Goal: Task Accomplishment & Management: Use online tool/utility

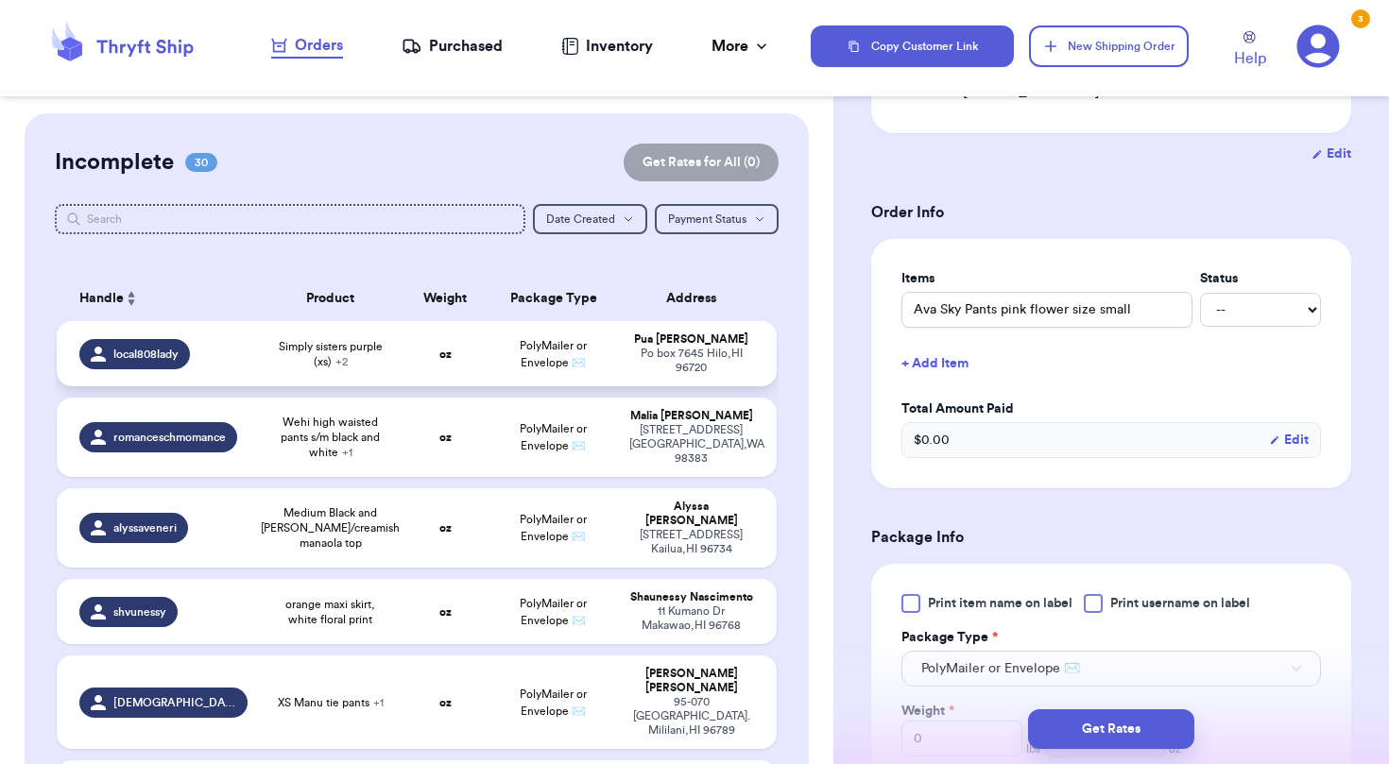
click at [586, 371] on td "PolyMailer or Envelope ✉️" at bounding box center [553, 353] width 129 height 65
type input "Simply sisters purple (xs)"
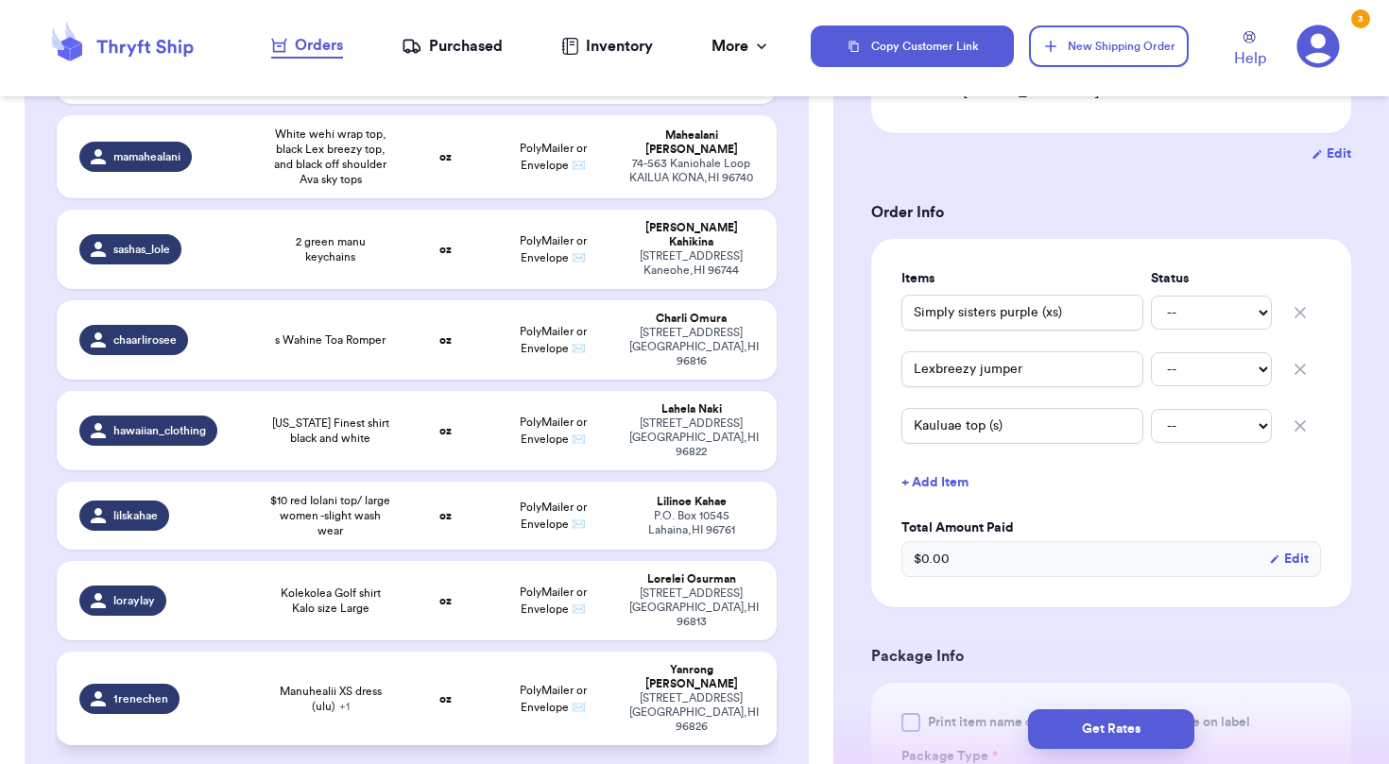
click at [577, 685] on span "PolyMailer or Envelope ✉️" at bounding box center [553, 699] width 67 height 28
type input "Manuhealii XS dress (ulu)"
type input "Lexbreezy off shoulder dress S"
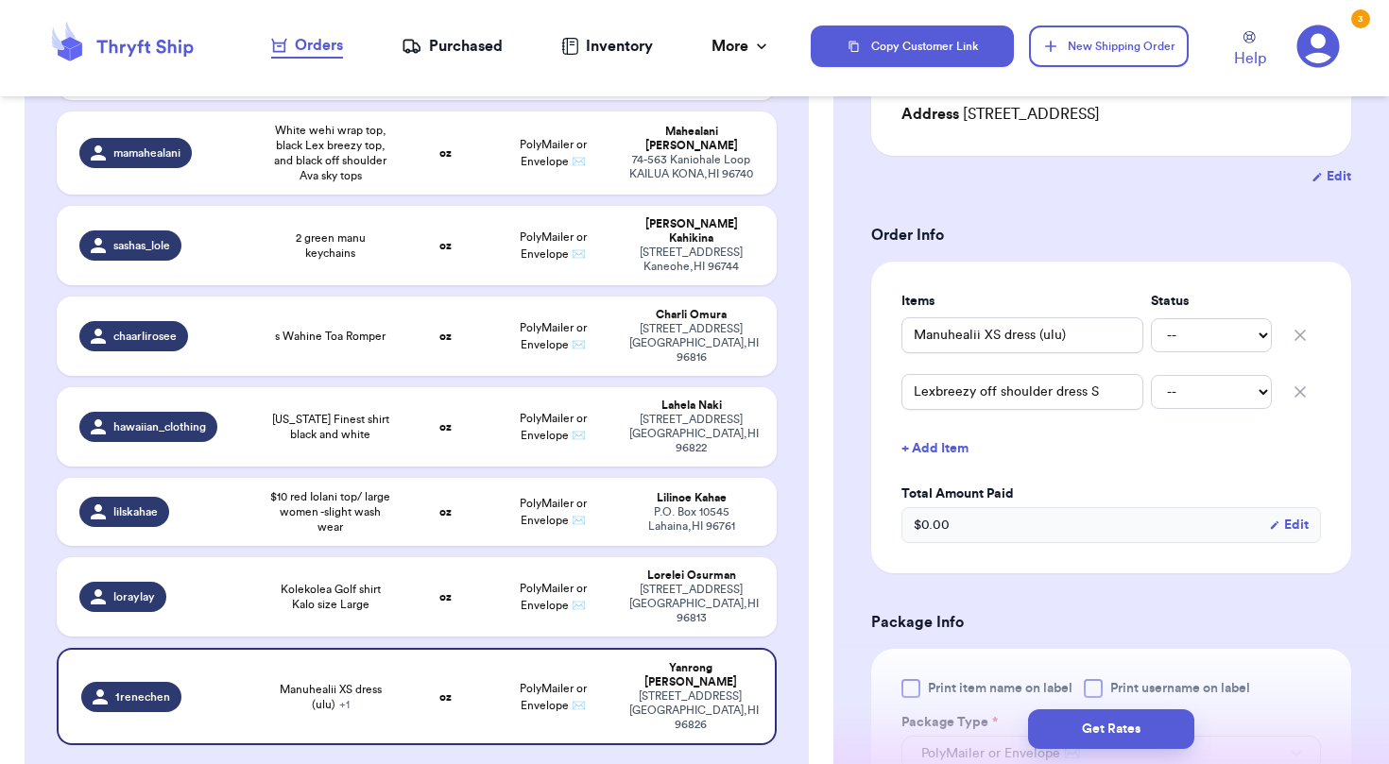
click at [1301, 338] on icon "button" at bounding box center [1299, 335] width 9 height 9
type input "Lexbreezy off shoulder dress S"
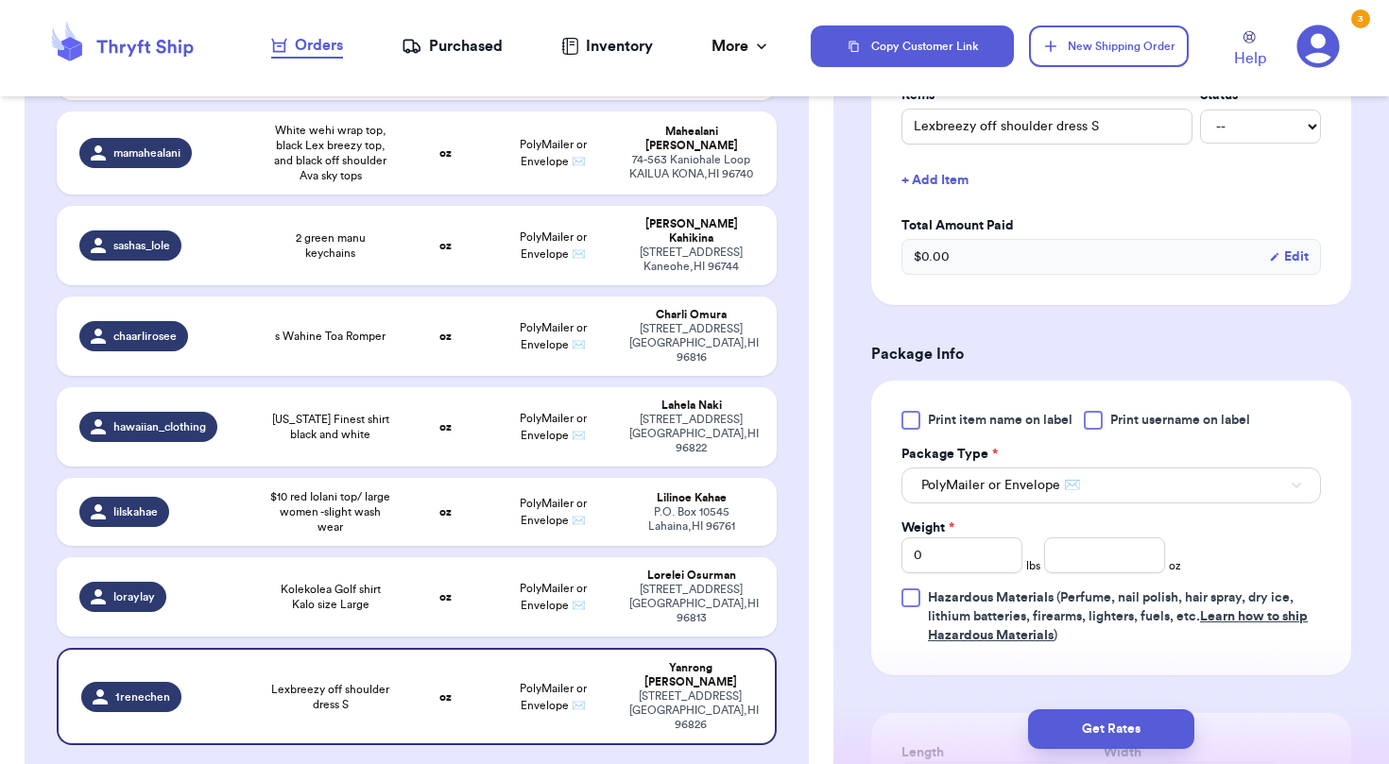
scroll to position [516, 0]
click at [1080, 562] on input "number" at bounding box center [1104, 555] width 121 height 36
type input "11"
type input "11.2"
click at [620, 558] on td "[PERSON_NAME] [STREET_ADDRESS]" at bounding box center [697, 597] width 158 height 79
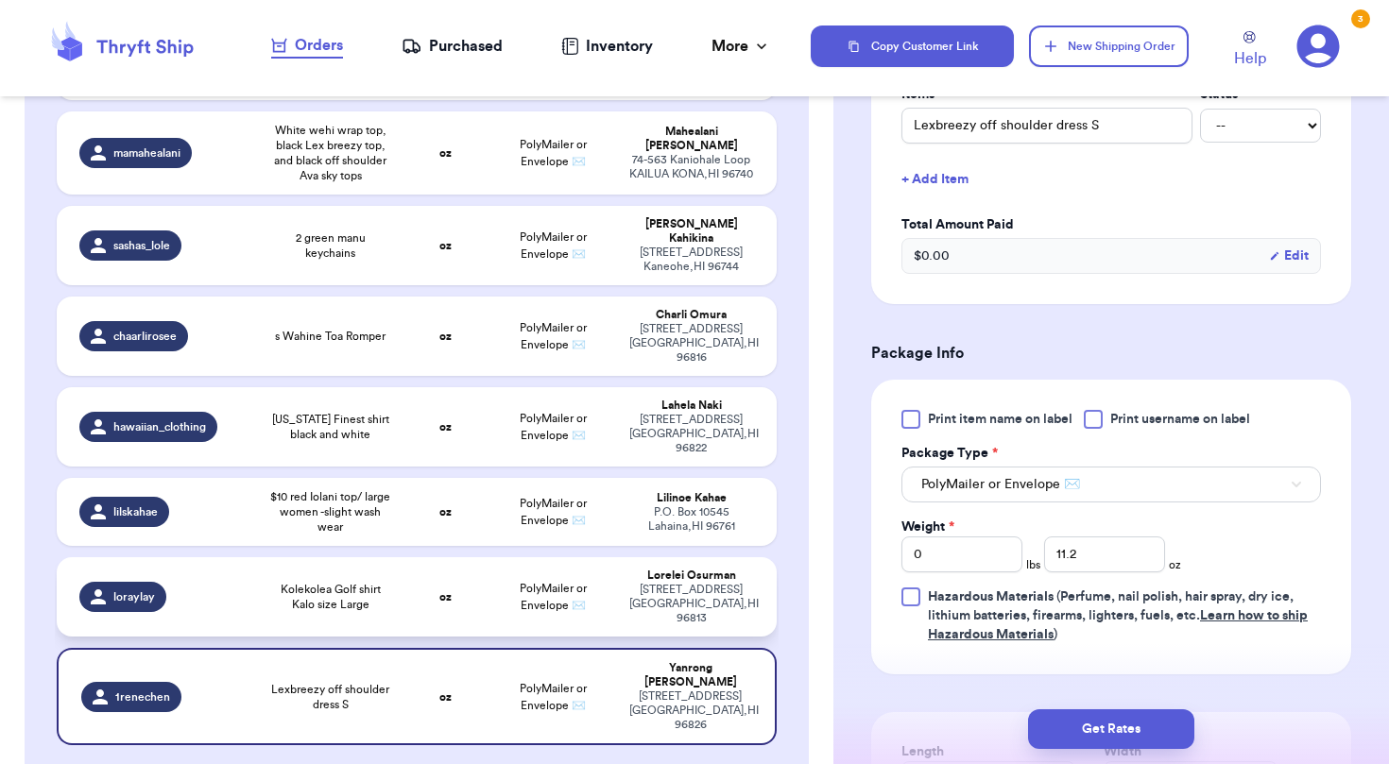
type input "Kolekolea Golf shirt Kalo size Large"
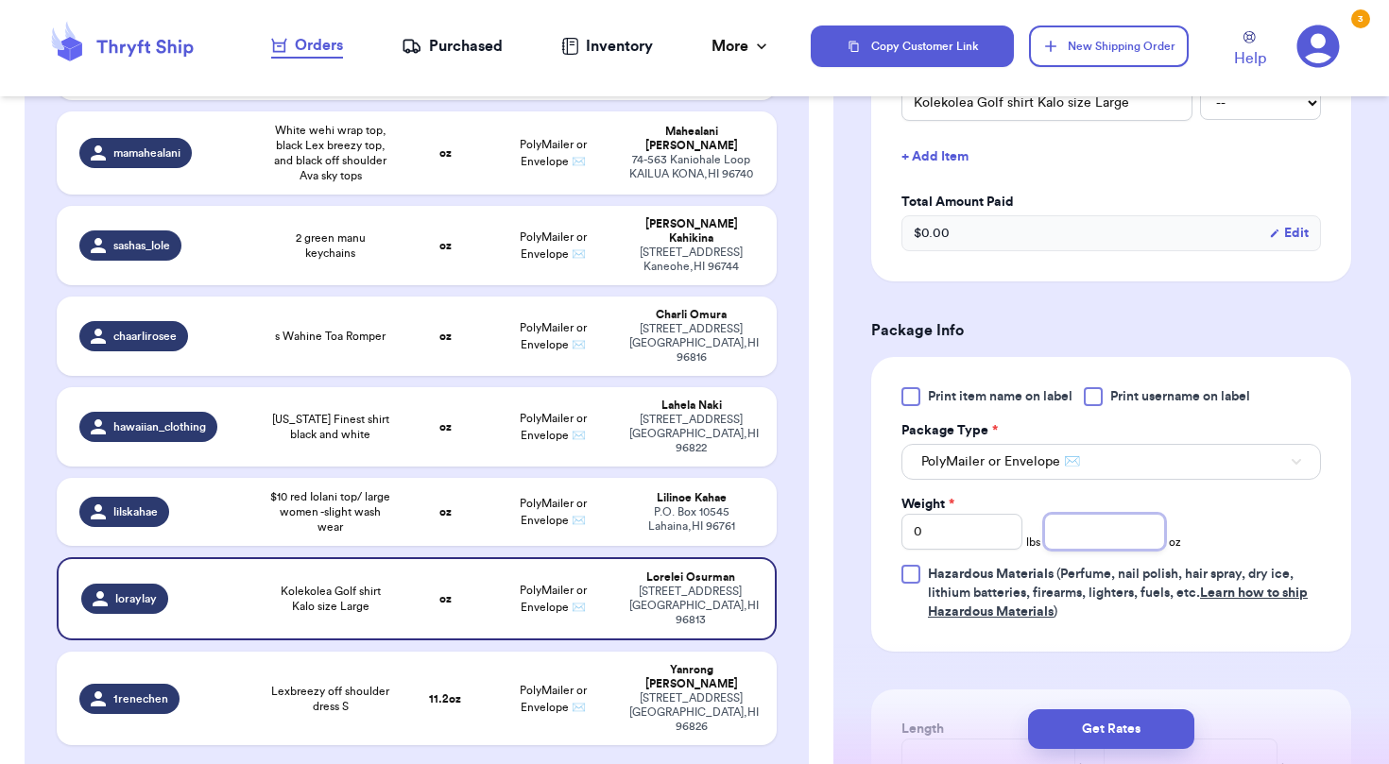
click at [1106, 540] on input "number" at bounding box center [1104, 532] width 121 height 36
type input "7"
click at [703, 491] on div "[PERSON_NAME]" at bounding box center [691, 498] width 124 height 14
type input "$10 red Iolani top/ large women -slight wash wear"
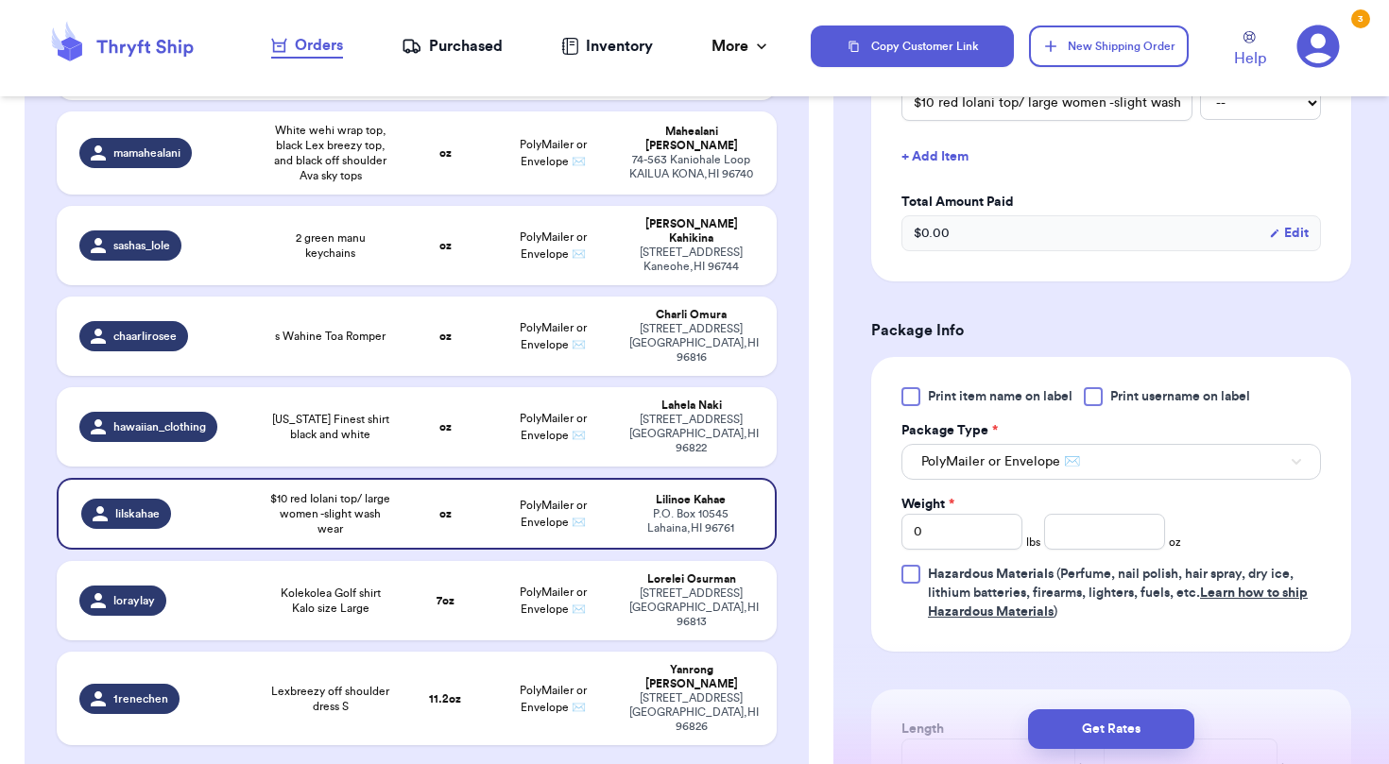
click at [392, 387] on td "[US_STATE] Finest shirt black and white" at bounding box center [331, 426] width 144 height 79
type input "[US_STATE] Finest shirt black and white"
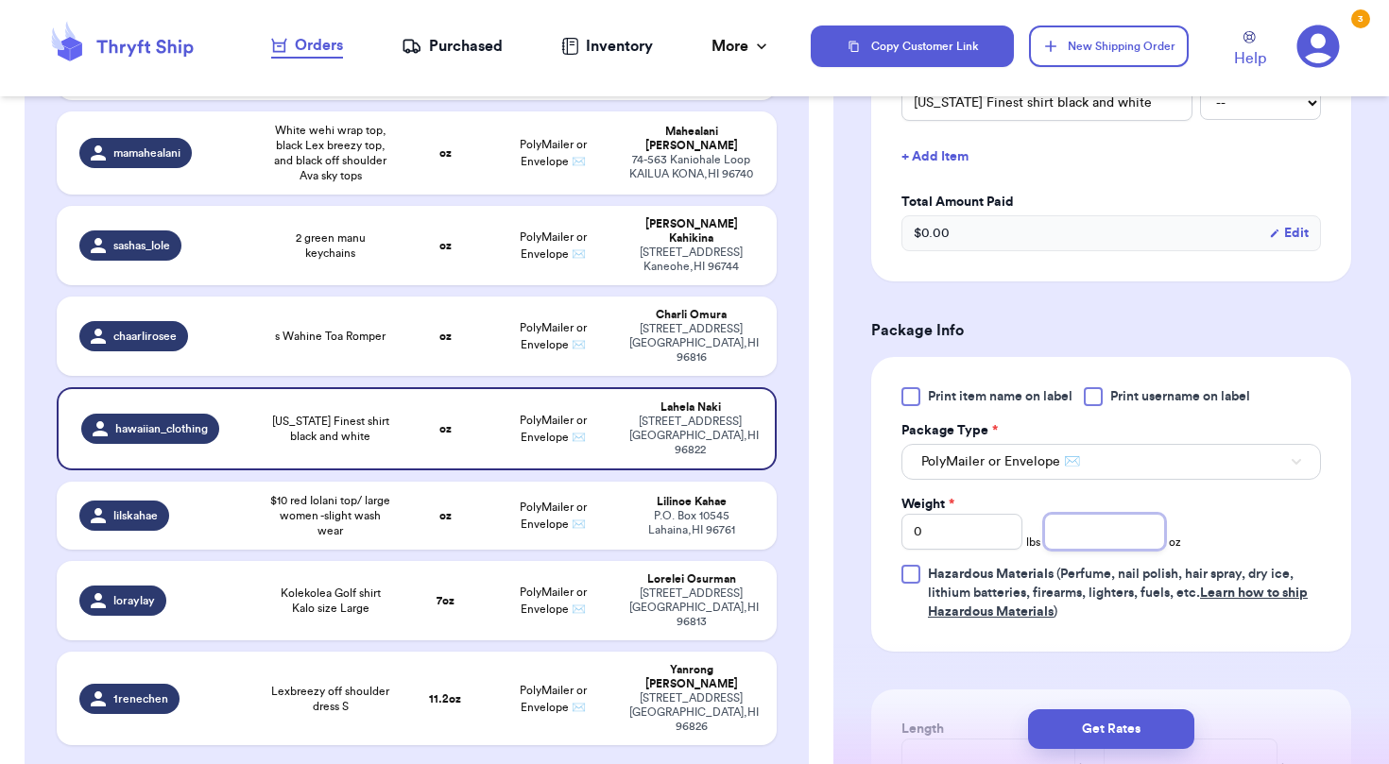
click at [1095, 536] on input "number" at bounding box center [1104, 532] width 121 height 36
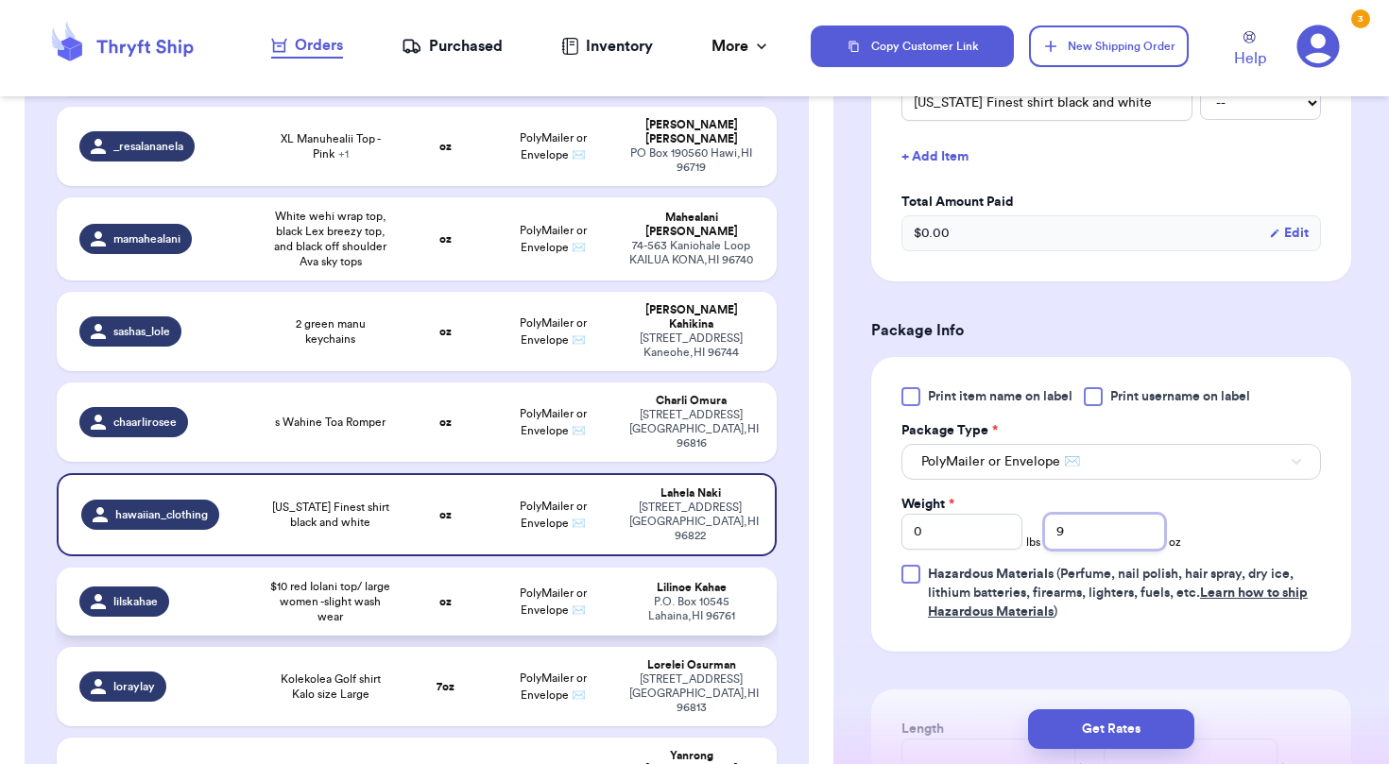
scroll to position [2113, 0]
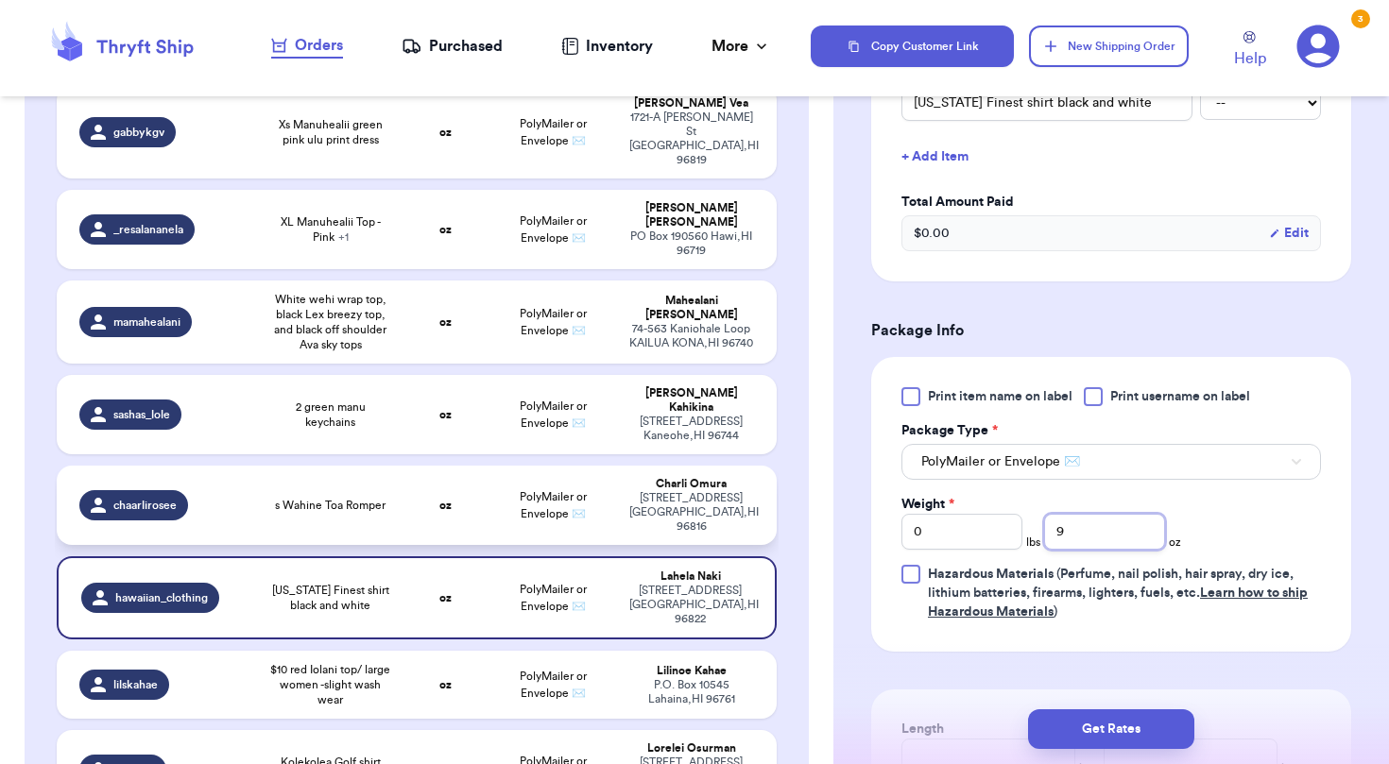
type input "9"
click at [432, 466] on td "oz" at bounding box center [446, 505] width 86 height 79
type input "s Wahine Toa Romper"
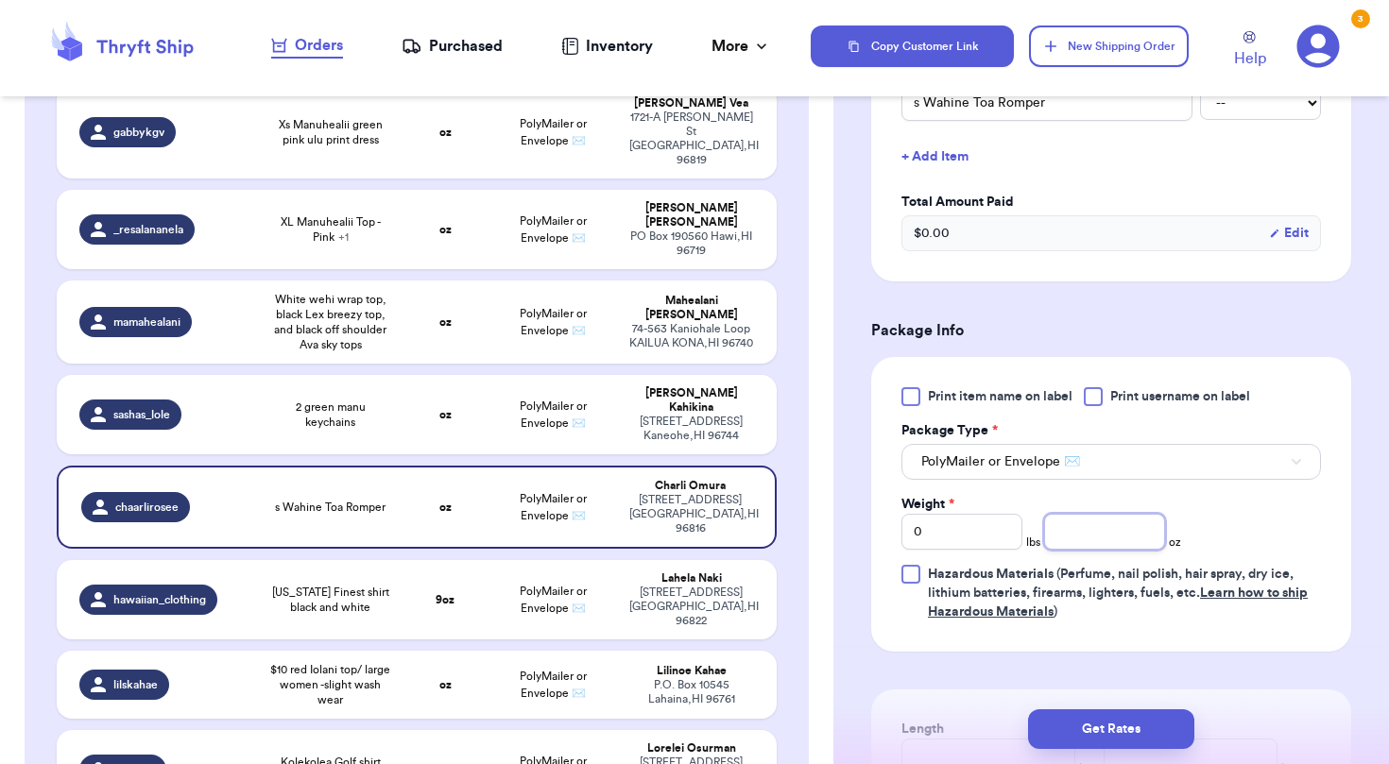
click at [1072, 548] on input "number" at bounding box center [1104, 532] width 121 height 36
type input "8"
click at [408, 375] on td "oz" at bounding box center [446, 414] width 86 height 79
type input "2 green manu keychains"
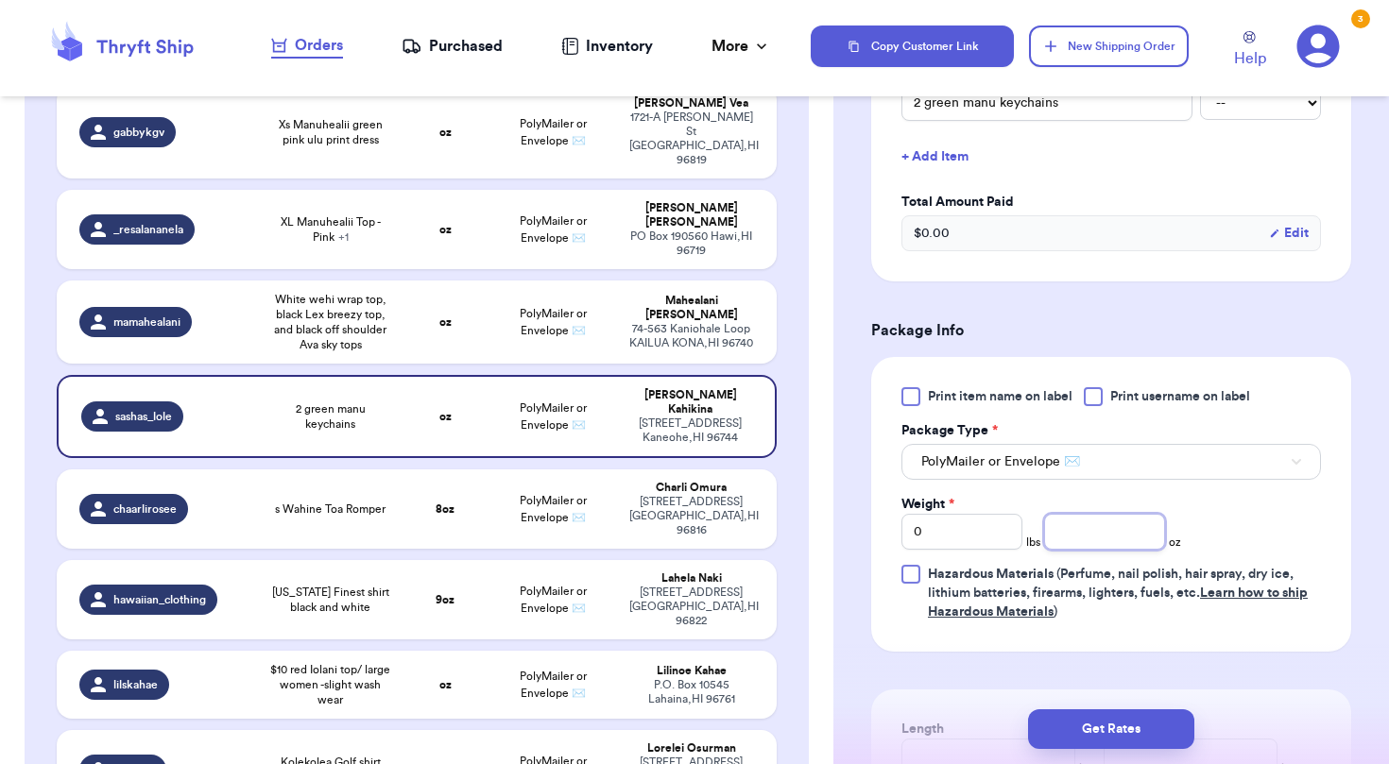
click at [1078, 546] on input "number" at bounding box center [1104, 532] width 121 height 36
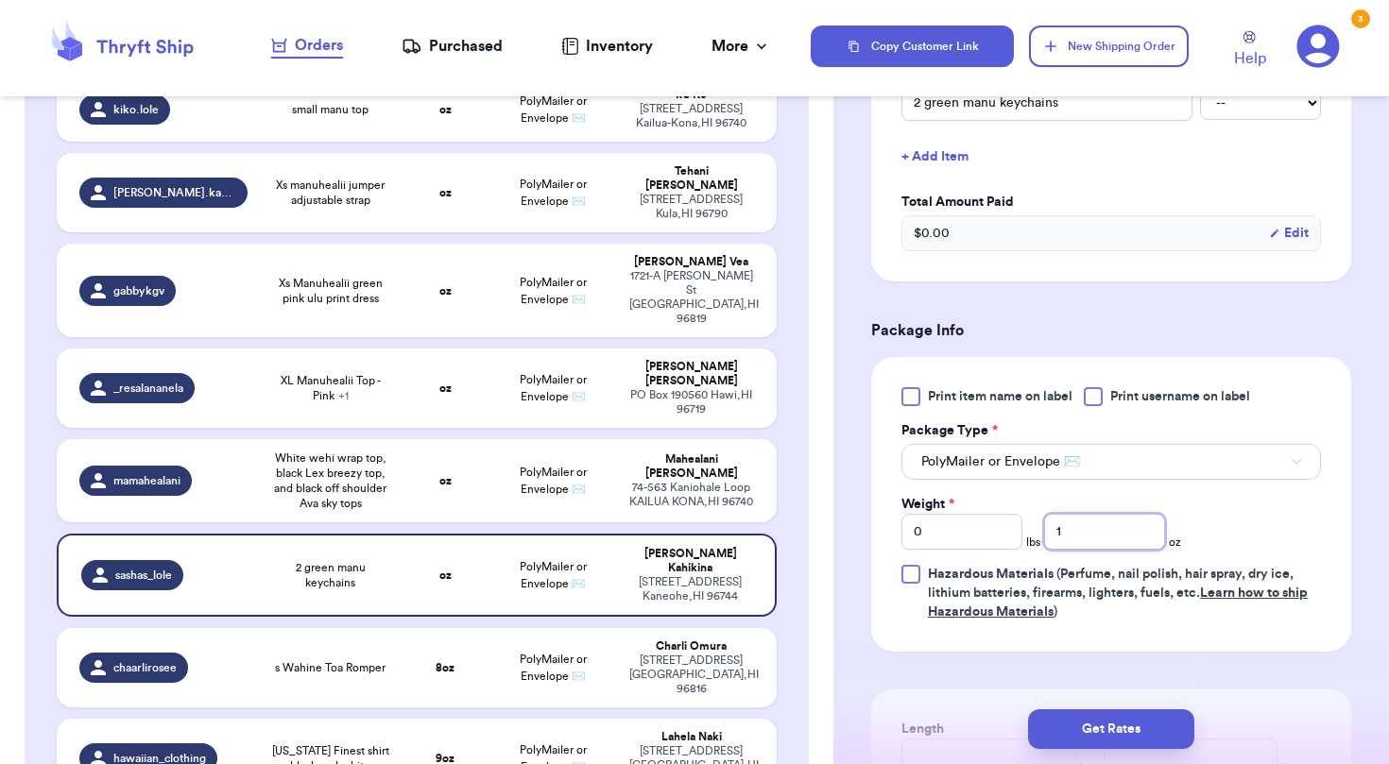
scroll to position [1948, 0]
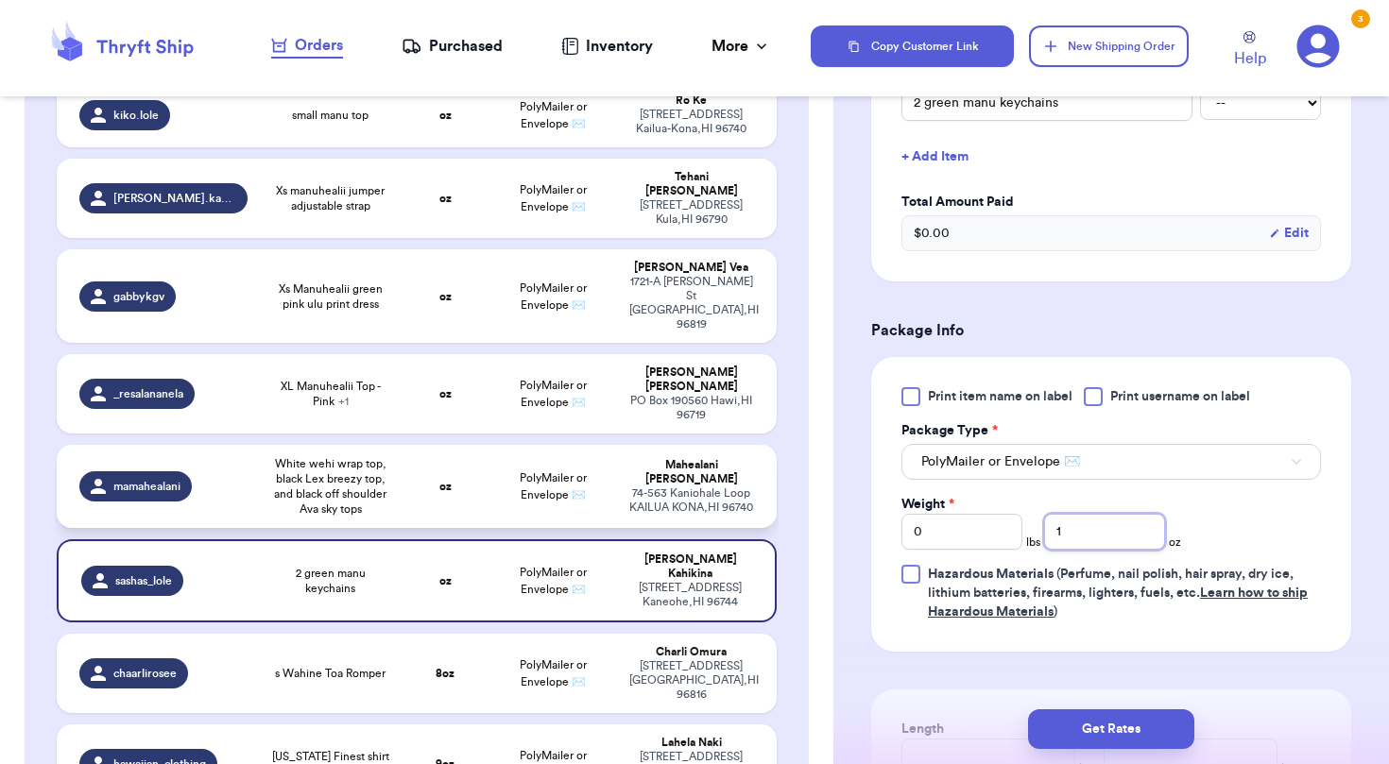
type input "1"
click at [472, 445] on td "oz" at bounding box center [446, 486] width 86 height 83
type input "White wehi wrap top, black Lex breezy top, and black off shoulder Ava sky tops"
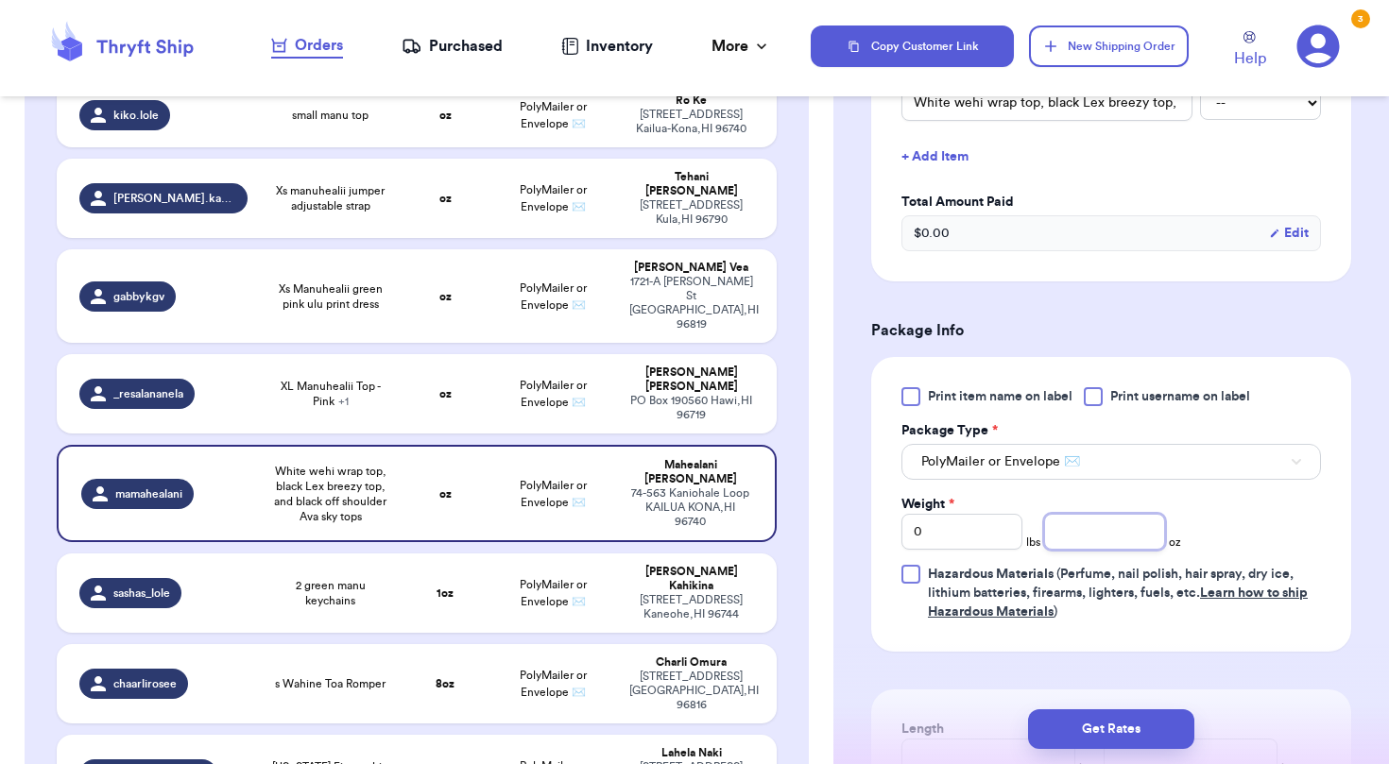
click at [1126, 529] on input "number" at bounding box center [1104, 532] width 121 height 36
type input "13"
click at [506, 354] on td "PolyMailer or Envelope ✉️" at bounding box center [553, 393] width 129 height 79
type input "XL Manuhealii Top - Pink"
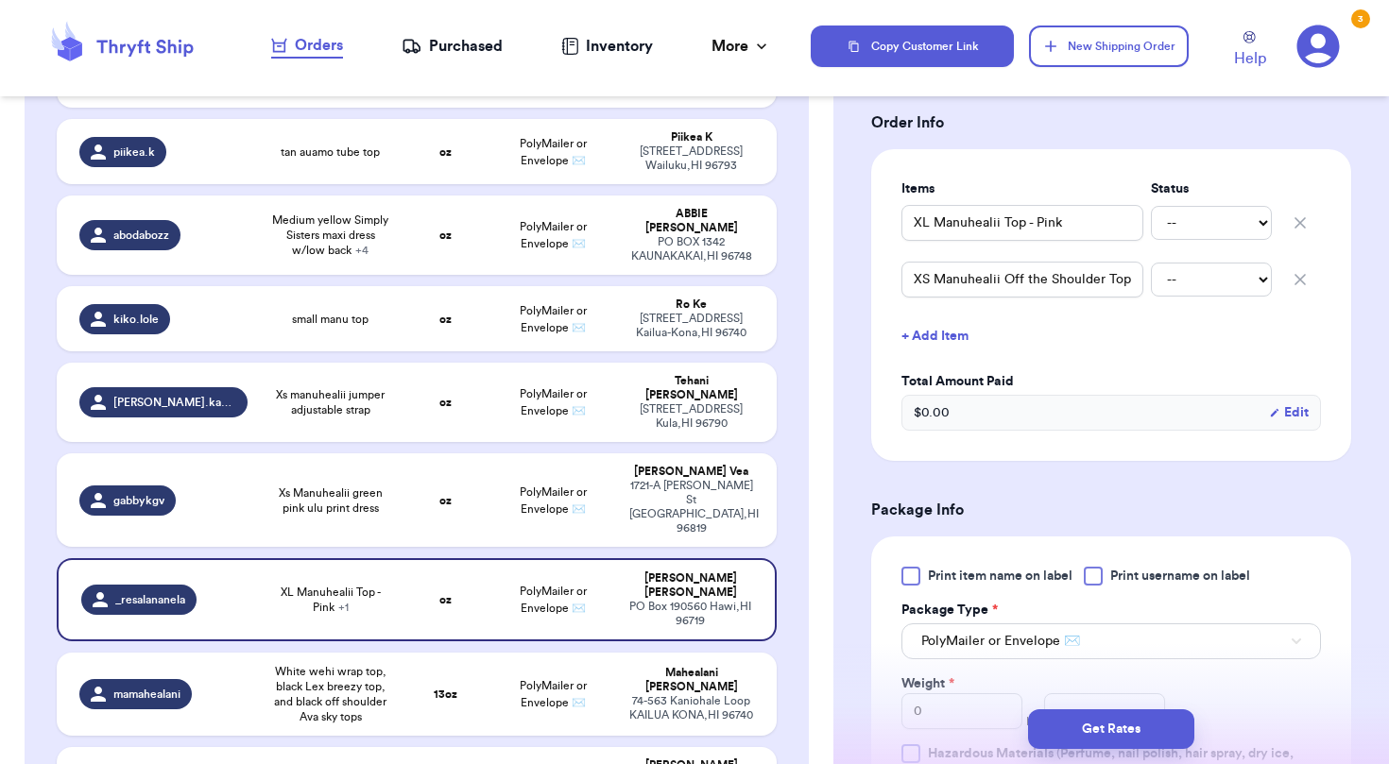
scroll to position [619, 0]
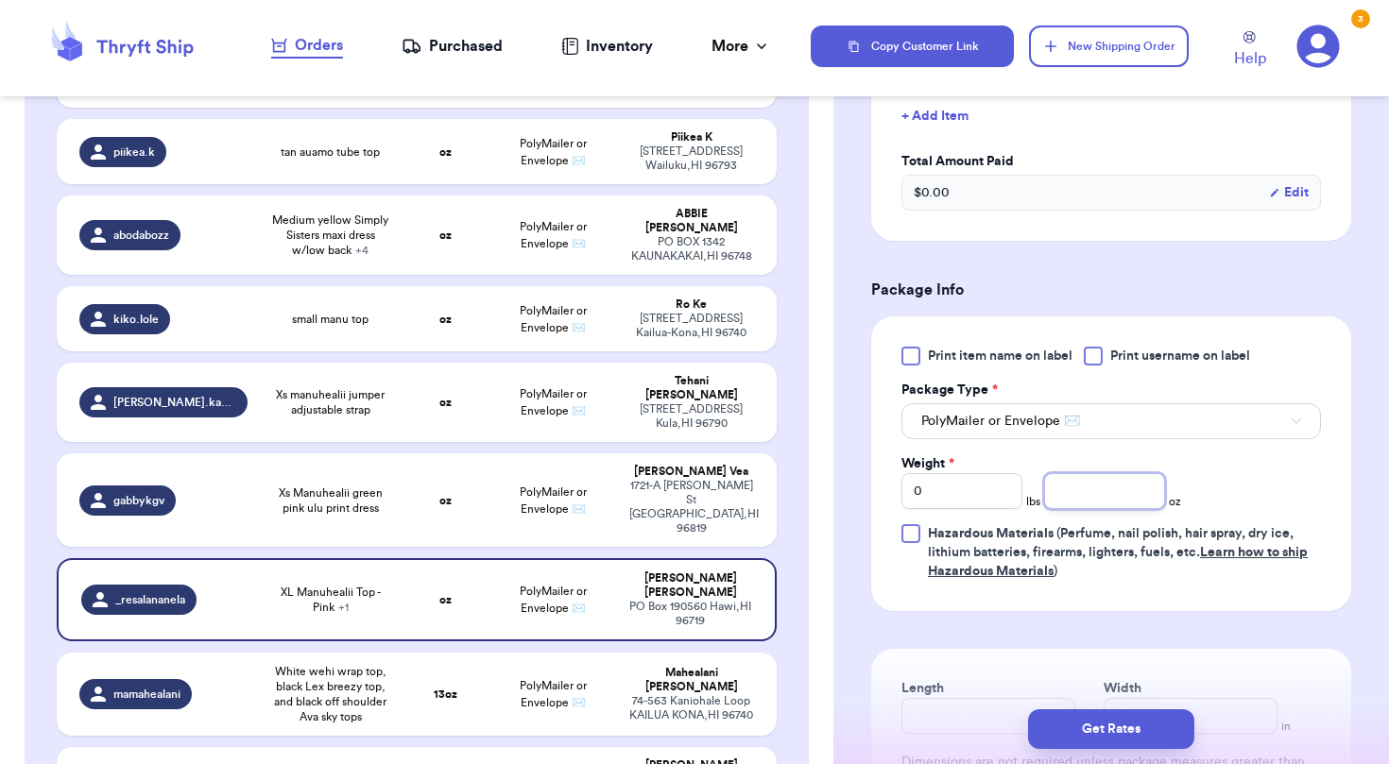
click at [1141, 498] on input "number" at bounding box center [1104, 491] width 121 height 36
type input "8"
click at [578, 454] on td "PolyMailer or Envelope ✉️" at bounding box center [553, 501] width 129 height 94
type input "Xs Manuhealii green pink ulu print dress"
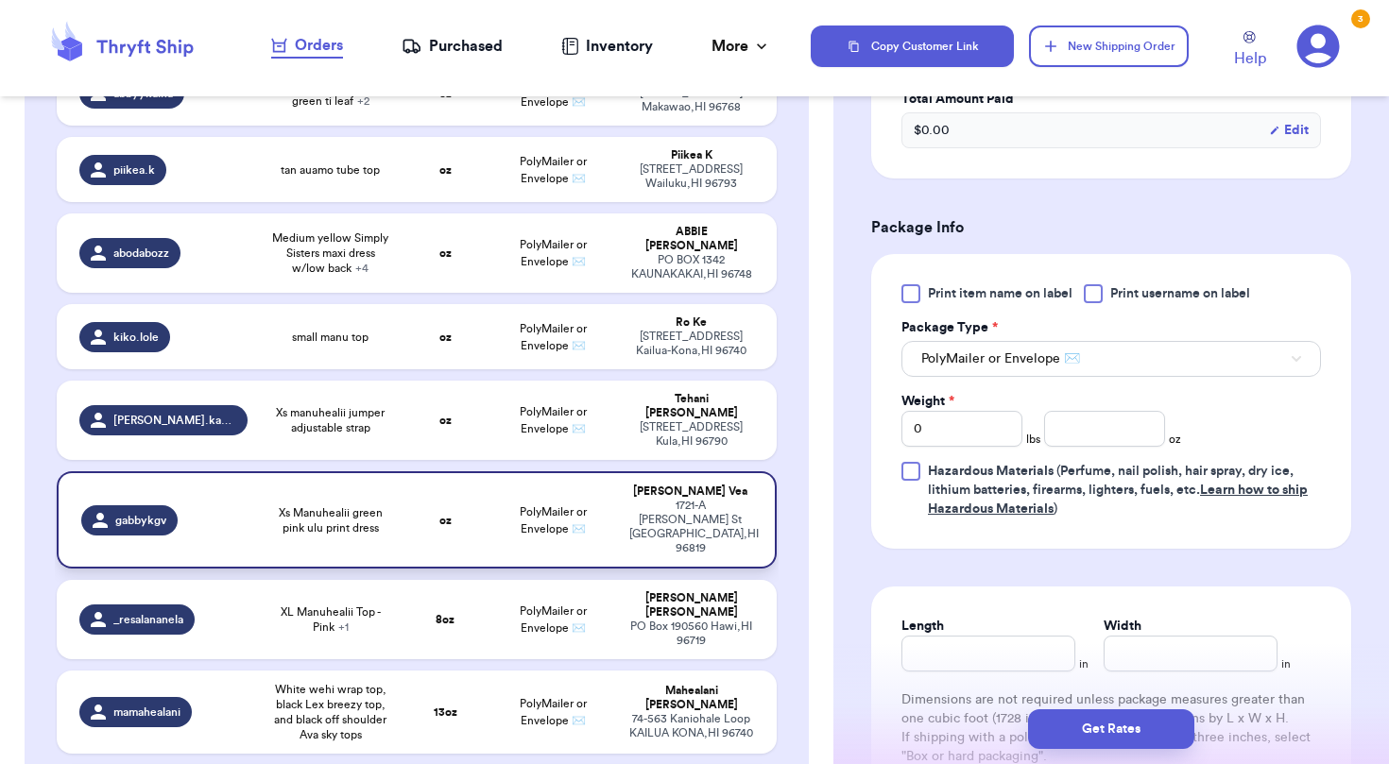
scroll to position [1724, 0]
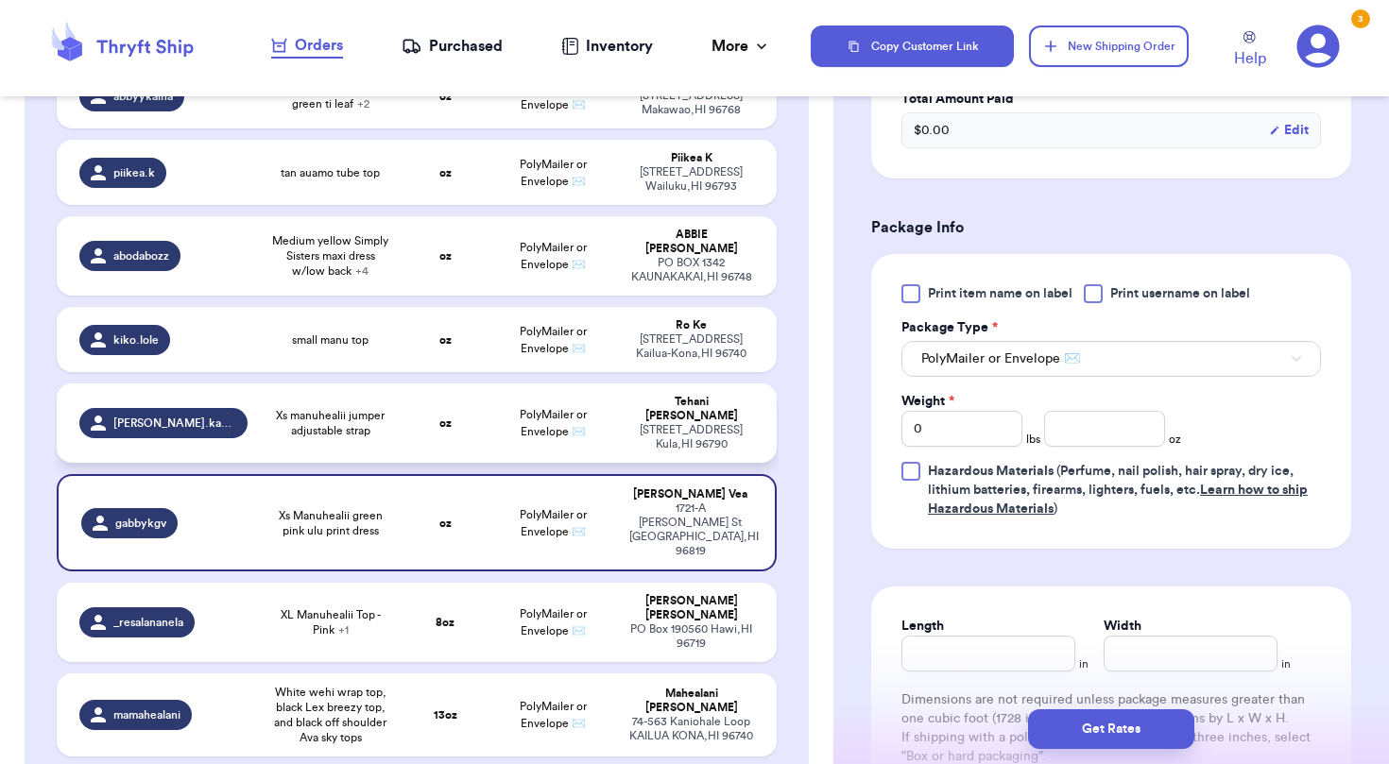
click at [541, 409] on span "PolyMailer or Envelope ✉️" at bounding box center [553, 423] width 67 height 28
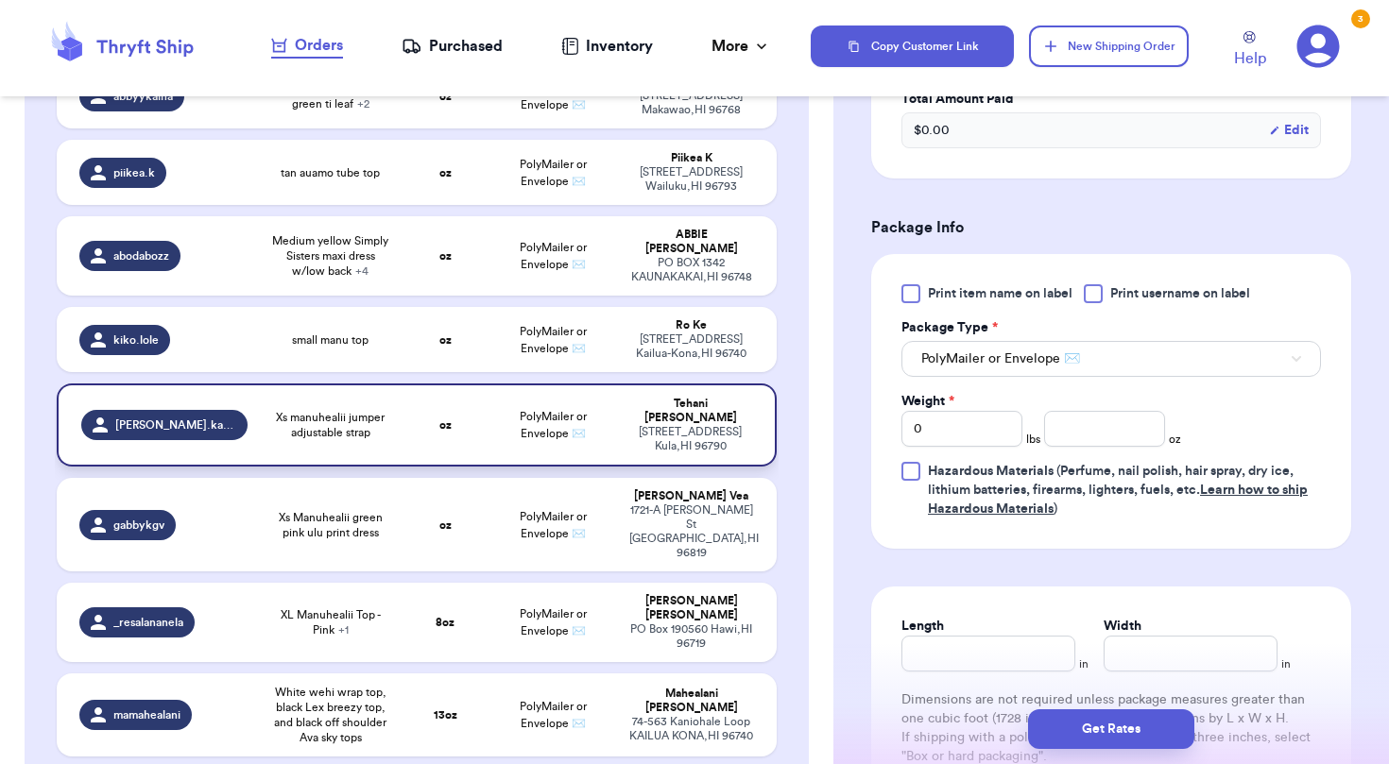
type input "Xs manuhealii jumper adjustable strap"
click at [1101, 426] on input "number" at bounding box center [1104, 429] width 121 height 36
type input "15"
click at [594, 307] on td "PolyMailer or Envelope ✉️" at bounding box center [553, 339] width 129 height 65
type input "small manu top"
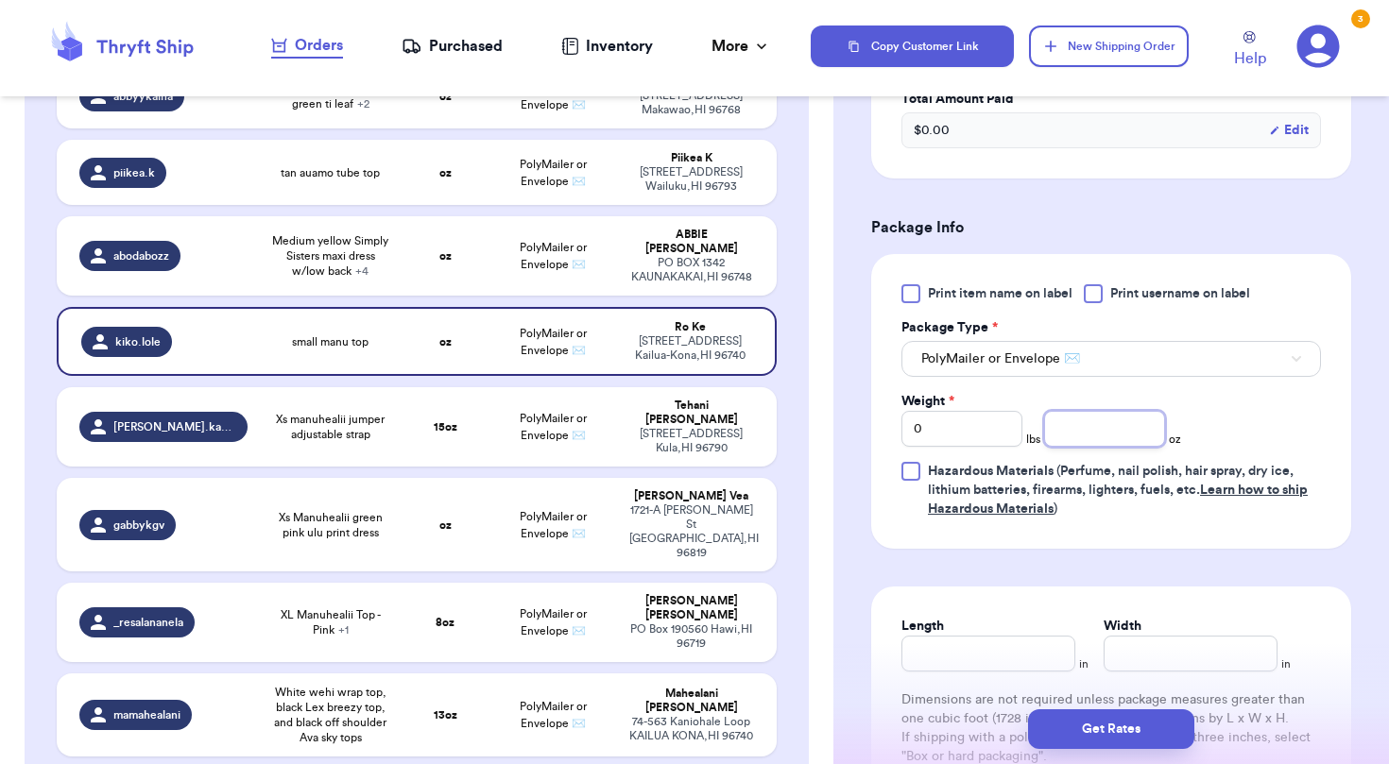
click at [1130, 447] on input "number" at bounding box center [1104, 429] width 121 height 36
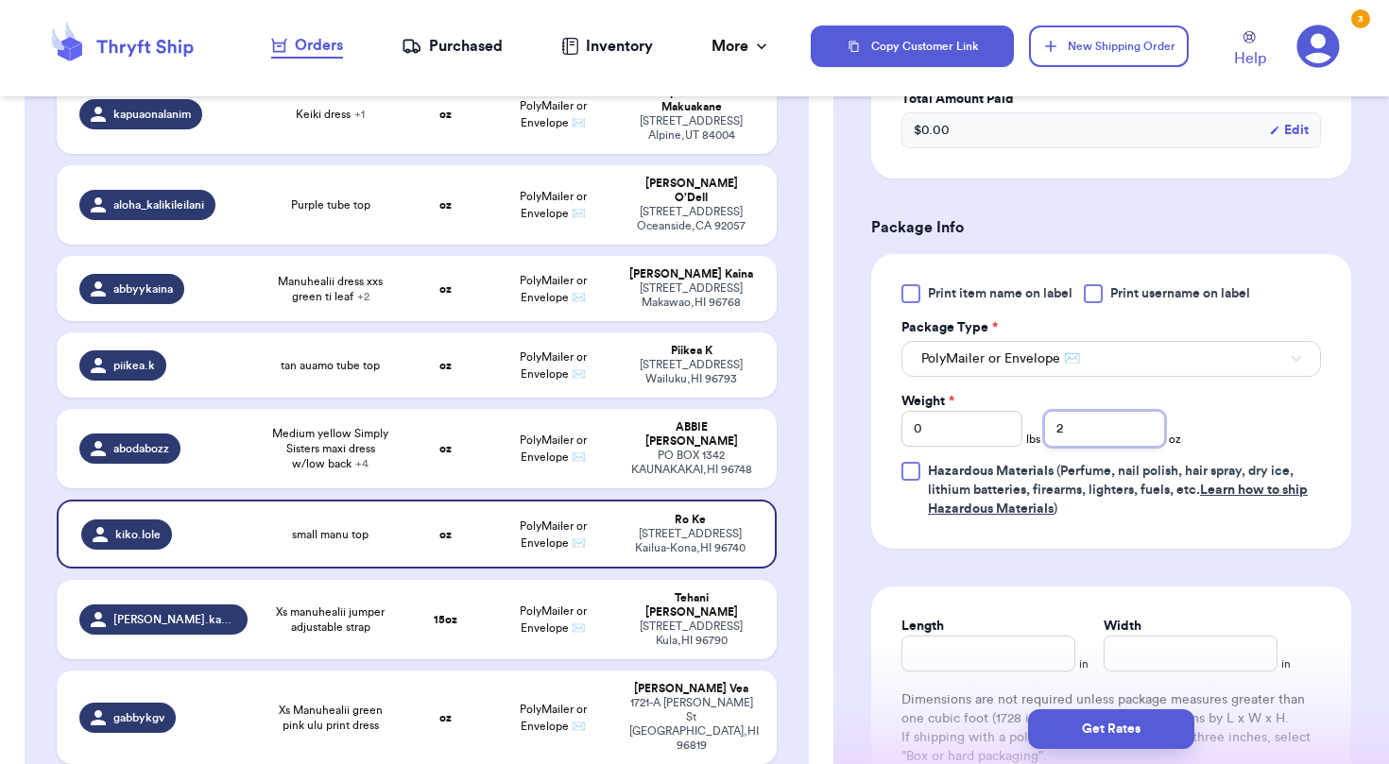
scroll to position [1476, 0]
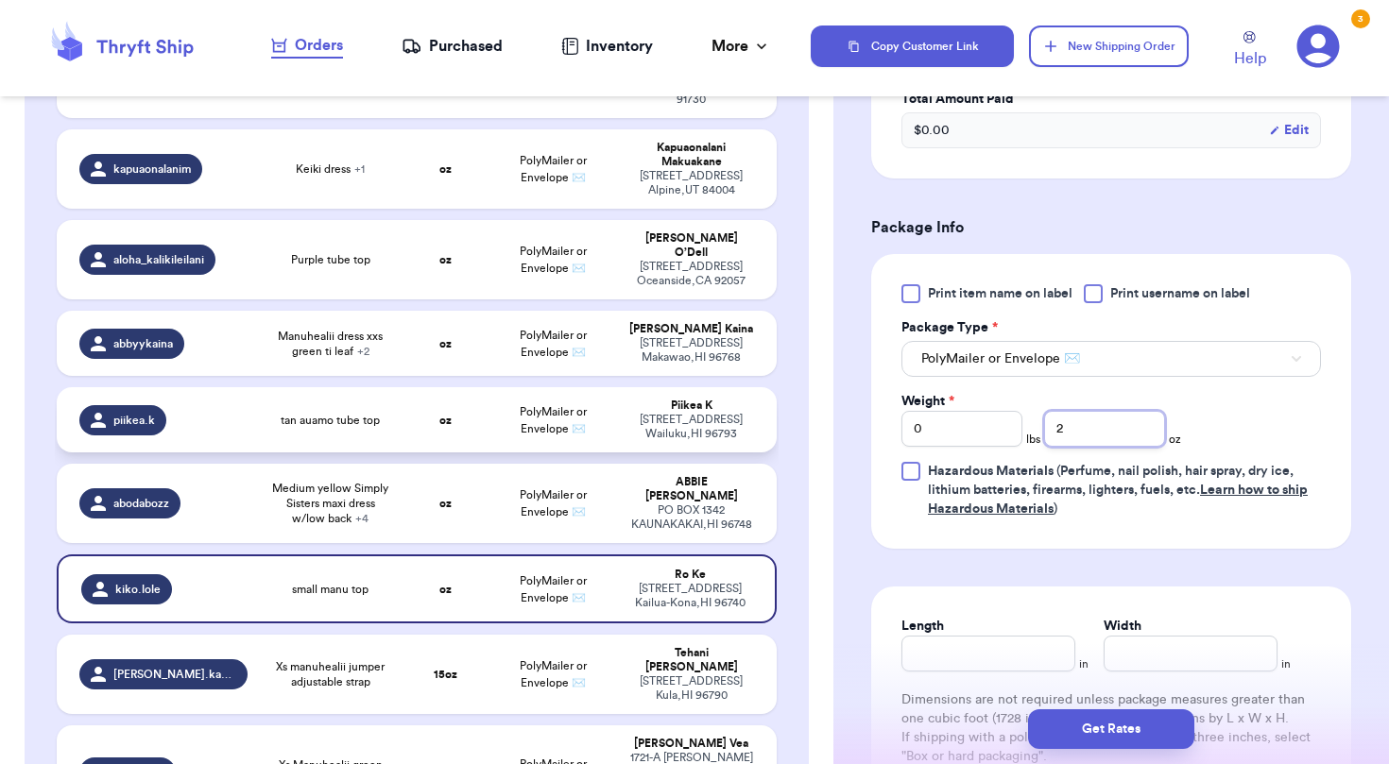
type input "2"
click at [588, 387] on td "PolyMailer or Envelope ✉️" at bounding box center [553, 419] width 129 height 65
type input "tan auamo tube top"
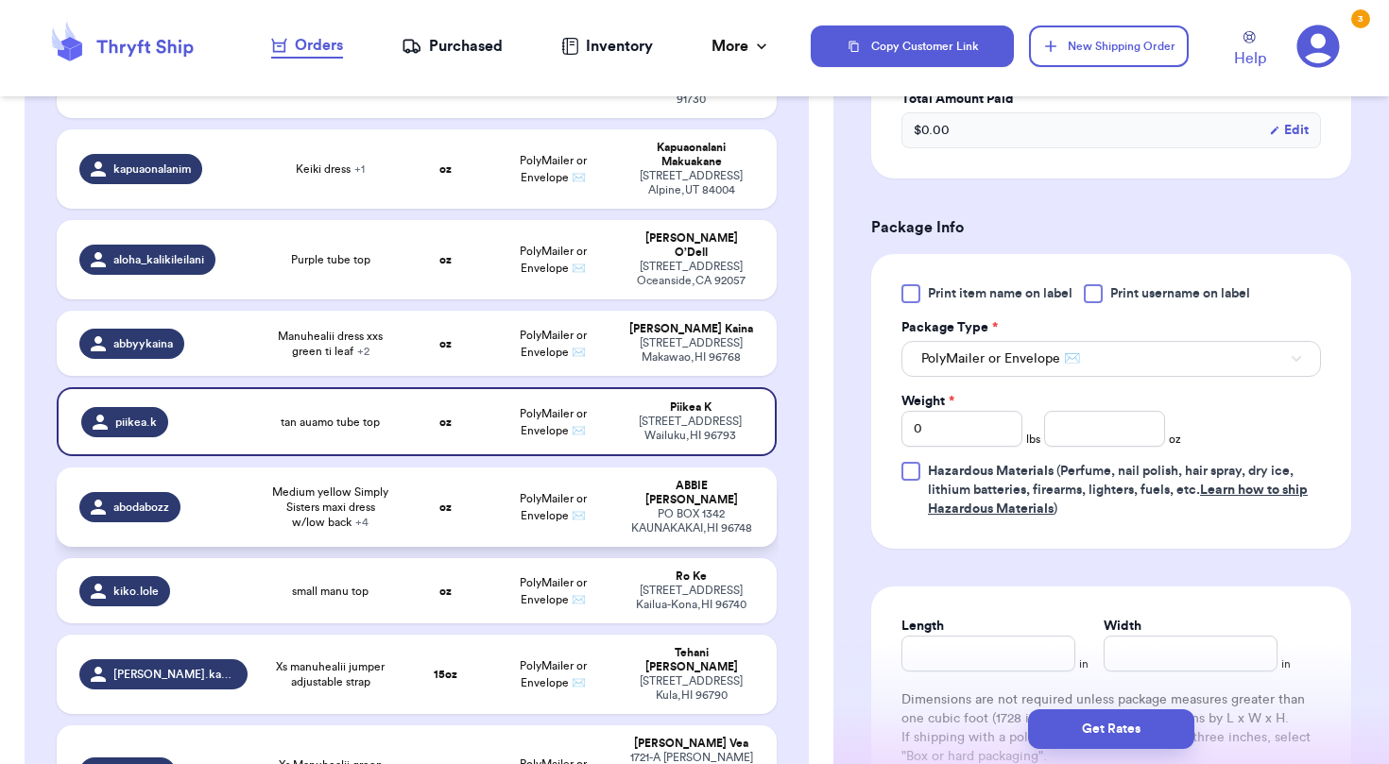
click at [588, 468] on td "PolyMailer or Envelope ✉️" at bounding box center [553, 507] width 129 height 79
type input "Medium yellow Simply Sisters maxi dress w/low back"
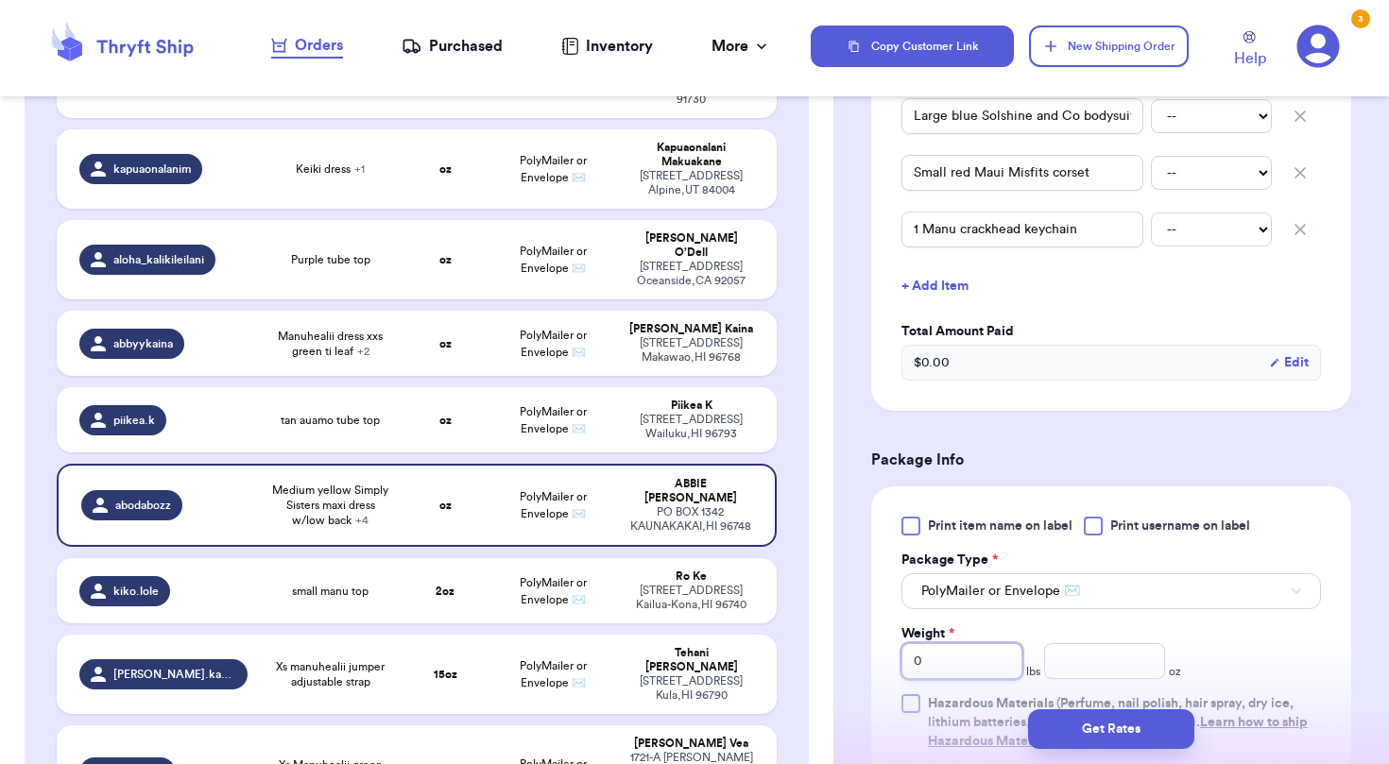
click at [946, 667] on input "0" at bounding box center [961, 661] width 121 height 36
type input "1"
click at [1080, 673] on input "number" at bounding box center [1104, 661] width 121 height 36
type input "13"
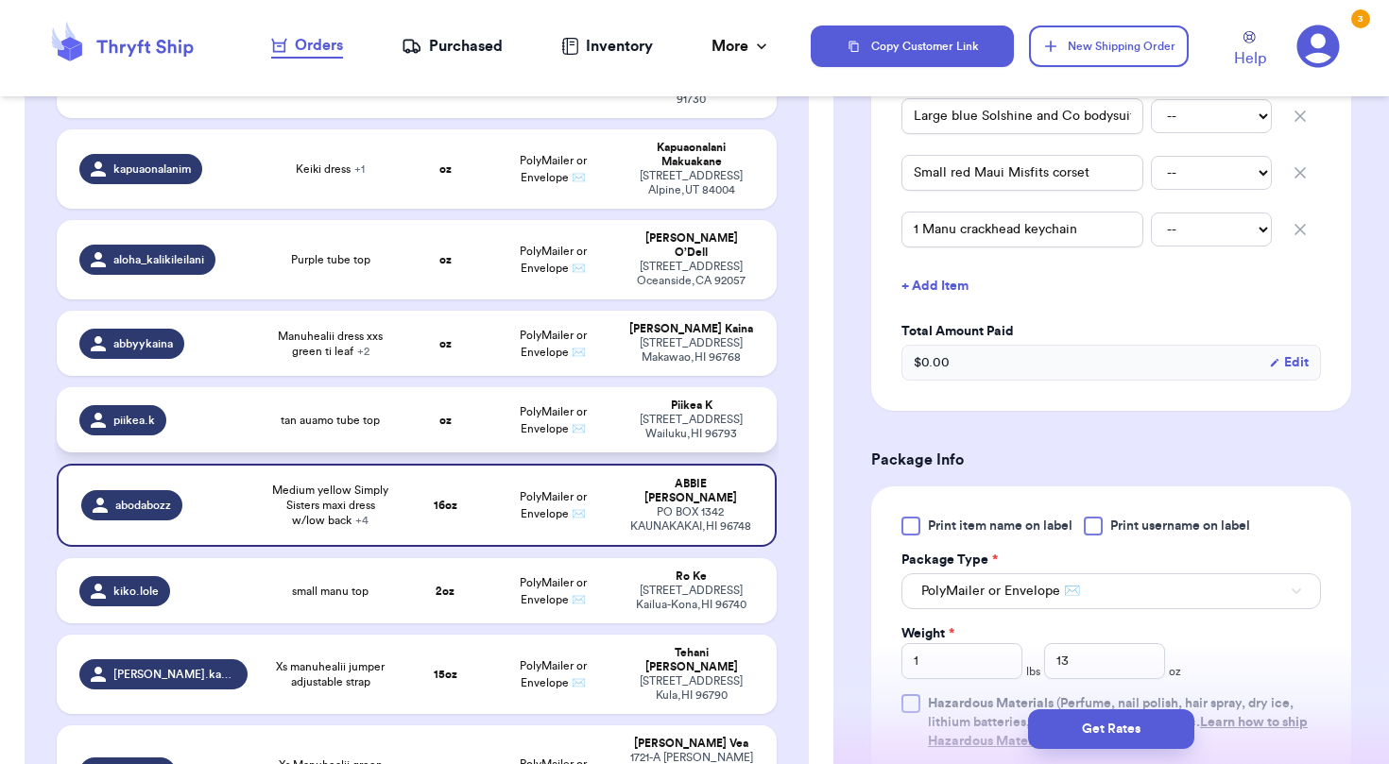
click at [420, 387] on td "oz" at bounding box center [446, 419] width 86 height 65
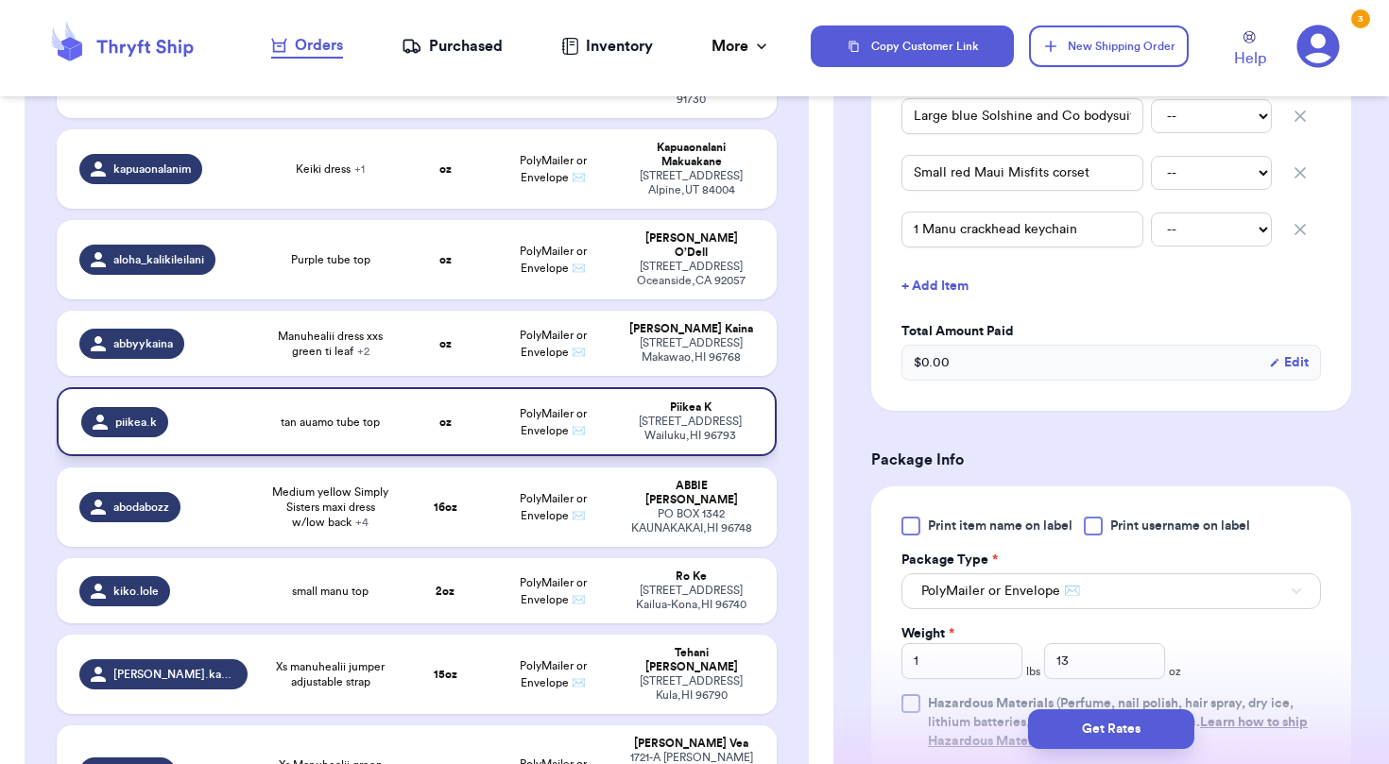
type input "tan auamo tube top"
type input "0"
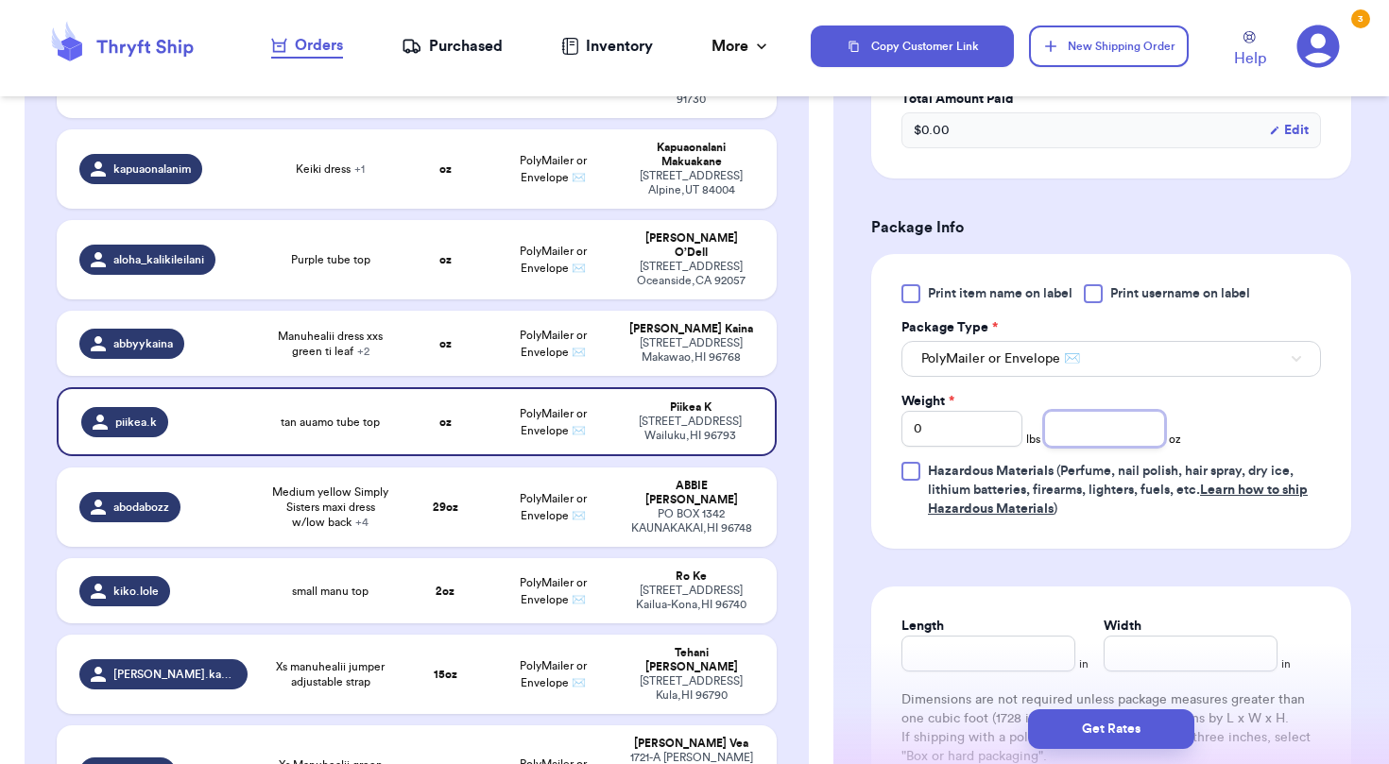
click at [1113, 437] on input "number" at bounding box center [1104, 429] width 121 height 36
drag, startPoint x: 1113, startPoint y: 437, endPoint x: 1055, endPoint y: 390, distance: 75.3
click at [1055, 390] on div "Print item name on label Print username on label Package Type * PolyMailer or E…" at bounding box center [1111, 401] width 420 height 234
type input "2"
click at [461, 311] on td "oz" at bounding box center [446, 343] width 86 height 65
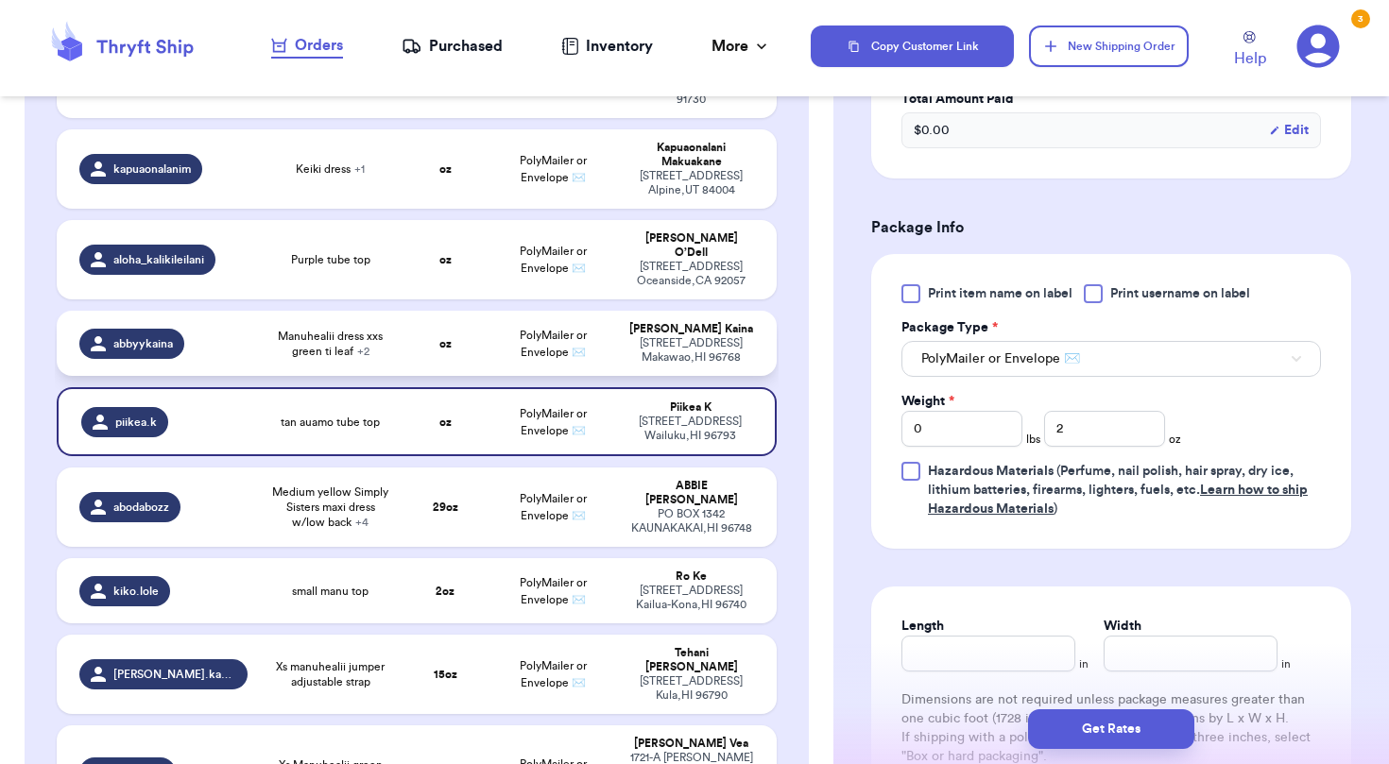
type input "Manuhealii dress xxs green ti leaf"
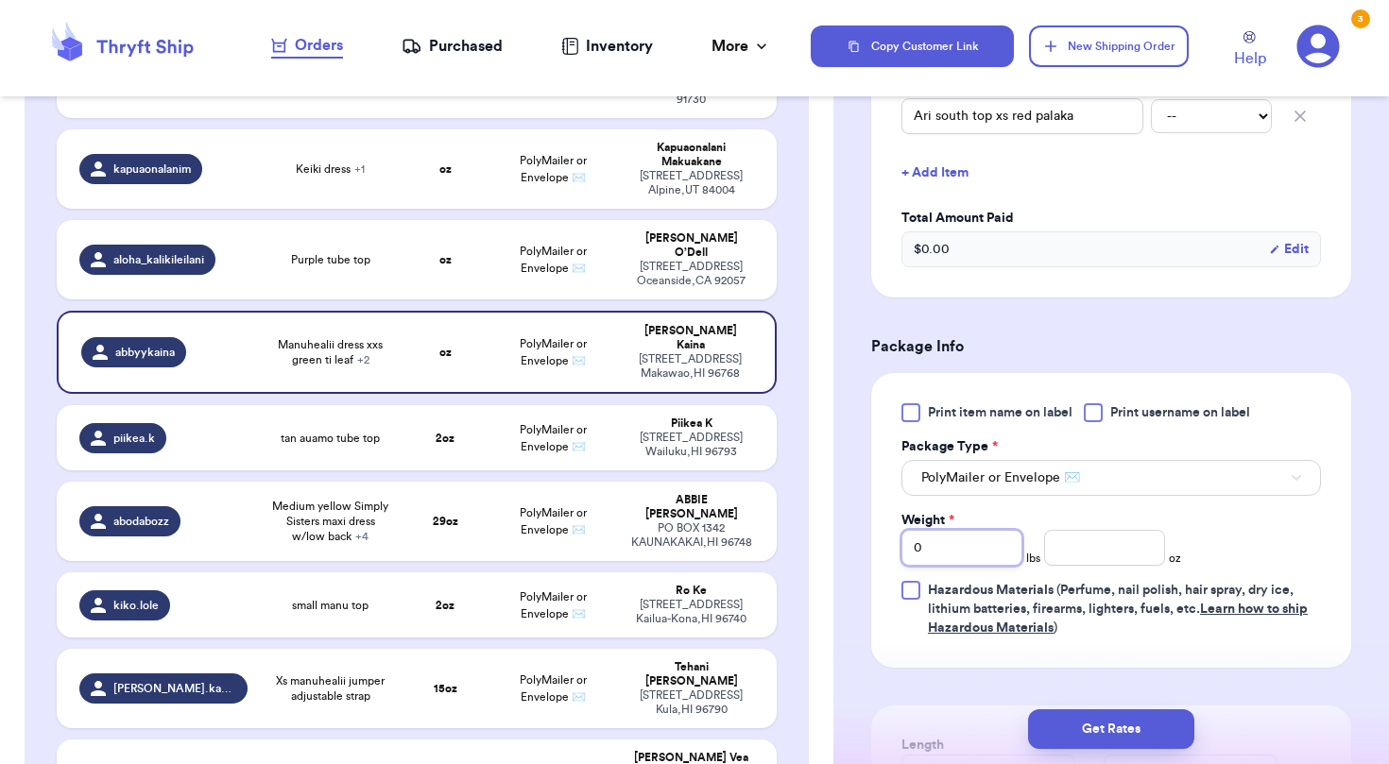
click at [966, 560] on input "0" at bounding box center [961, 548] width 121 height 36
type input "1"
click at [1096, 575] on div "Print item name on label Print username on label Package Type * PolyMailer or E…" at bounding box center [1111, 520] width 420 height 234
click at [1093, 564] on input "number" at bounding box center [1104, 548] width 121 height 36
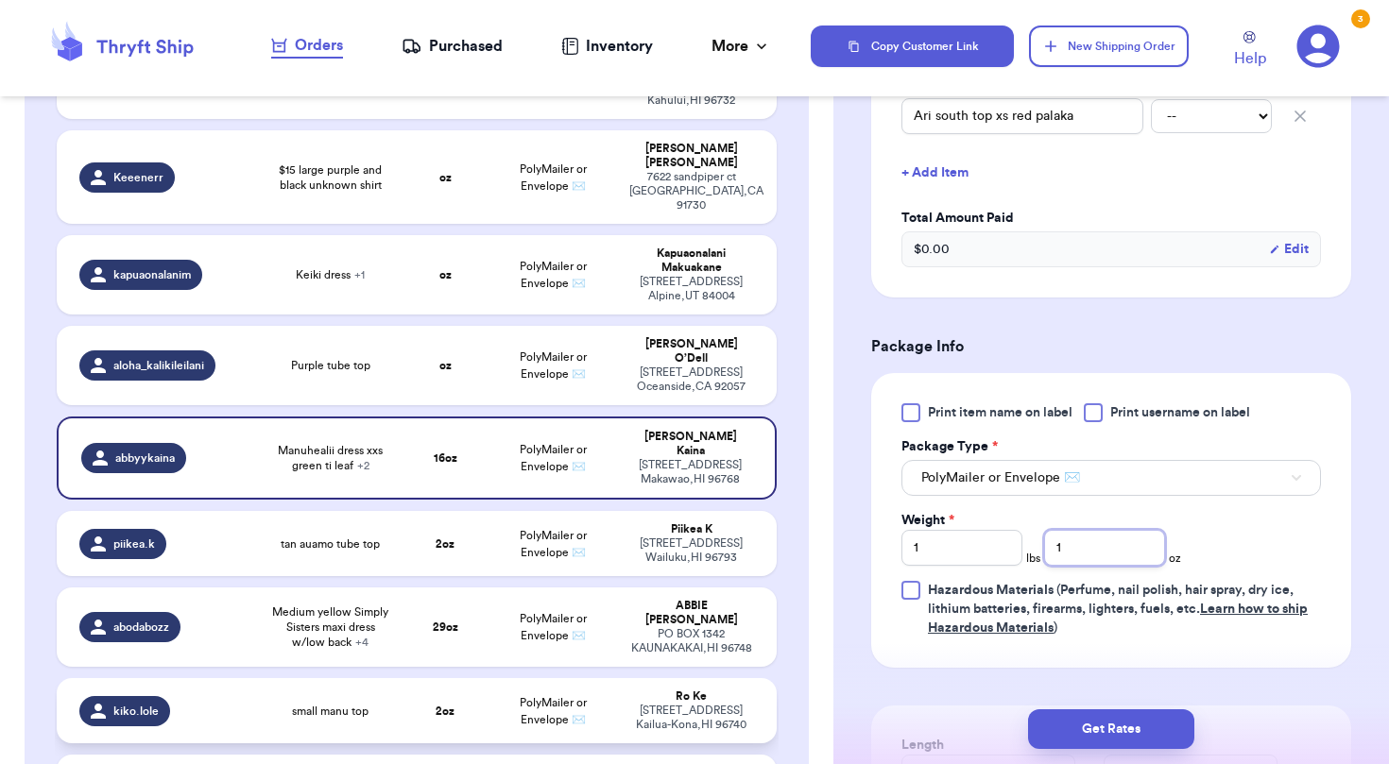
scroll to position [1270, 0]
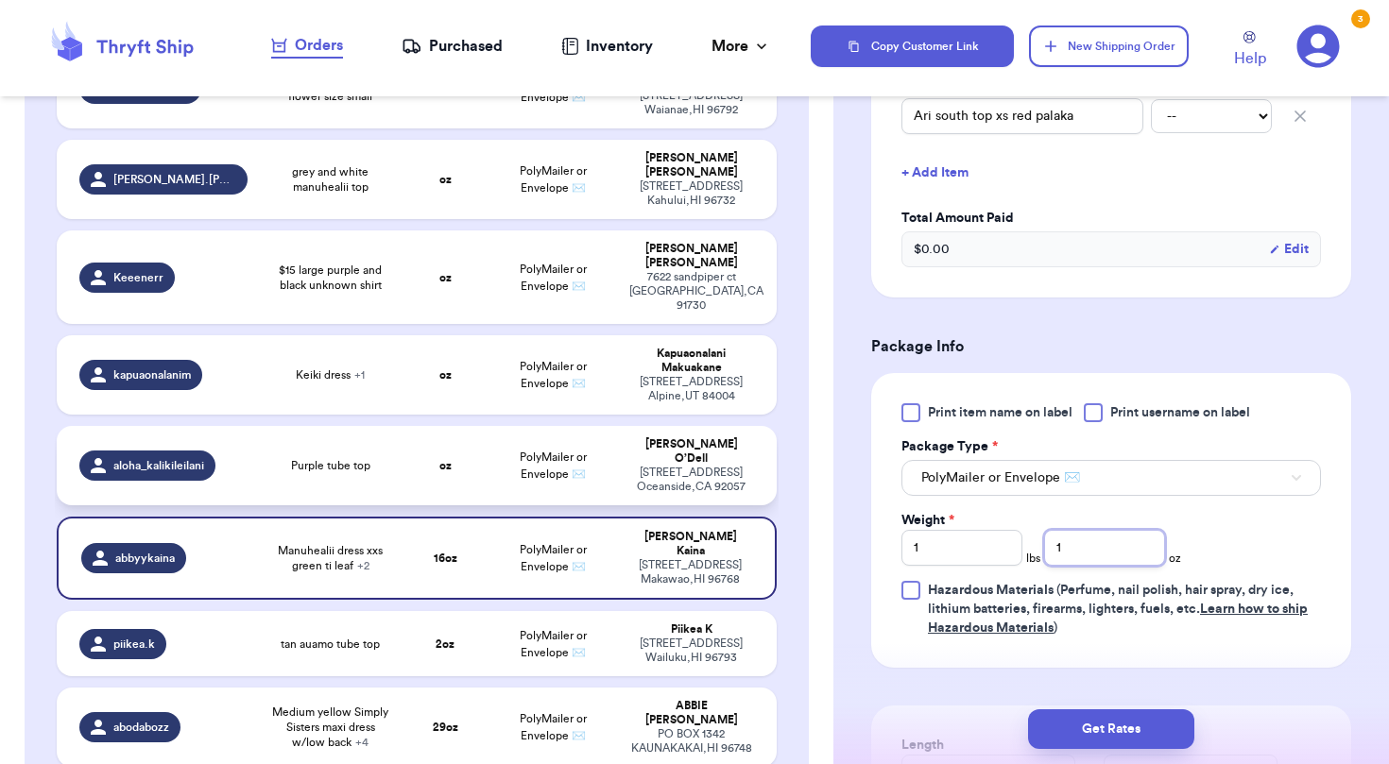
type input "1"
click at [403, 426] on td "oz" at bounding box center [446, 465] width 86 height 79
type input "Purple tube top"
type input "0"
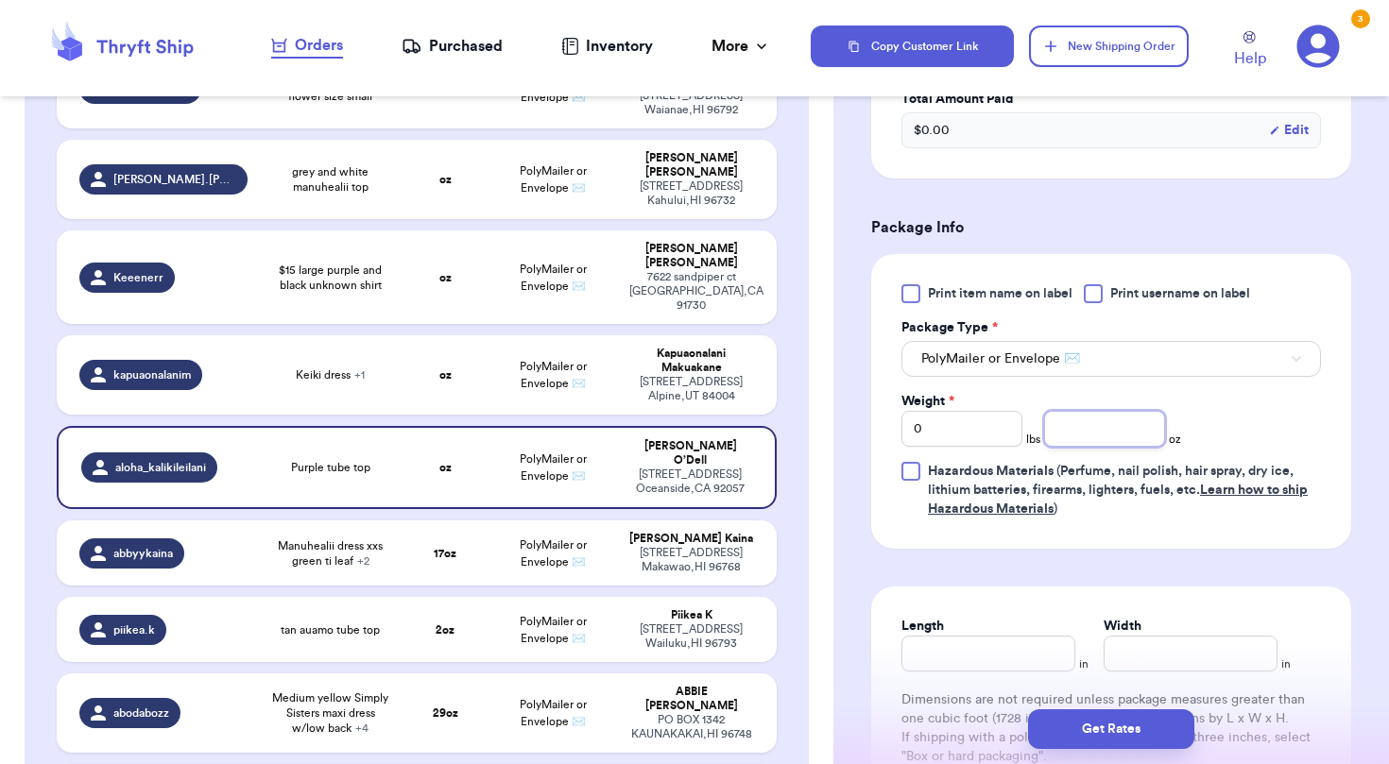
click at [1108, 426] on input "number" at bounding box center [1104, 429] width 121 height 36
type input "2"
click at [515, 335] on td "PolyMailer or Envelope ✉️" at bounding box center [553, 374] width 129 height 79
type input "Keiki dress"
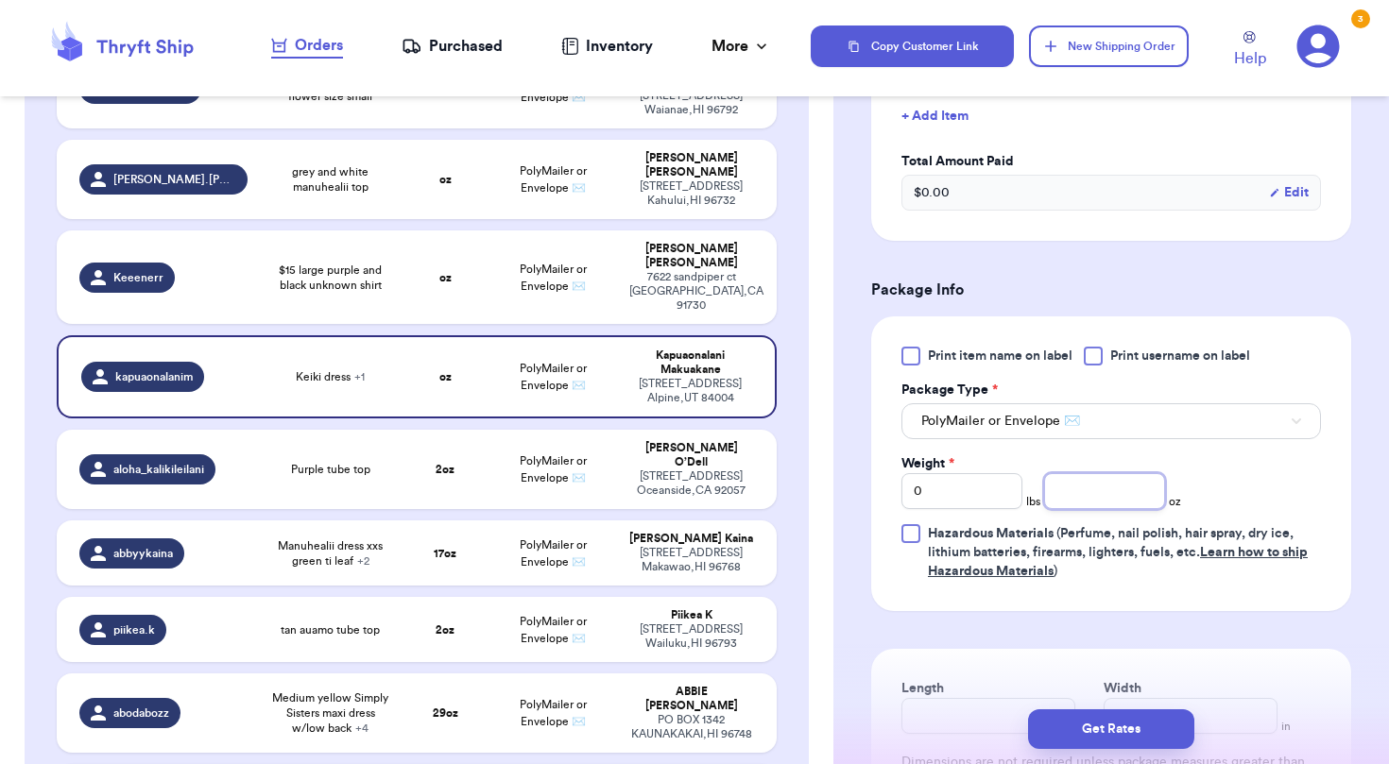
click at [1101, 492] on input "number" at bounding box center [1104, 491] width 121 height 36
type input "9"
click at [535, 231] on td "PolyMailer or Envelope ✉️" at bounding box center [553, 278] width 129 height 94
type input "$15 large purple and black unknown shirt"
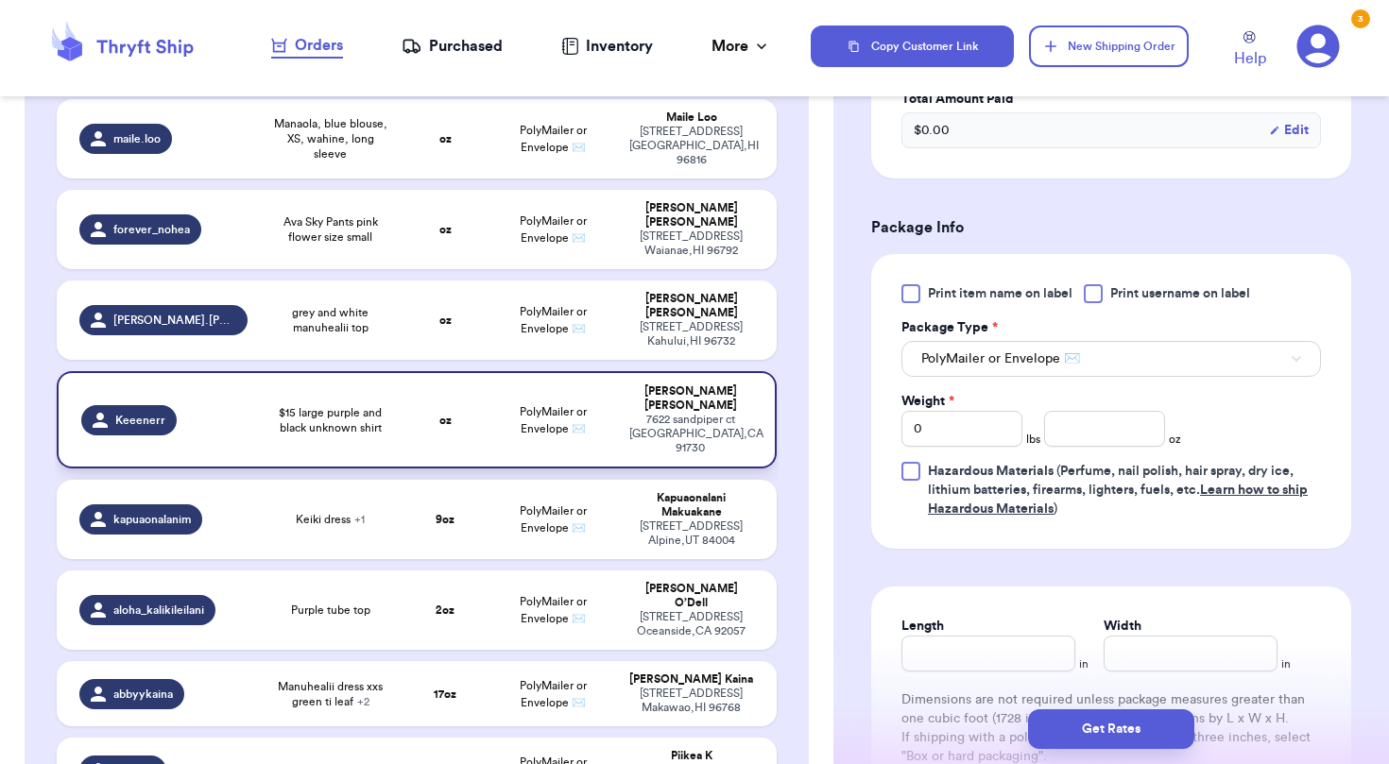
scroll to position [1112, 0]
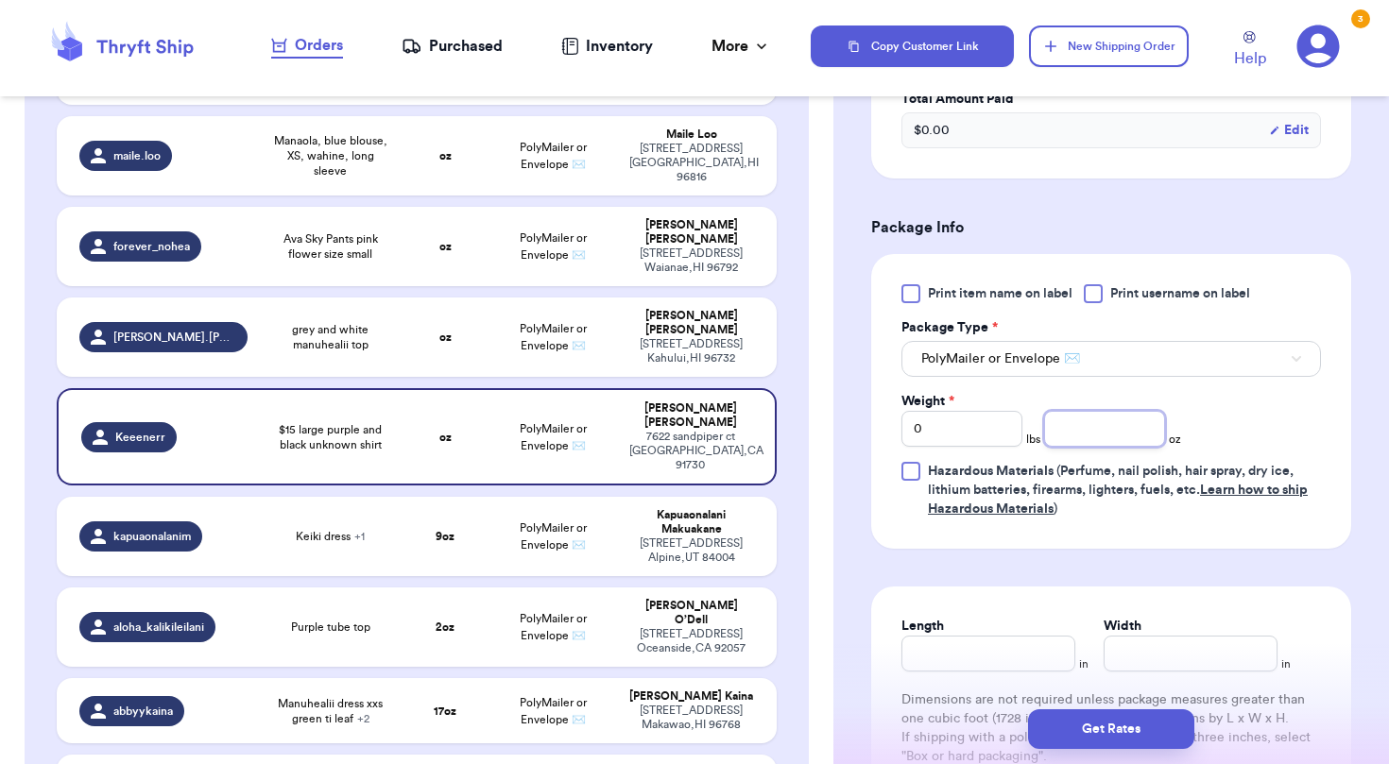
click at [1090, 432] on input "number" at bounding box center [1104, 429] width 121 height 36
type input "4"
click at [457, 298] on td "oz" at bounding box center [446, 337] width 86 height 79
type input "grey and white manuhealii top"
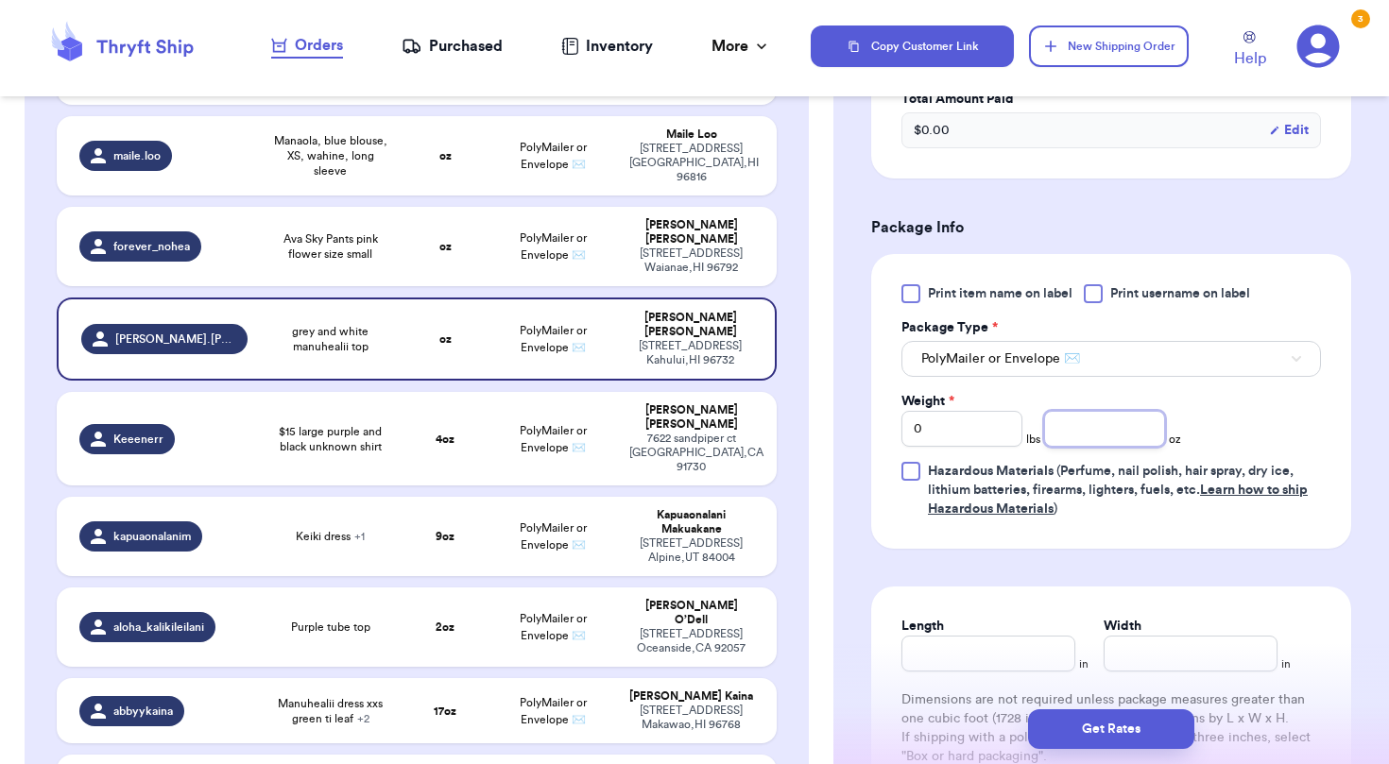
click at [1120, 445] on input "number" at bounding box center [1104, 429] width 121 height 36
type input "5"
click at [556, 232] on span "PolyMailer or Envelope ✉️" at bounding box center [553, 246] width 67 height 28
type input "Ava Sky Pants pink flower size small"
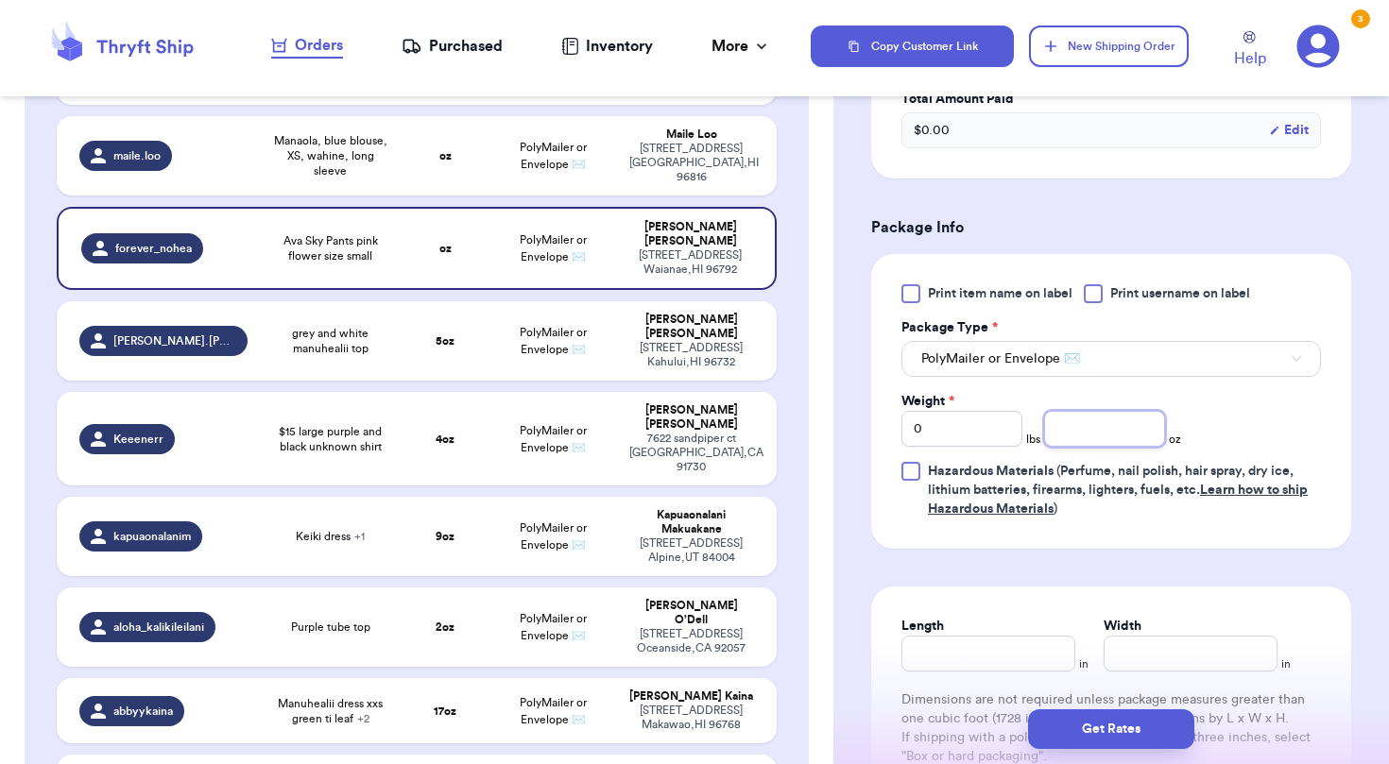
click at [1124, 420] on input "number" at bounding box center [1104, 429] width 121 height 36
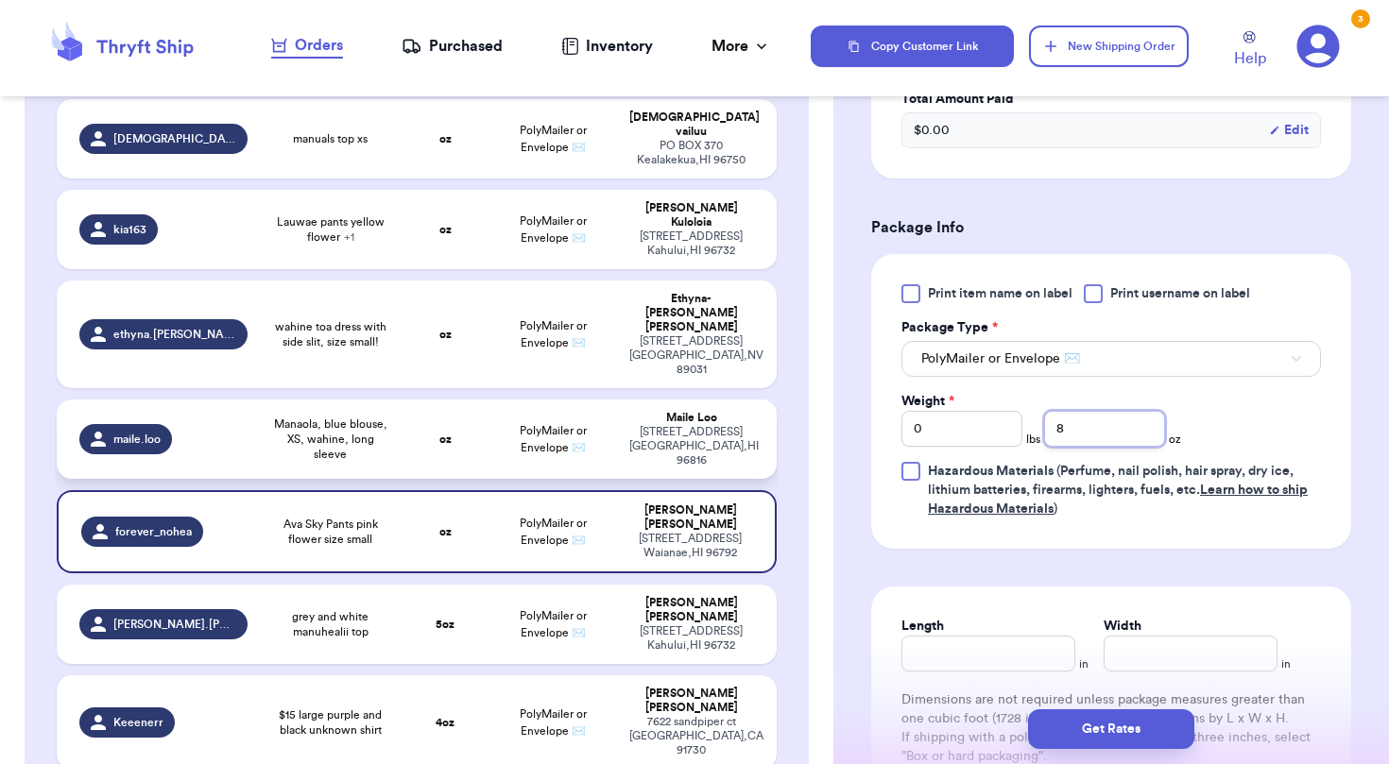
scroll to position [820, 0]
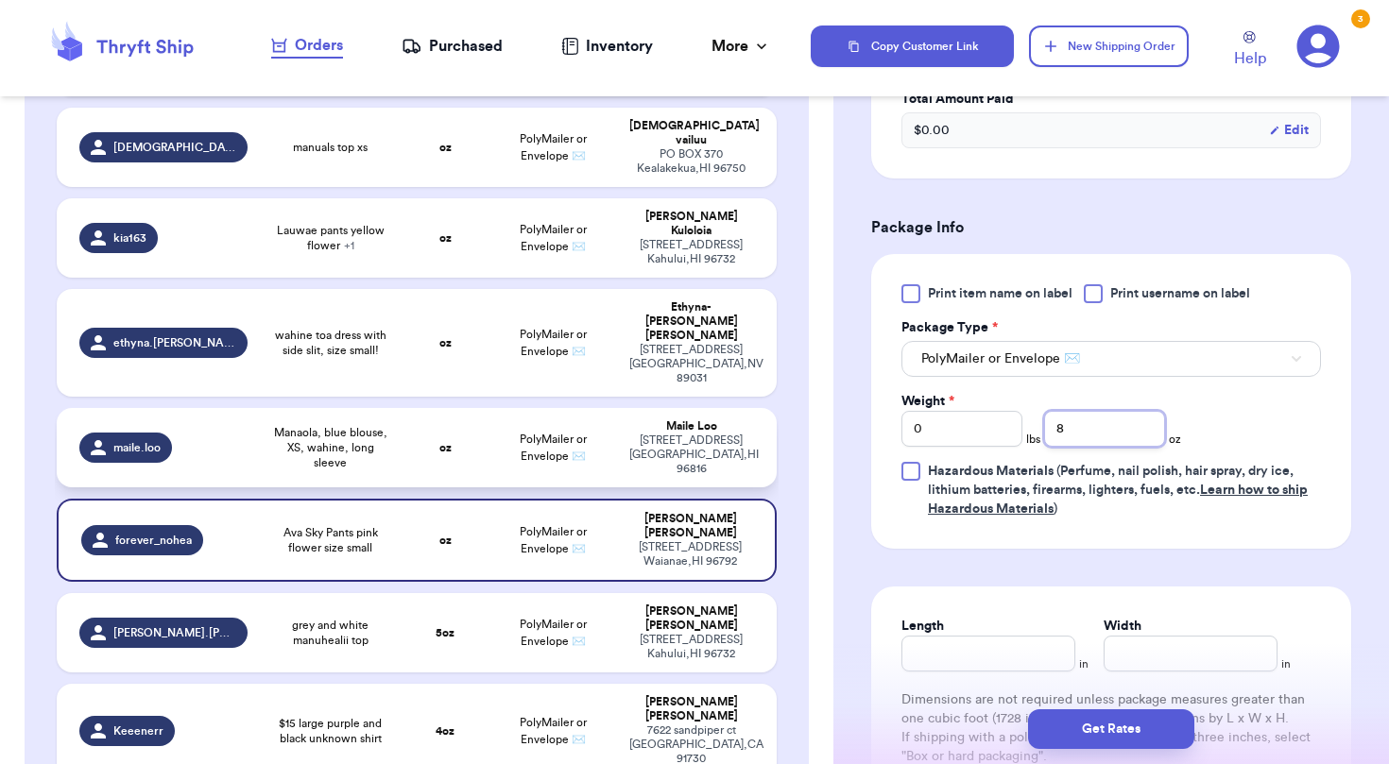
type input "8"
click at [575, 434] on span "PolyMailer or Envelope ✉️" at bounding box center [553, 448] width 67 height 28
type input "Manaola, blue blouse, XS, wahine, long sleeve"
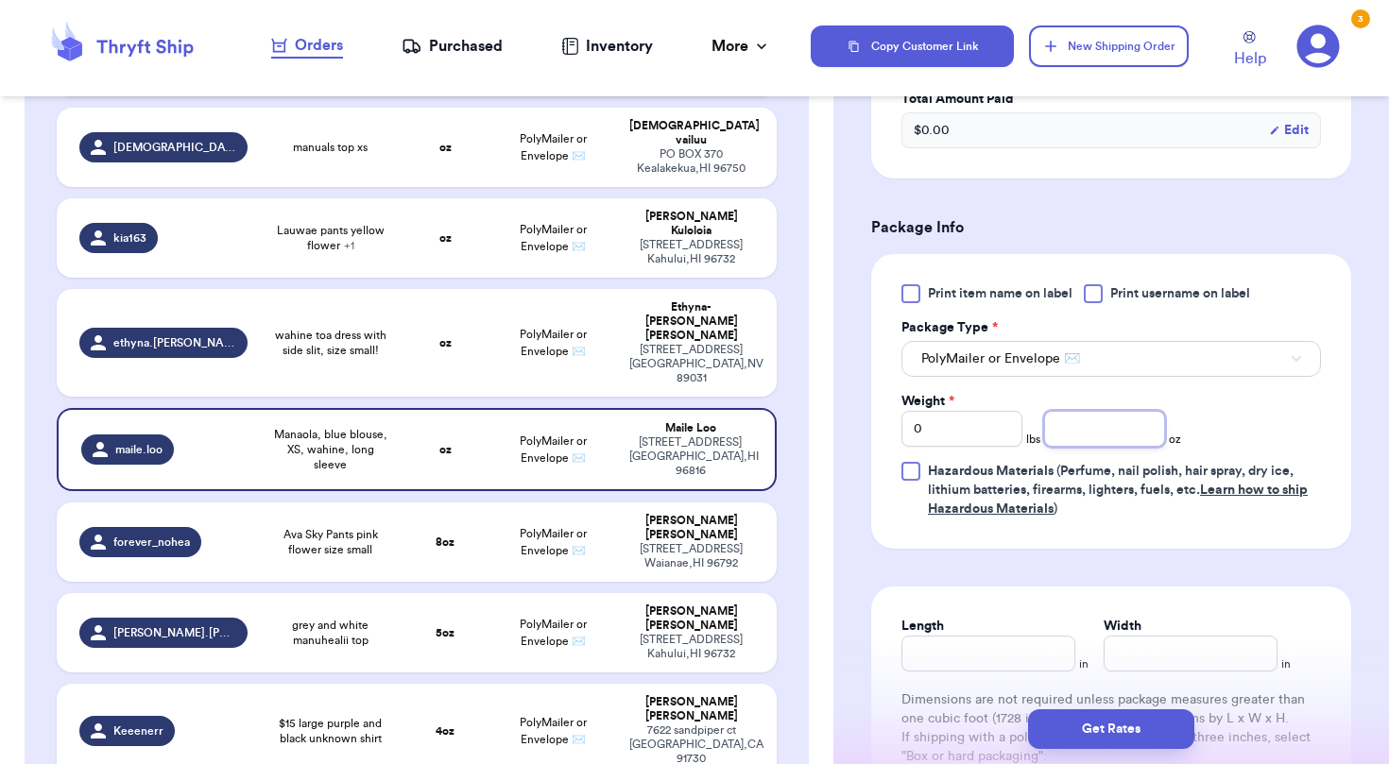
click at [1113, 438] on input "number" at bounding box center [1104, 429] width 121 height 36
click at [413, 289] on td "oz" at bounding box center [446, 343] width 86 height 108
type input "wahine toa dress with side slit, size small!"
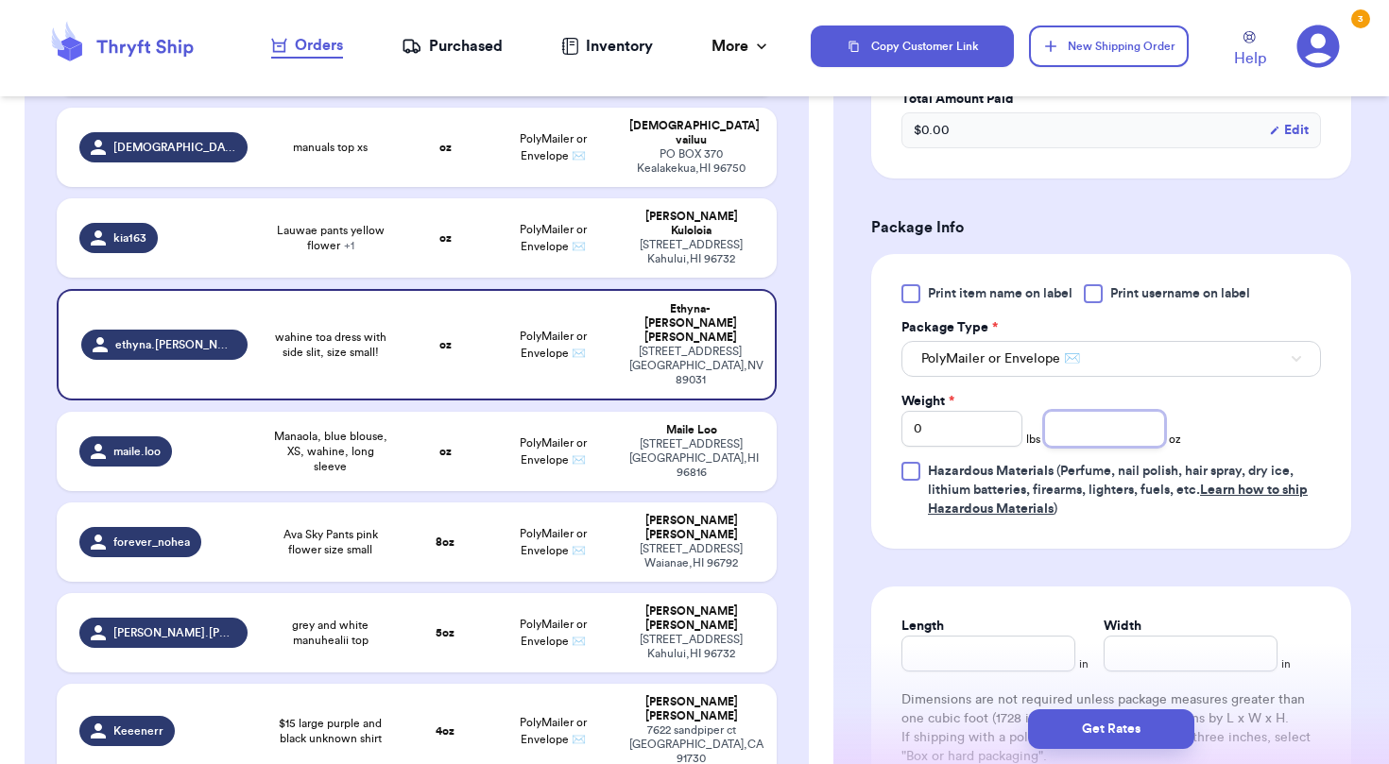
click at [1140, 442] on input "number" at bounding box center [1104, 429] width 121 height 36
type input "13"
click at [521, 224] on span "PolyMailer or Envelope ✉️" at bounding box center [553, 238] width 67 height 28
type input "Lauwae pants yellow flower"
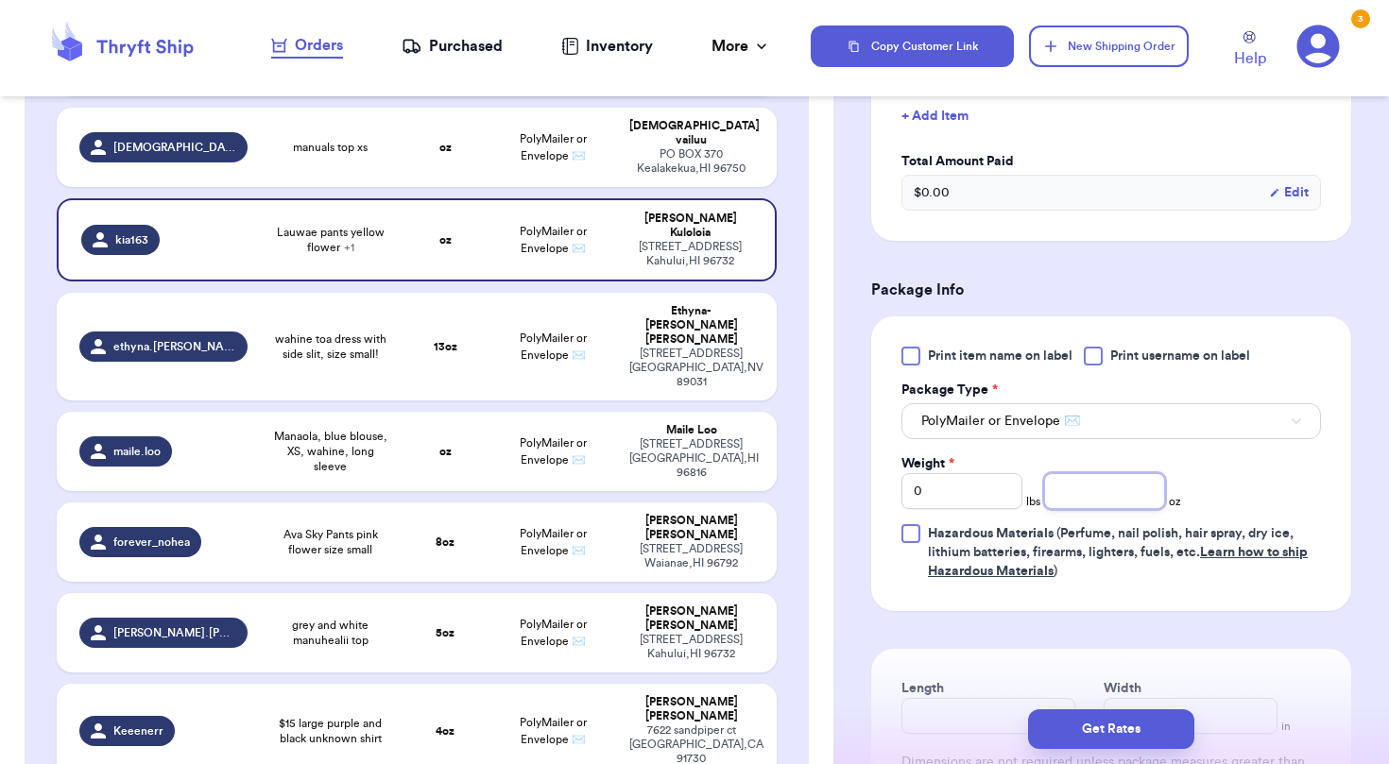
click at [1095, 479] on input "number" at bounding box center [1104, 491] width 121 height 36
click at [1003, 497] on input "0" at bounding box center [961, 491] width 121 height 36
type input "1"
click at [1131, 493] on input "number" at bounding box center [1104, 491] width 121 height 36
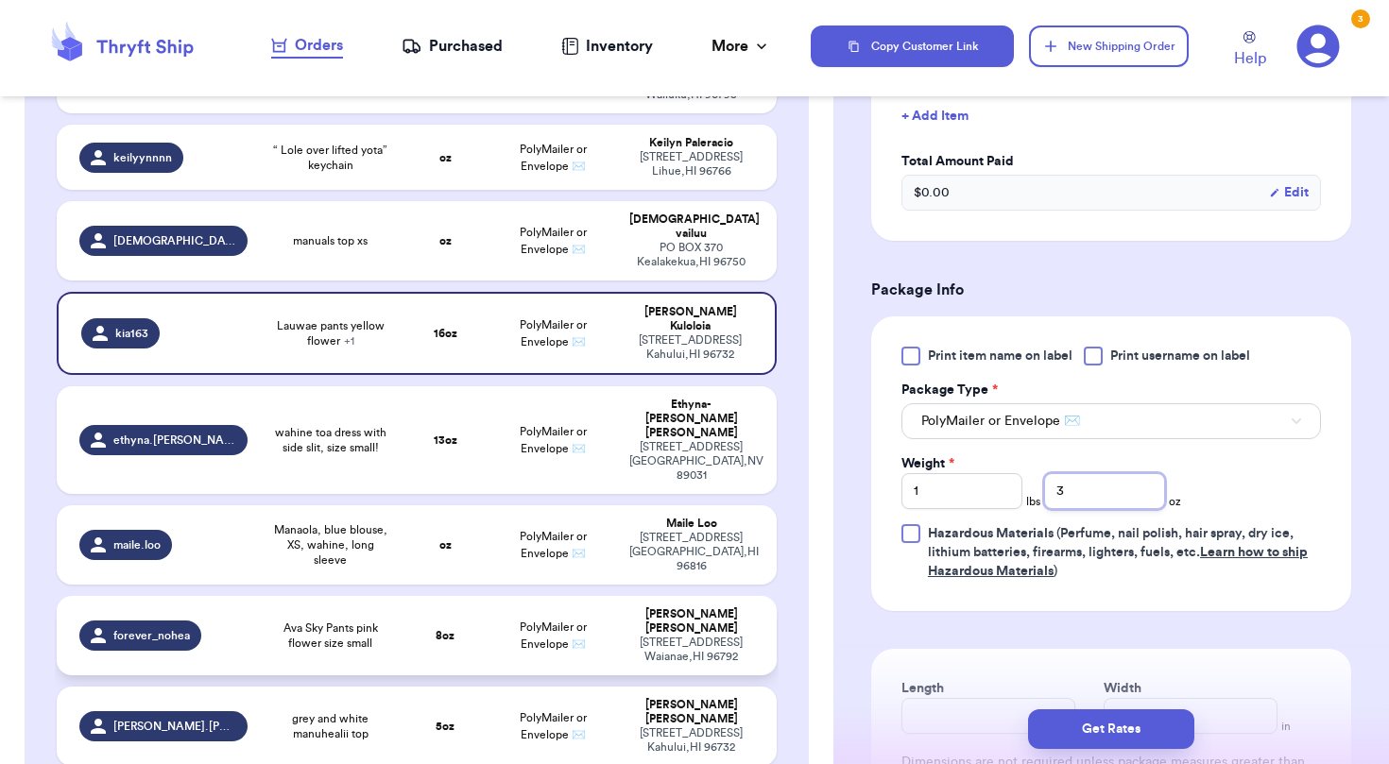
scroll to position [674, 0]
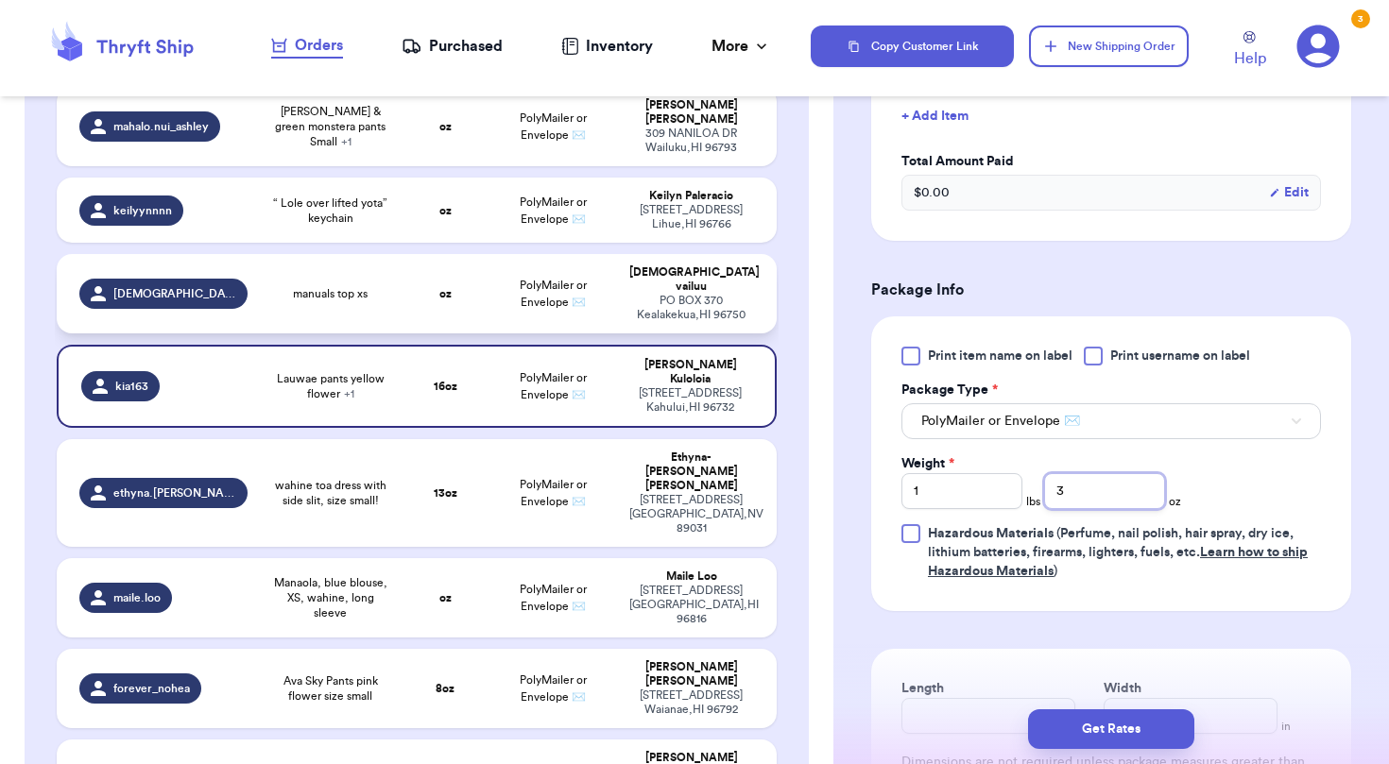
type input "3"
click at [591, 254] on td "PolyMailer or Envelope ✉️" at bounding box center [553, 293] width 129 height 79
type input "manuals top xs"
type input "0"
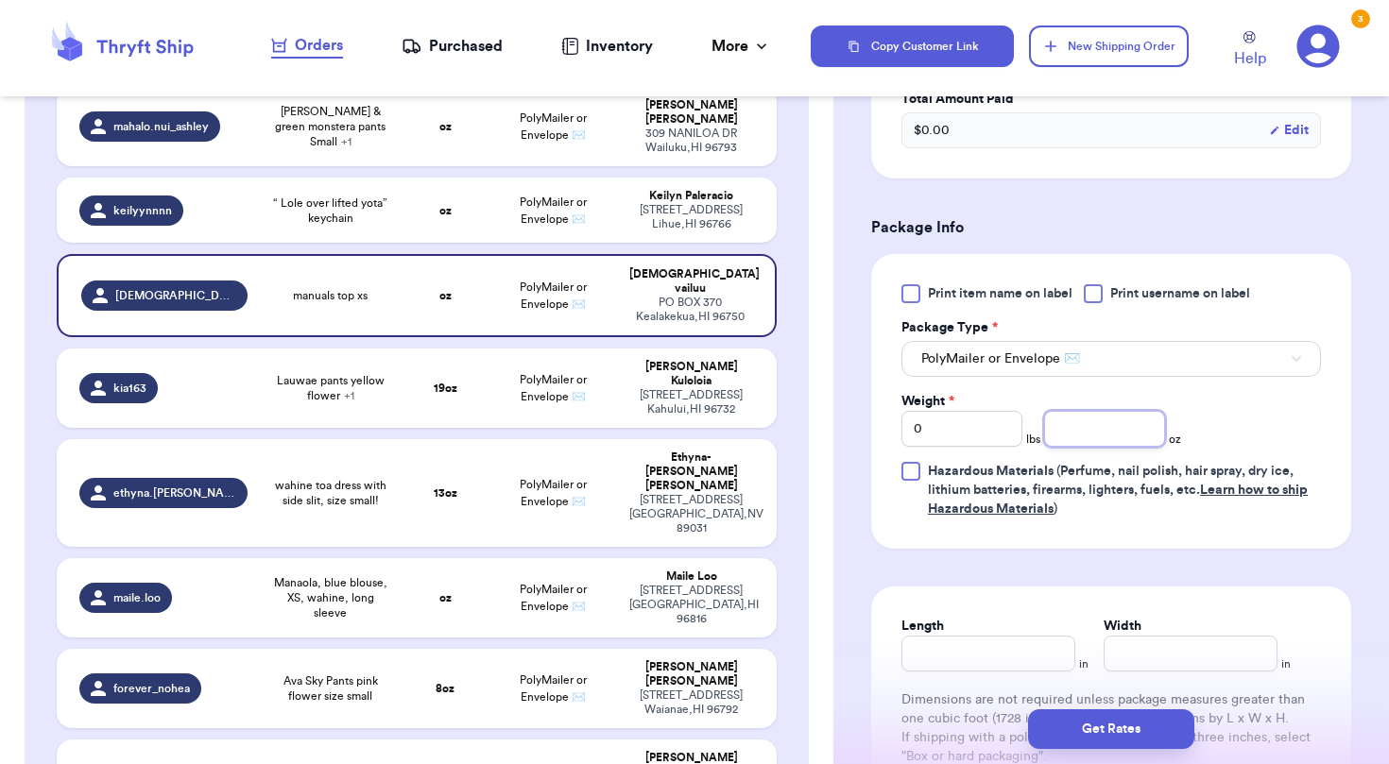
click at [1090, 422] on input "number" at bounding box center [1104, 429] width 121 height 36
type input "5"
click at [484, 178] on td "oz" at bounding box center [446, 210] width 86 height 65
type input "“ Lole over lifted yota” keychain"
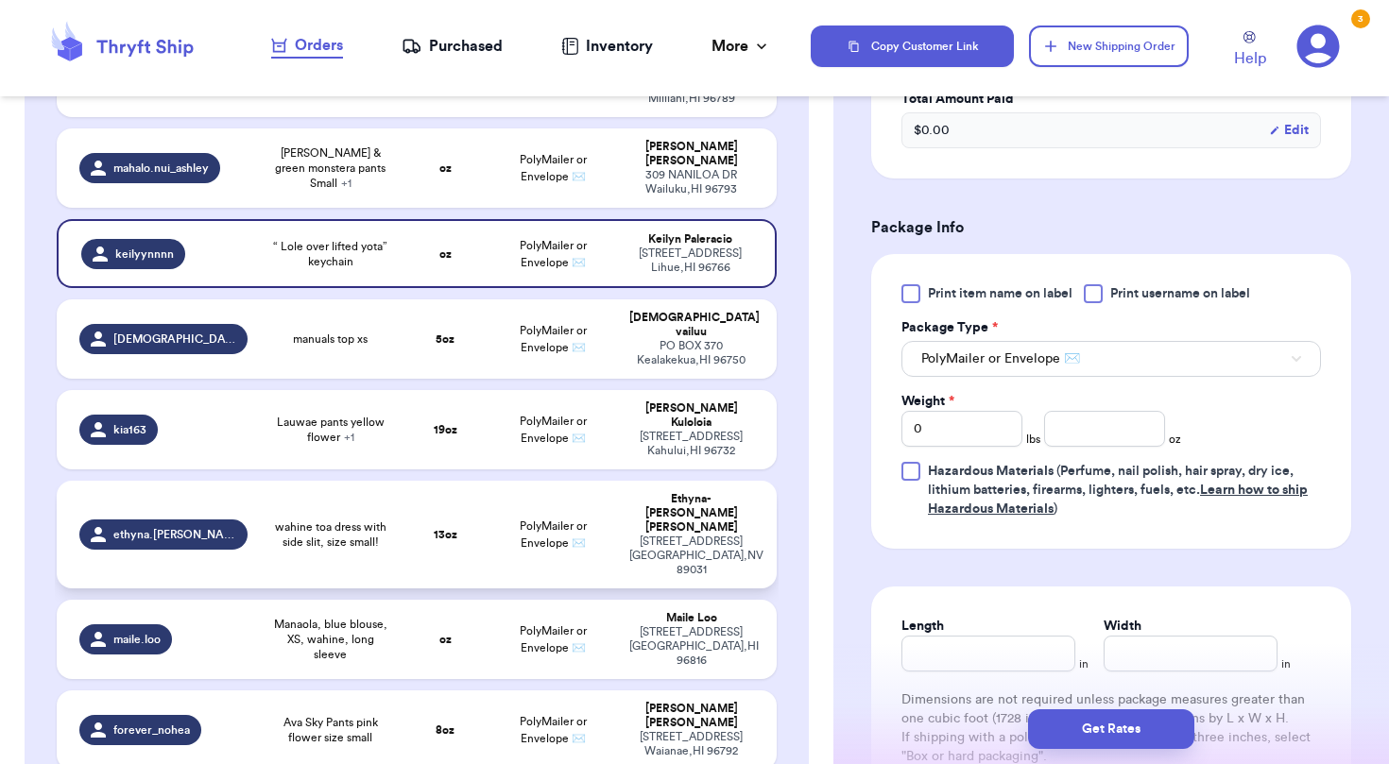
scroll to position [622, 0]
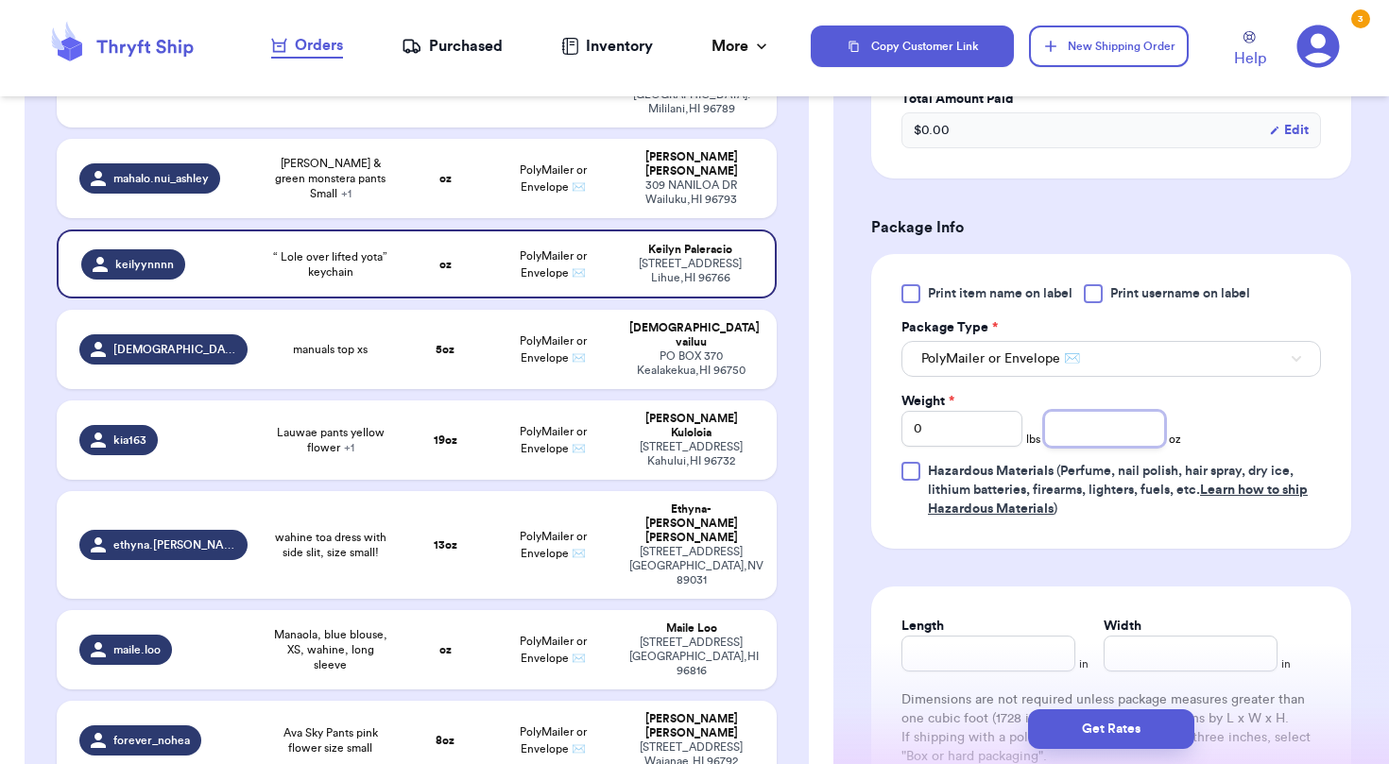
click at [1112, 433] on input "number" at bounding box center [1104, 429] width 121 height 36
type input "1"
click at [458, 154] on td "oz" at bounding box center [446, 178] width 86 height 79
type input "[PERSON_NAME] & green monstera pants Small"
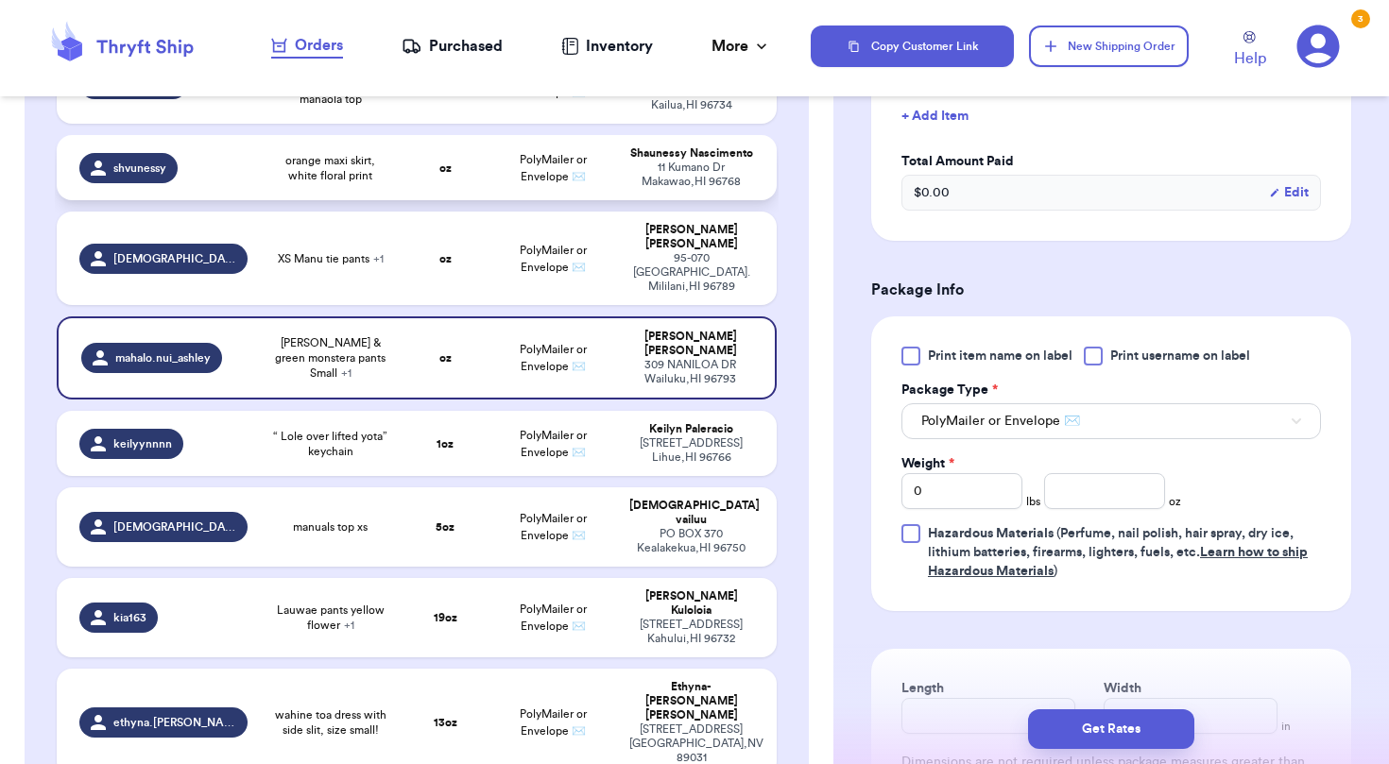
scroll to position [414, 0]
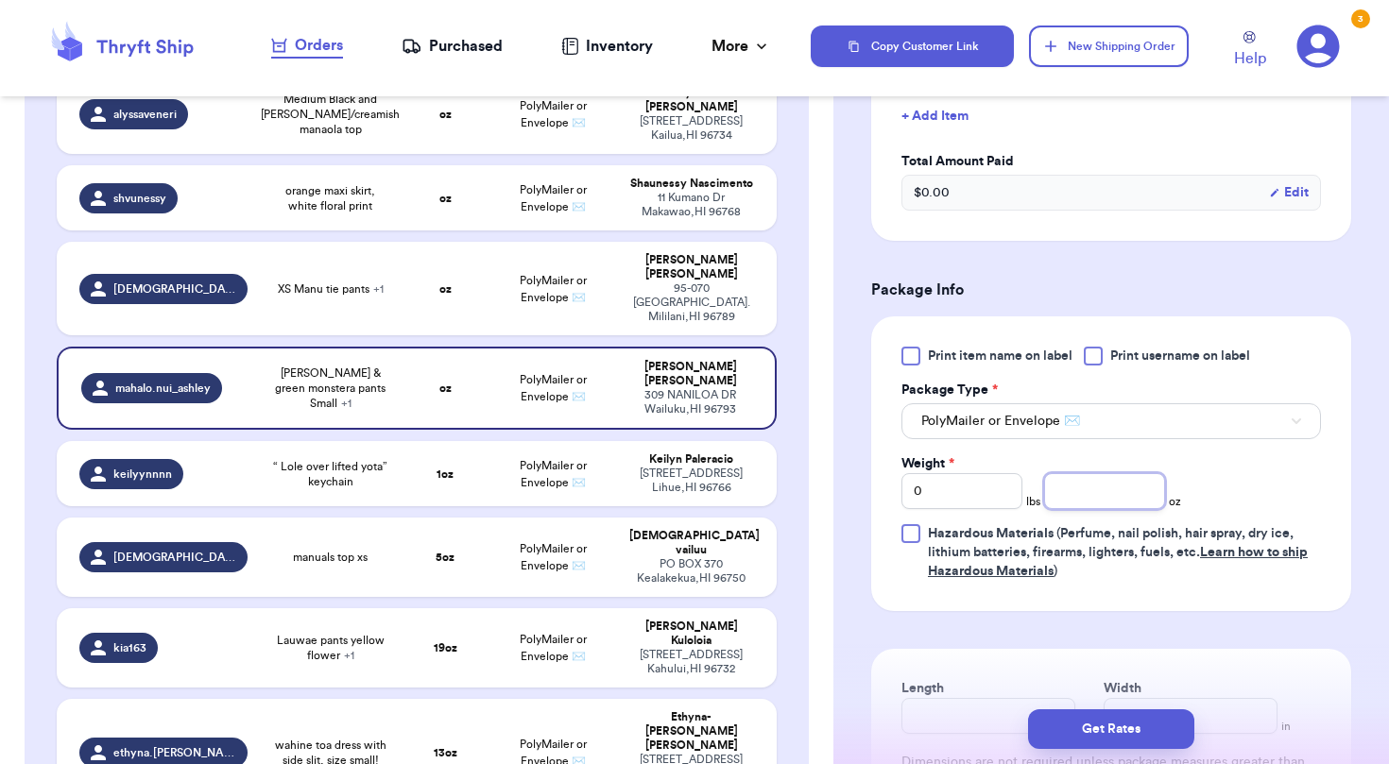
click at [1091, 499] on input "number" at bounding box center [1104, 491] width 121 height 36
type input "8"
click at [690, 282] on div "[STREET_ADDRESS]" at bounding box center [691, 303] width 124 height 43
type input "XS Manu tie pants"
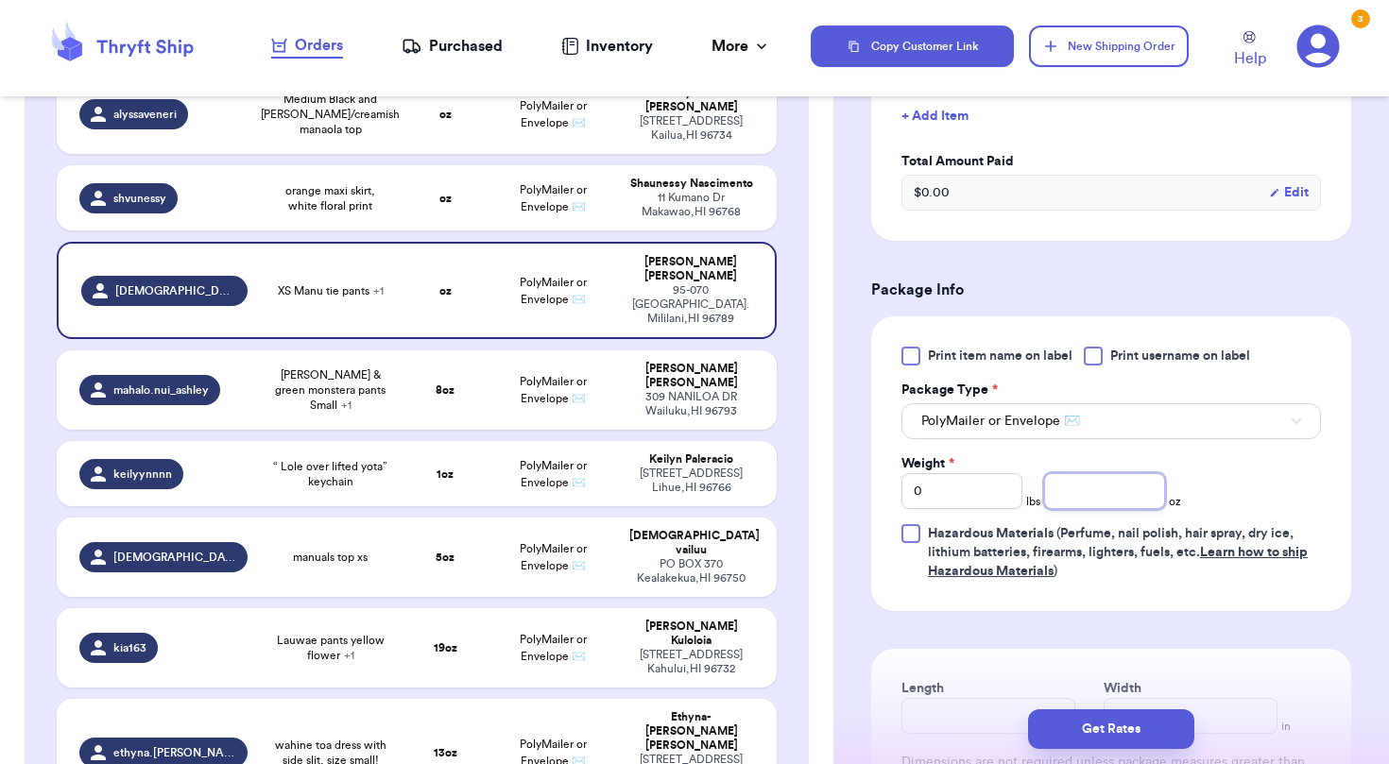
click at [1108, 493] on input "number" at bounding box center [1104, 491] width 121 height 36
type input "6"
click at [367, 205] on span "orange maxi skirt, white floral print" at bounding box center [330, 198] width 121 height 30
type input "orange maxi skirt, white floral print"
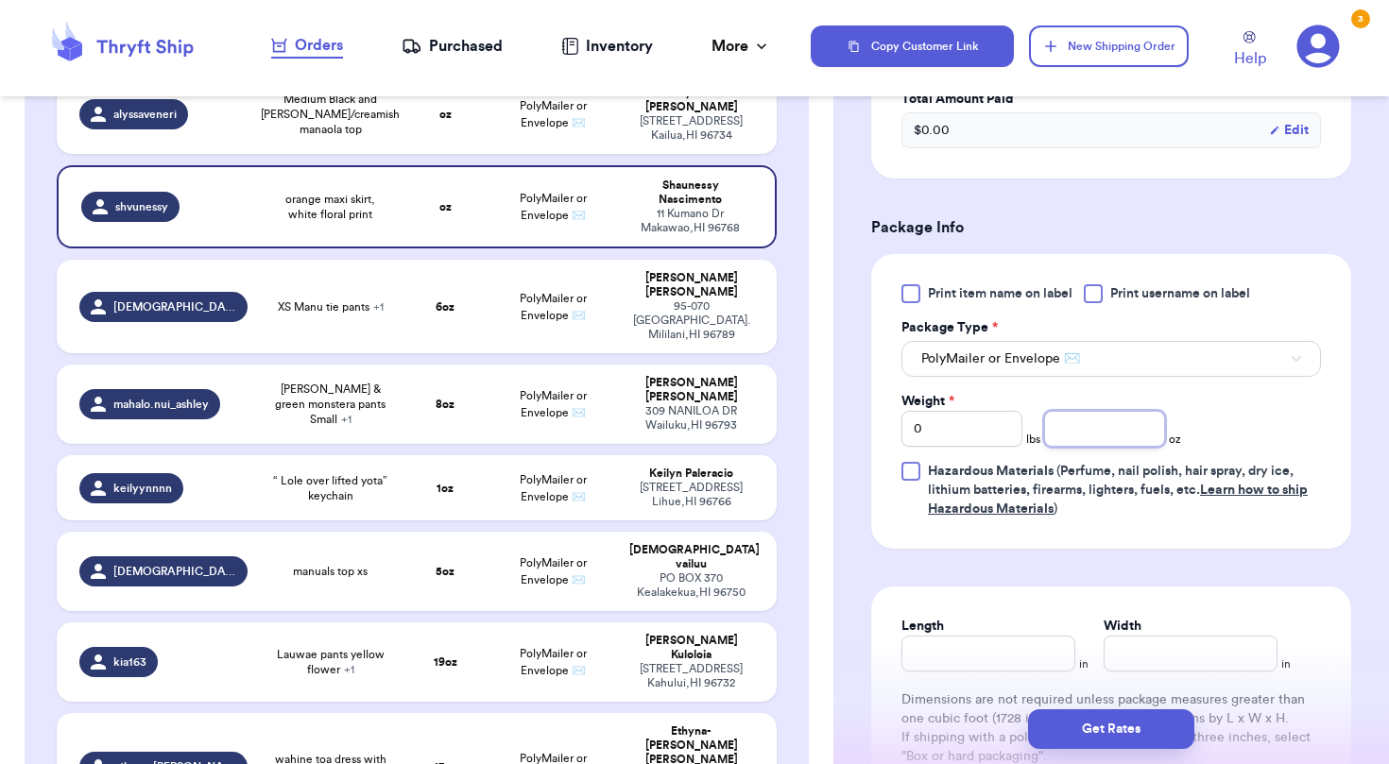
click at [1110, 423] on input "number" at bounding box center [1104, 429] width 121 height 36
type input "10"
click at [573, 143] on td "PolyMailer or Envelope ✉️" at bounding box center [553, 114] width 129 height 79
type input "Medium Black and [PERSON_NAME]/creamish manaola top"
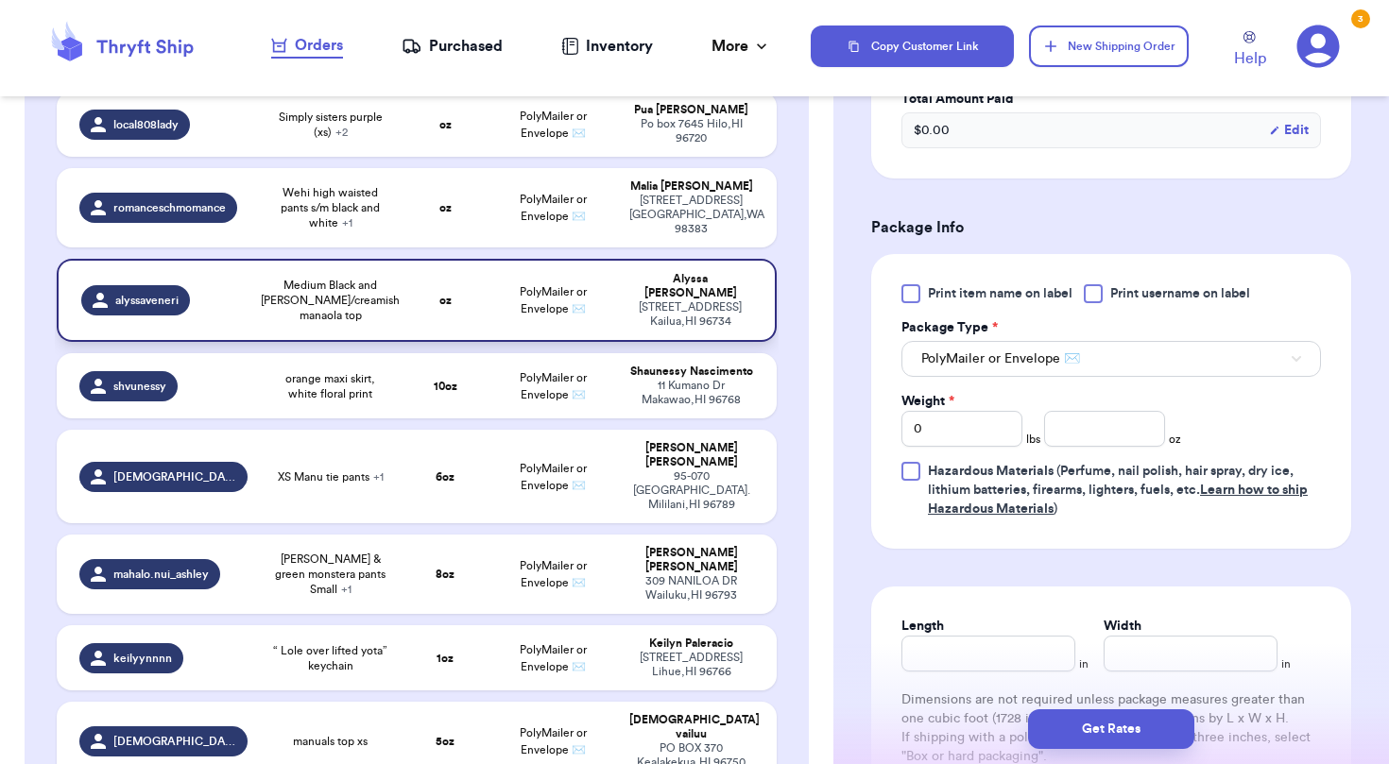
scroll to position [198, 0]
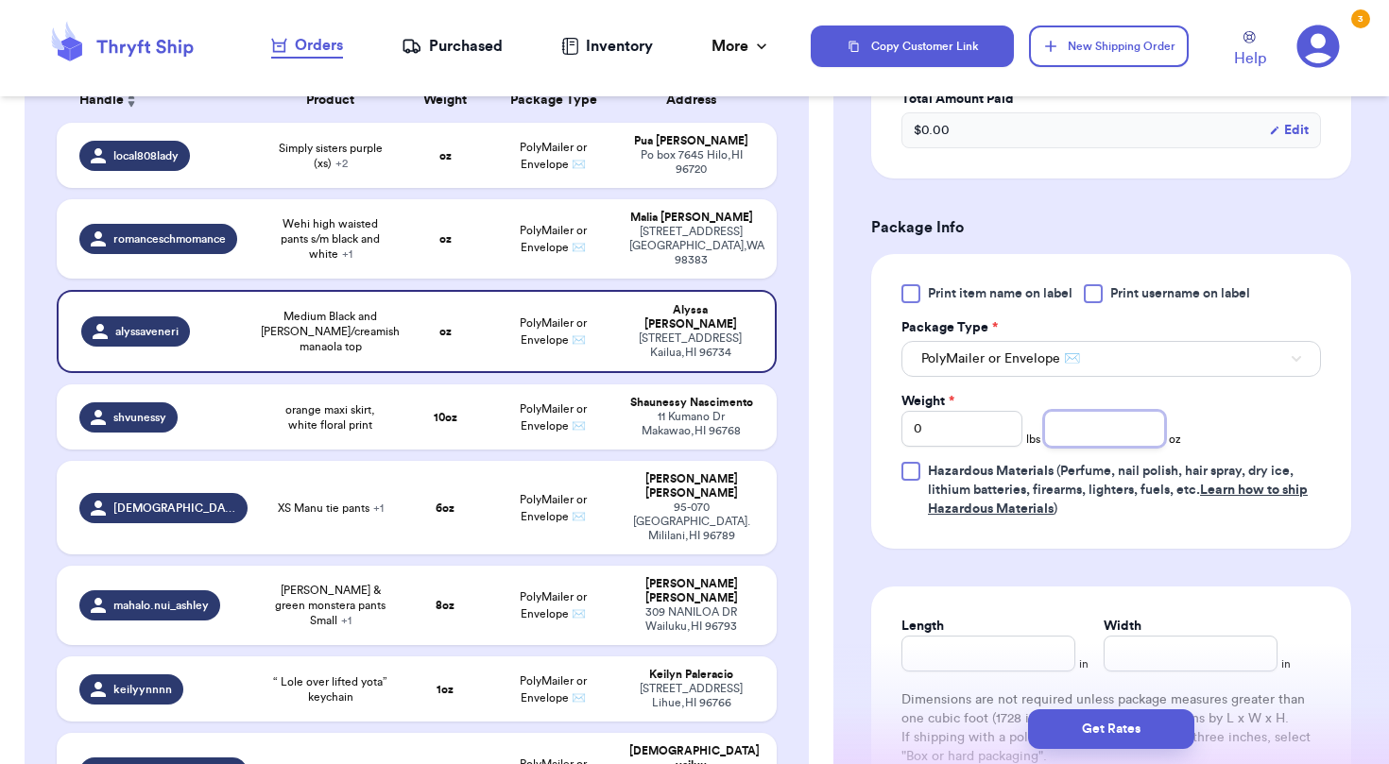
click at [1099, 440] on input "number" at bounding box center [1104, 429] width 121 height 36
type input "5"
click at [590, 264] on td "PolyMailer or Envelope ✉️" at bounding box center [553, 238] width 129 height 79
type input "Wehi high waisted pants s/m black and white"
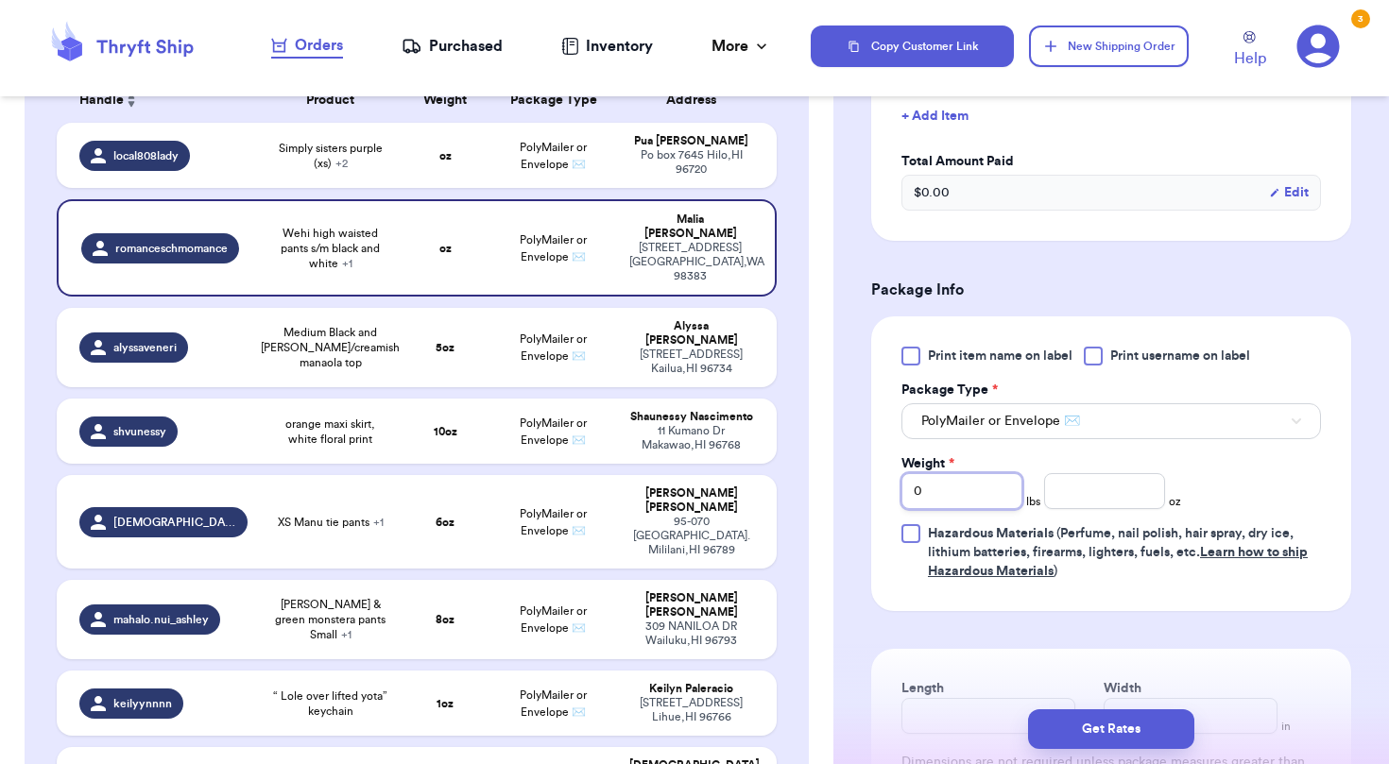
click at [985, 490] on input "0" at bounding box center [961, 491] width 121 height 36
type input "1"
click at [1157, 502] on input "number" at bounding box center [1104, 491] width 121 height 36
type input "4"
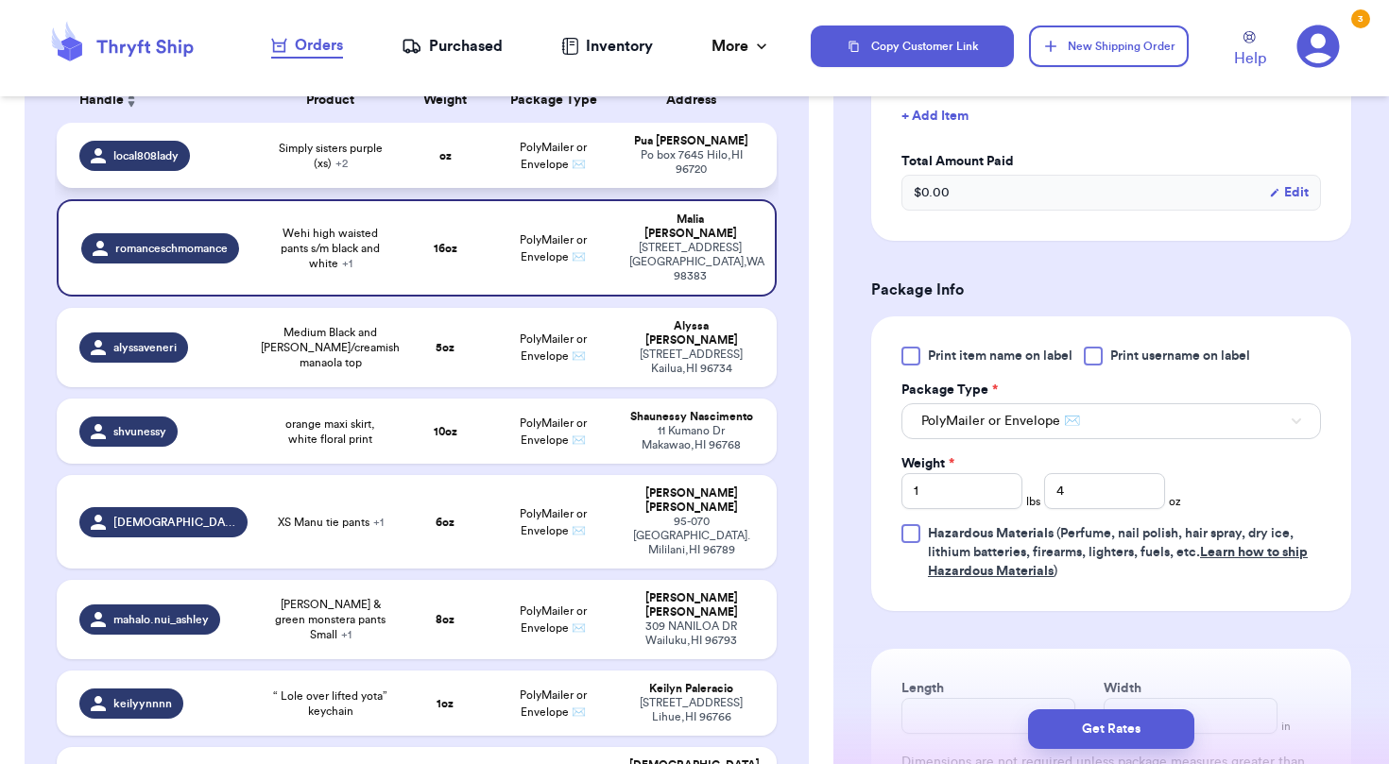
click at [575, 169] on span "PolyMailer or Envelope ✉️" at bounding box center [553, 156] width 67 height 28
type input "Simply sisters purple (xs)"
type input "0"
type input "Lexbreezy jumper"
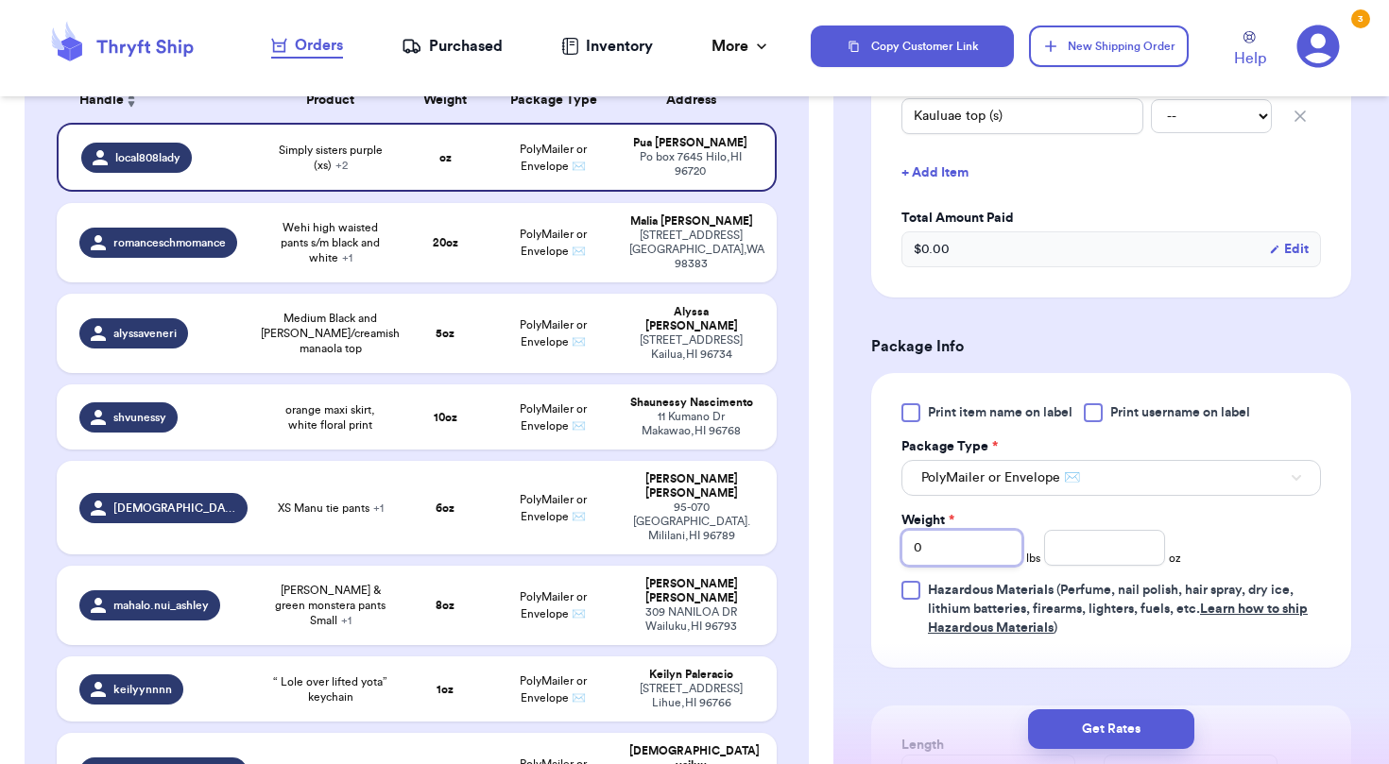
click at [968, 563] on input "0" at bounding box center [961, 548] width 121 height 36
type input "1"
click at [1079, 558] on input "number" at bounding box center [1104, 548] width 121 height 36
type input "6"
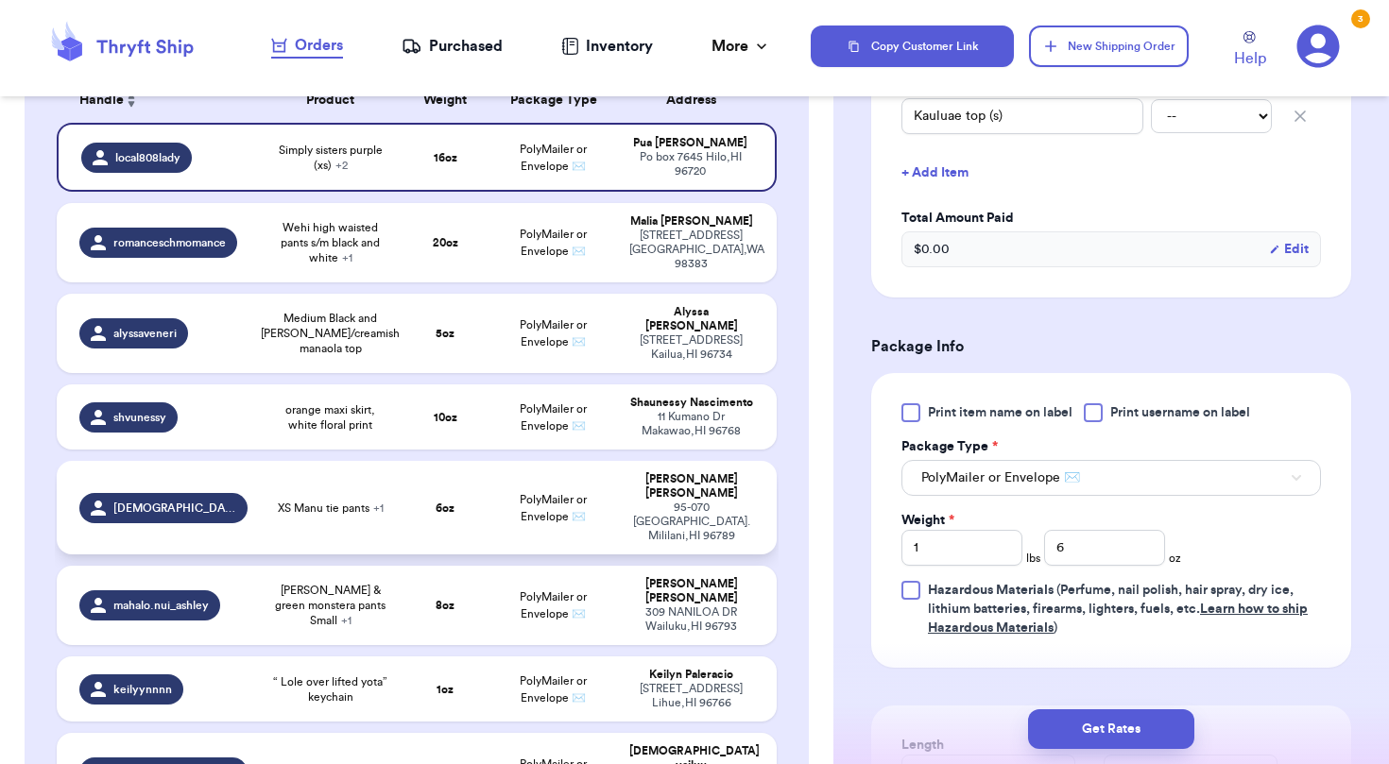
click at [673, 512] on div "[STREET_ADDRESS]" at bounding box center [691, 522] width 124 height 43
type input "XS Manu tie pants"
type input "0"
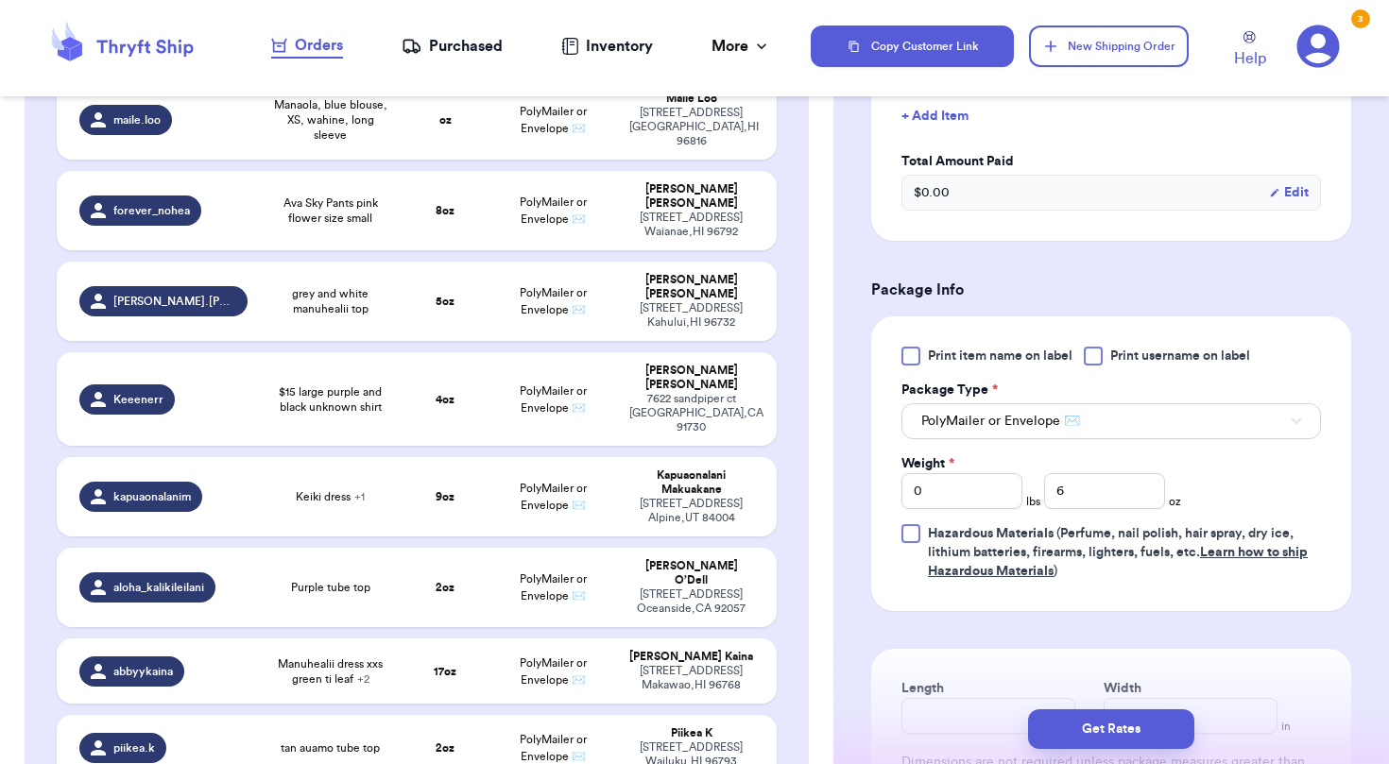
scroll to position [1656, 0]
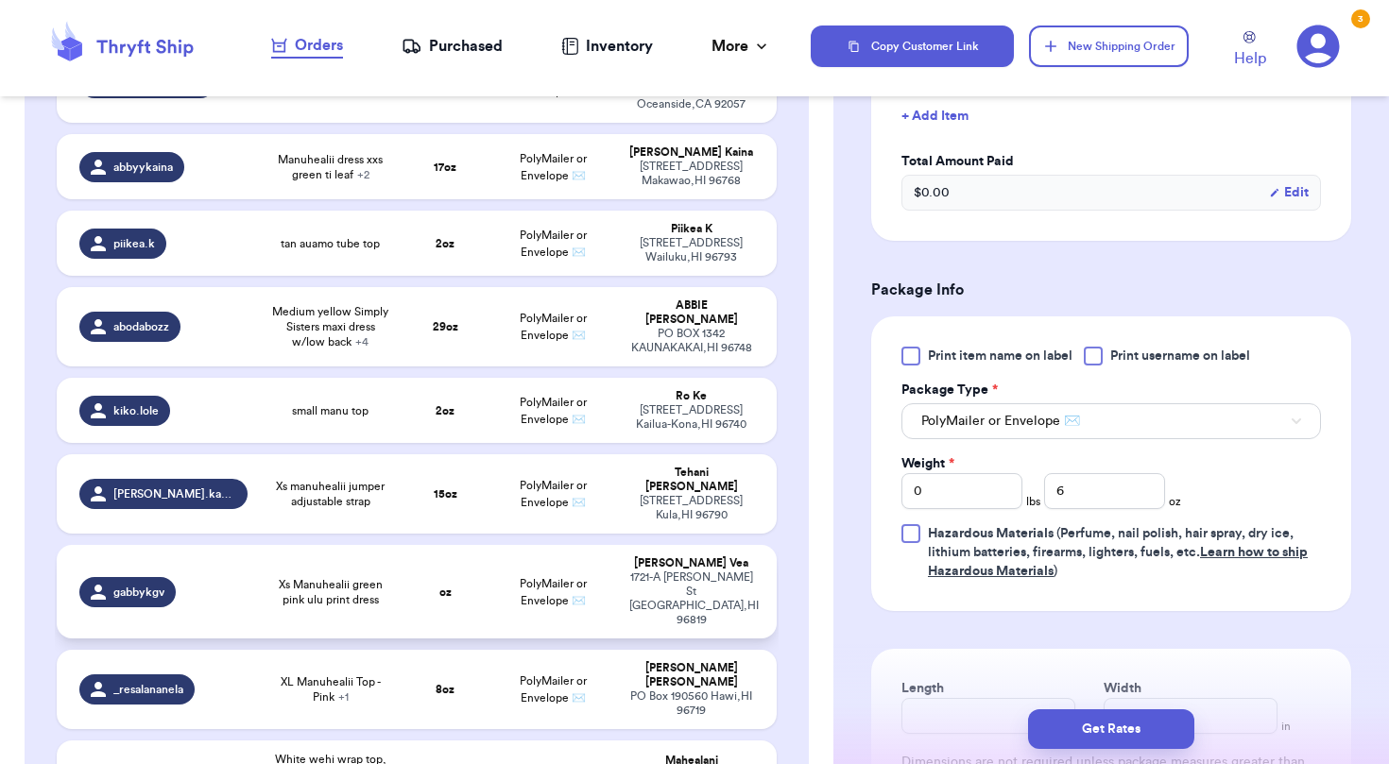
click at [303, 577] on span "Xs Manuhealii green pink ulu print dress" at bounding box center [330, 592] width 121 height 30
type input "Xs Manuhealii green pink ulu print dress"
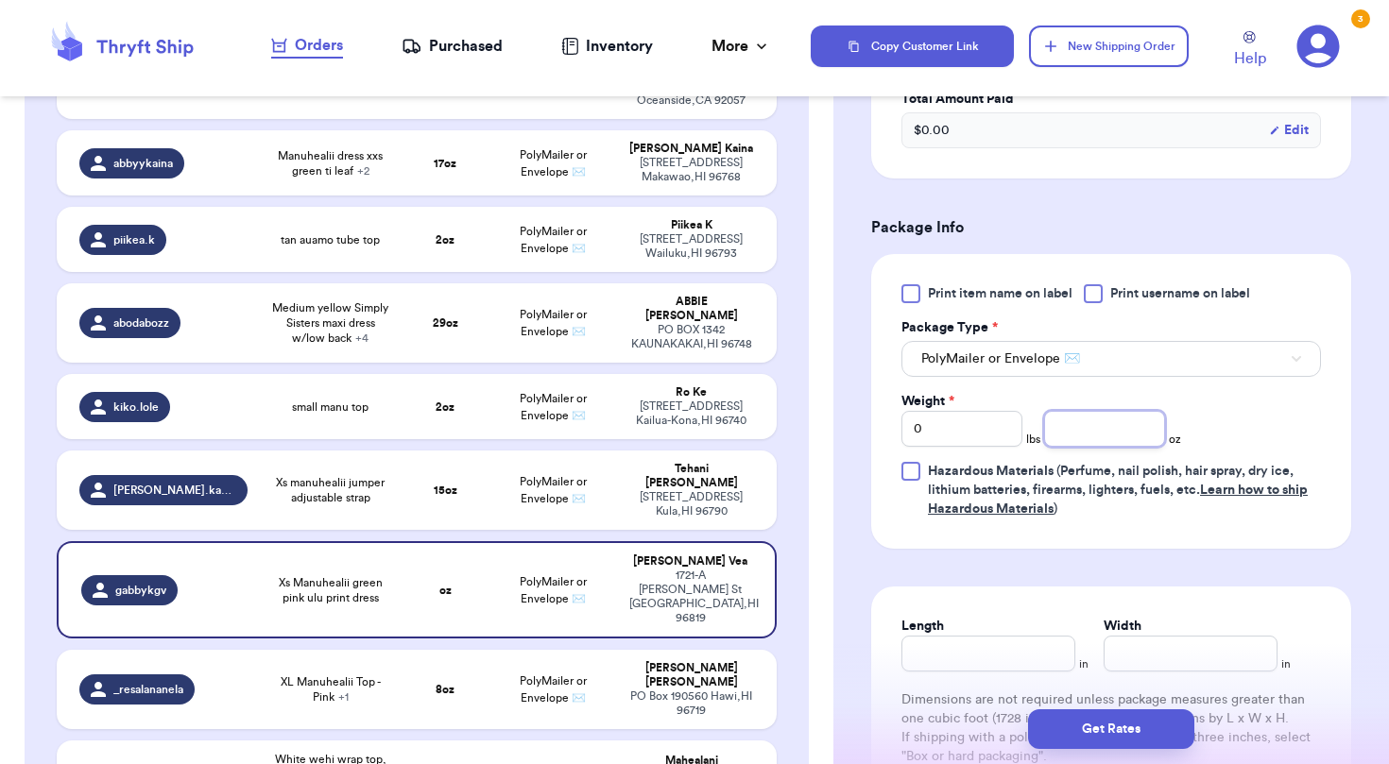
click at [1089, 443] on input "number" at bounding box center [1104, 429] width 121 height 36
type input "6"
type input "White wehi wrap top, black Lex breezy top, and black off shoulder Ava sky tops"
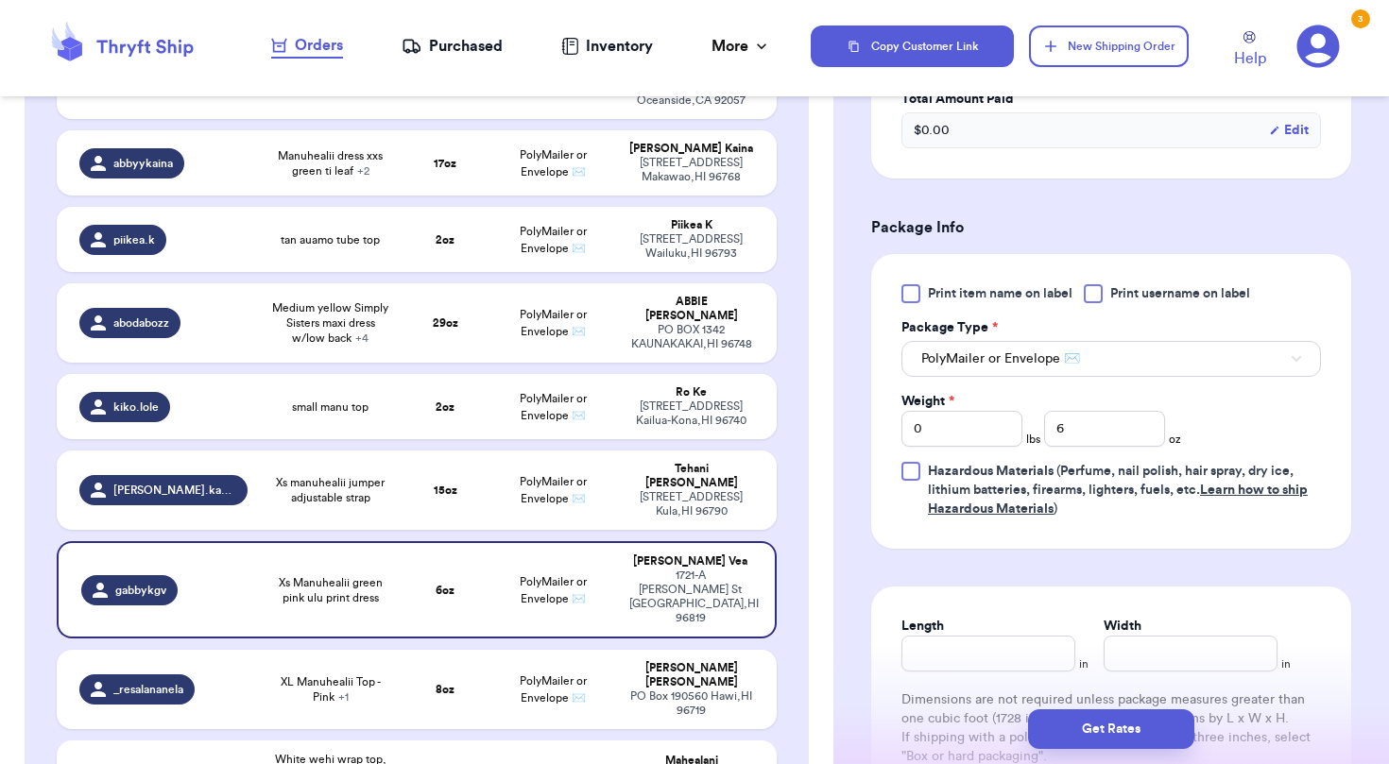
type input "13"
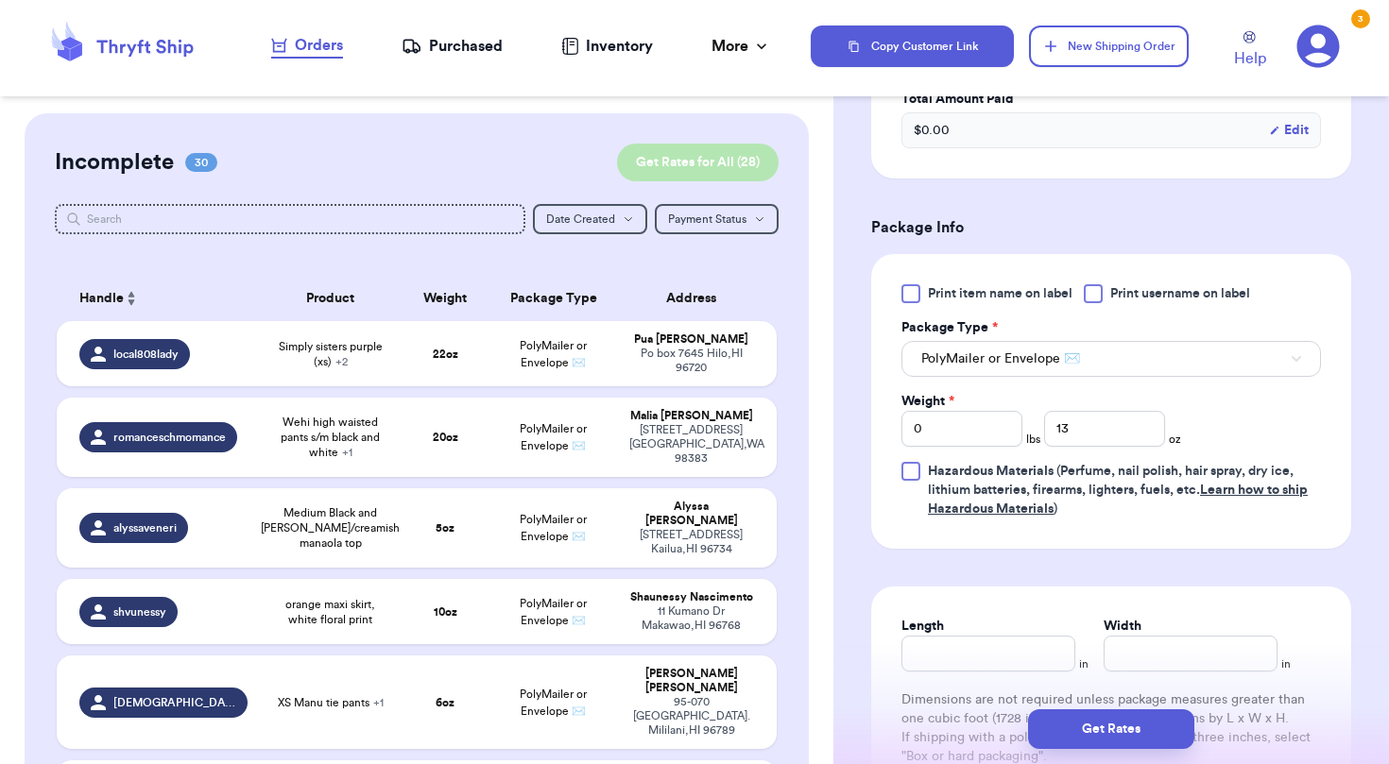
scroll to position [0, 0]
click at [742, 161] on button "Get Rates for All ( 28 )" at bounding box center [698, 163] width 162 height 38
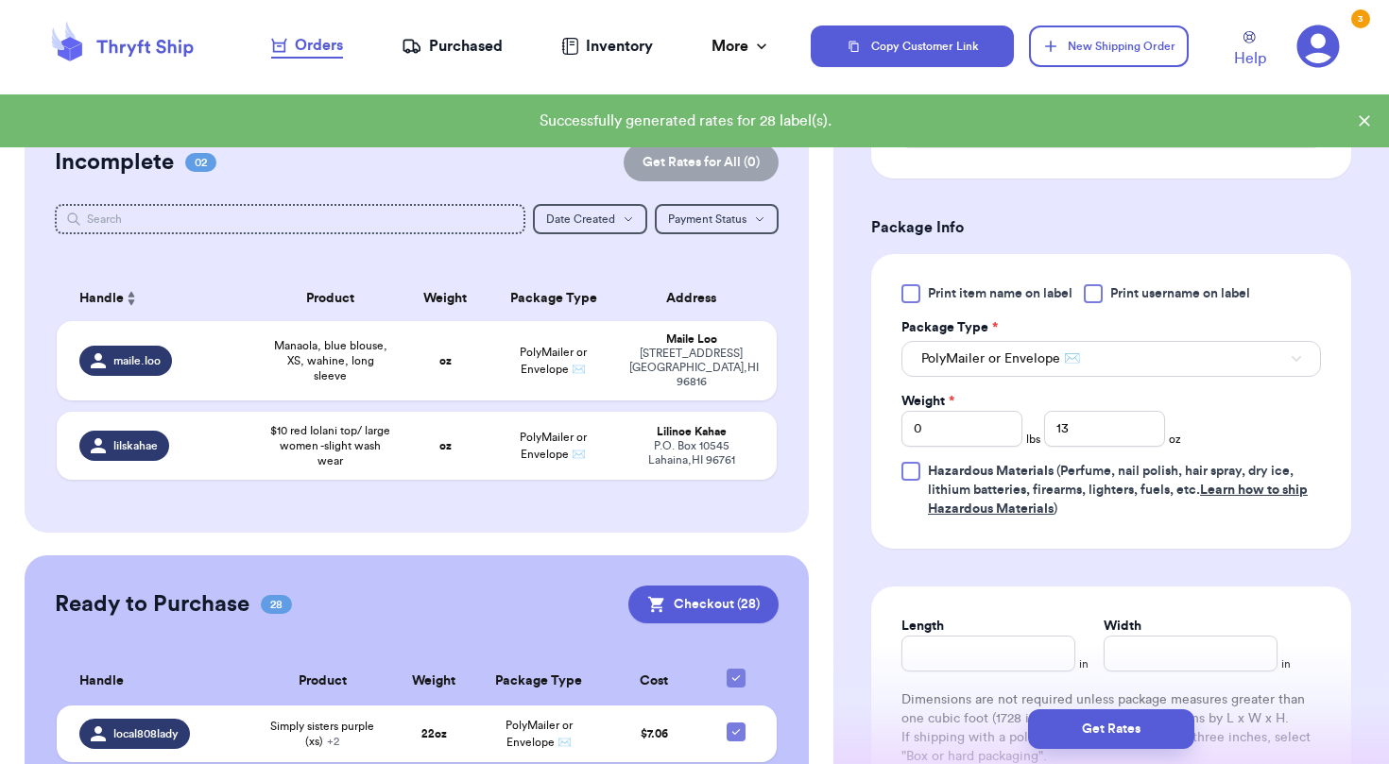
checkbox input "true"
click at [613, 444] on td "PolyMailer or Envelope ✉️" at bounding box center [553, 446] width 129 height 68
type input "$10 red Iolani top/ large women -slight wash wear"
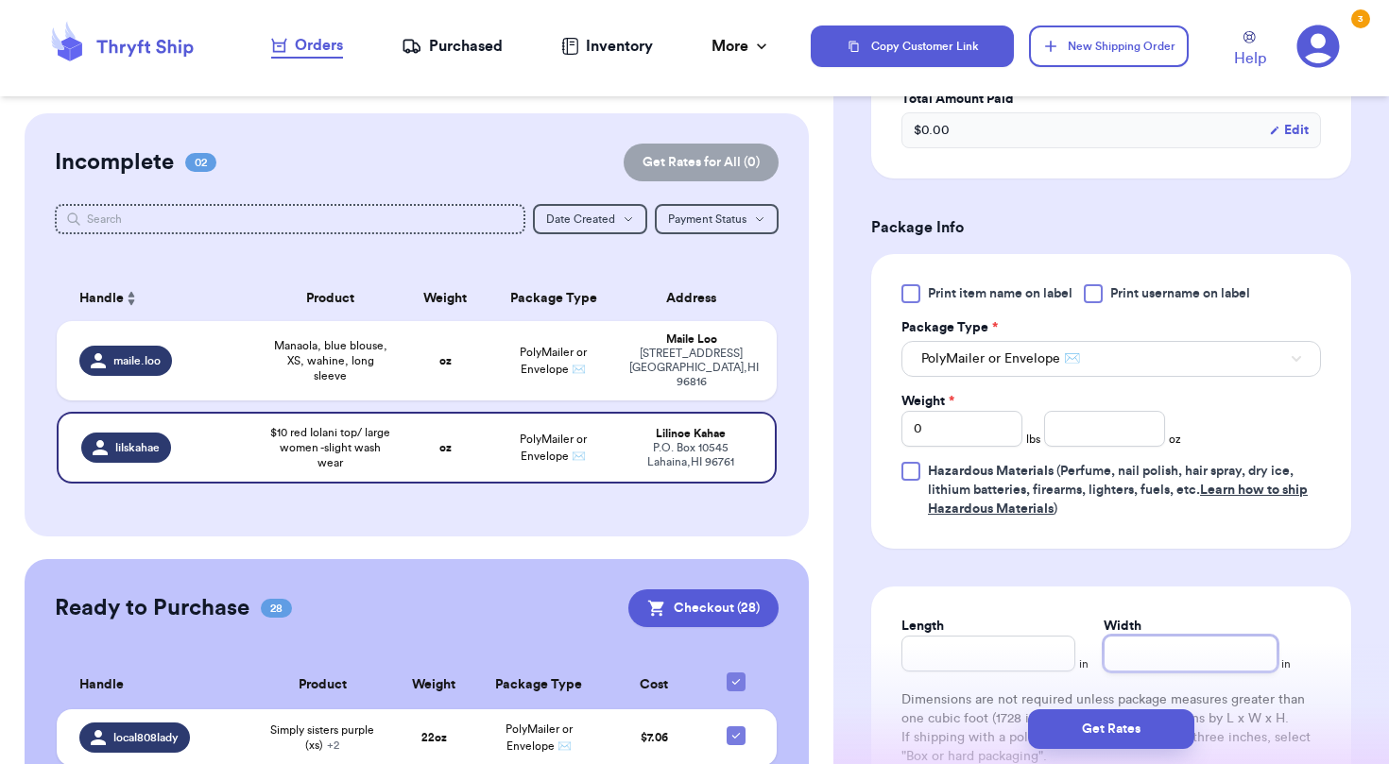
click at [1165, 652] on input "Width" at bounding box center [1191, 654] width 174 height 36
type input "0"
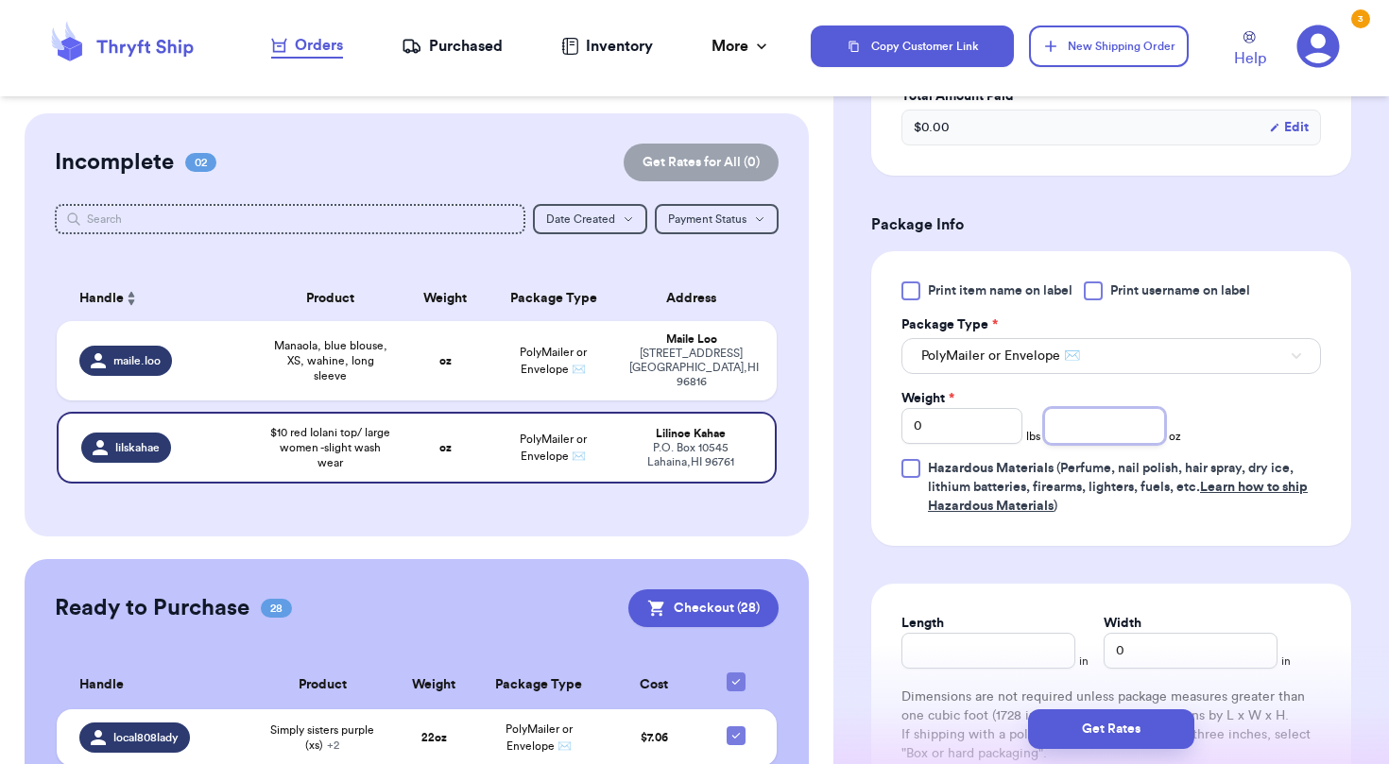
click at [1120, 431] on input "number" at bounding box center [1104, 426] width 121 height 36
type input "7"
click at [714, 369] on div "[STREET_ADDRESS]" at bounding box center [691, 368] width 124 height 43
type input "Manaola, blue blouse, XS, wahine, long sleeve"
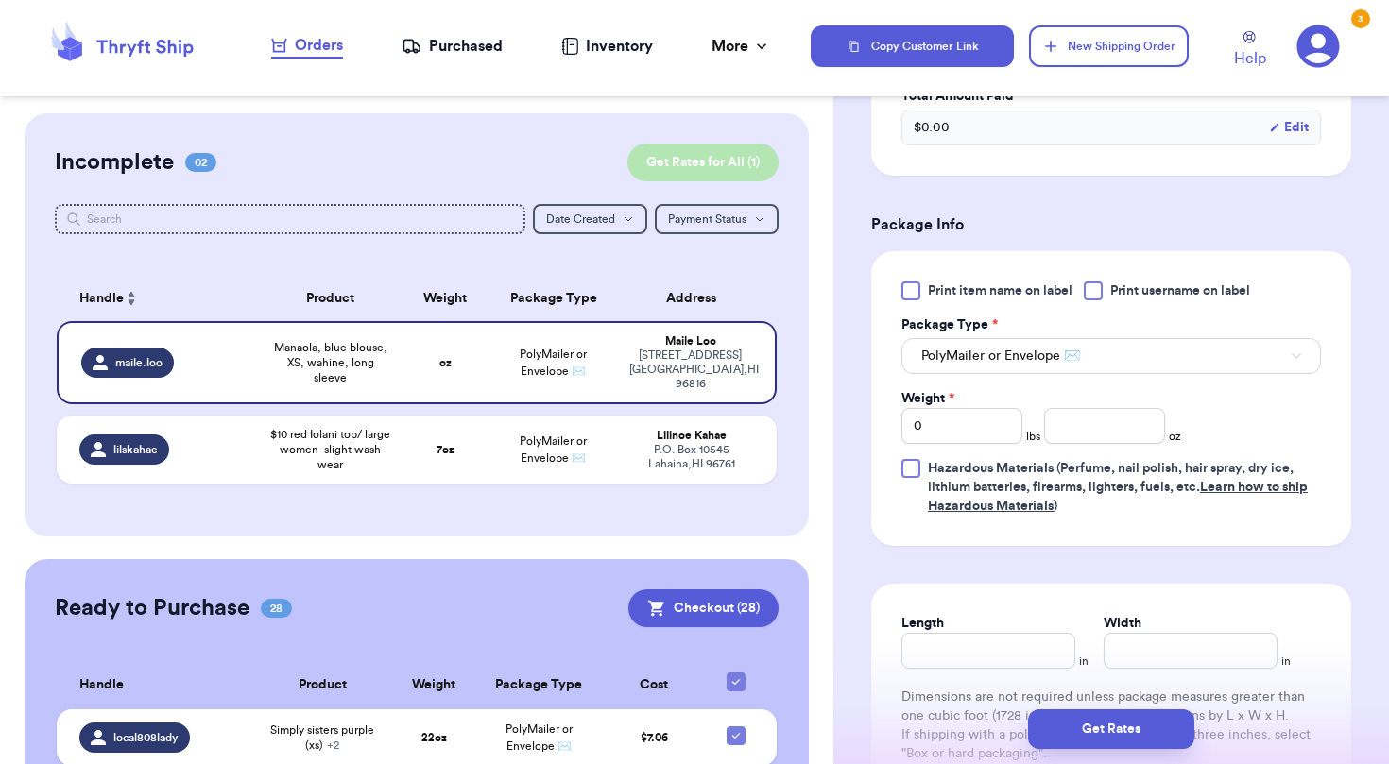
click at [744, 165] on button "Get Rates for All ( 1 )" at bounding box center [702, 163] width 151 height 38
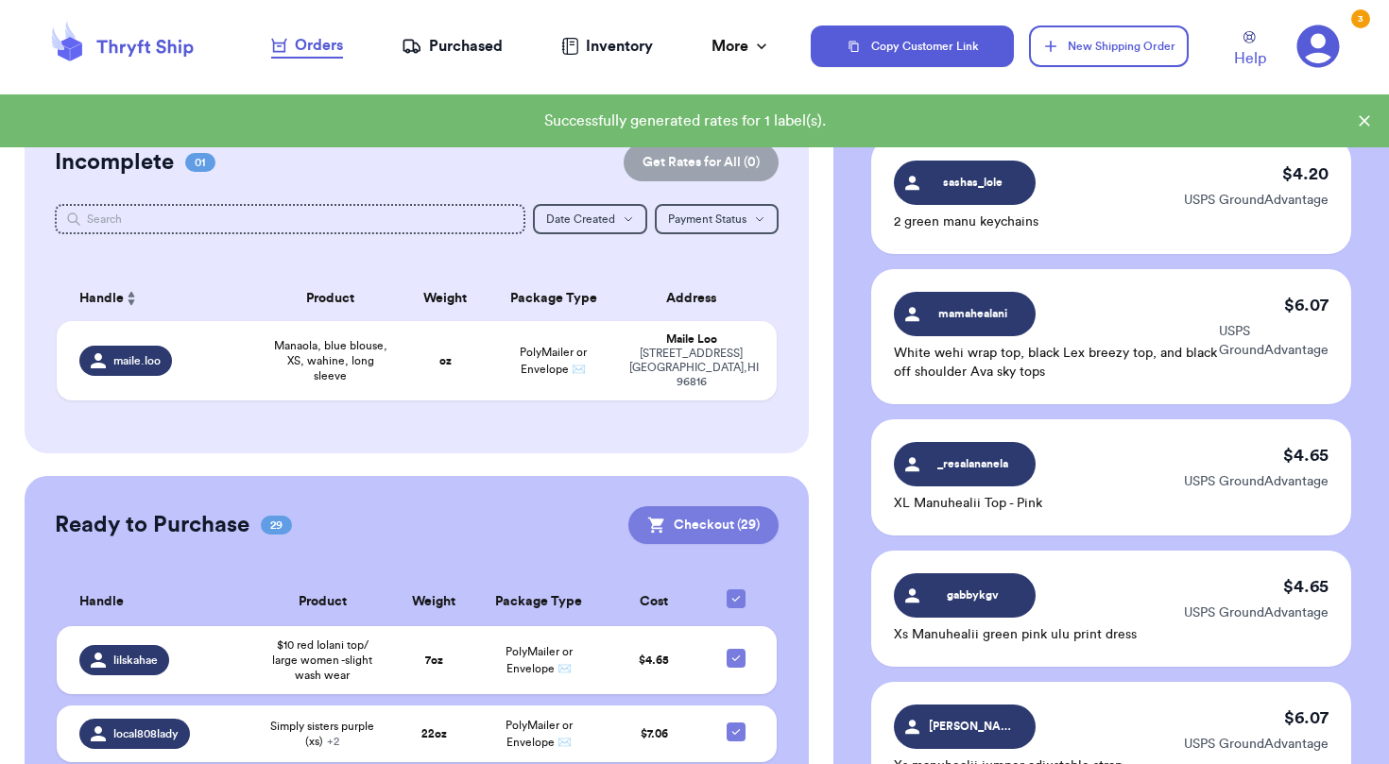
click at [749, 515] on button "Checkout ( 29 )" at bounding box center [703, 525] width 150 height 38
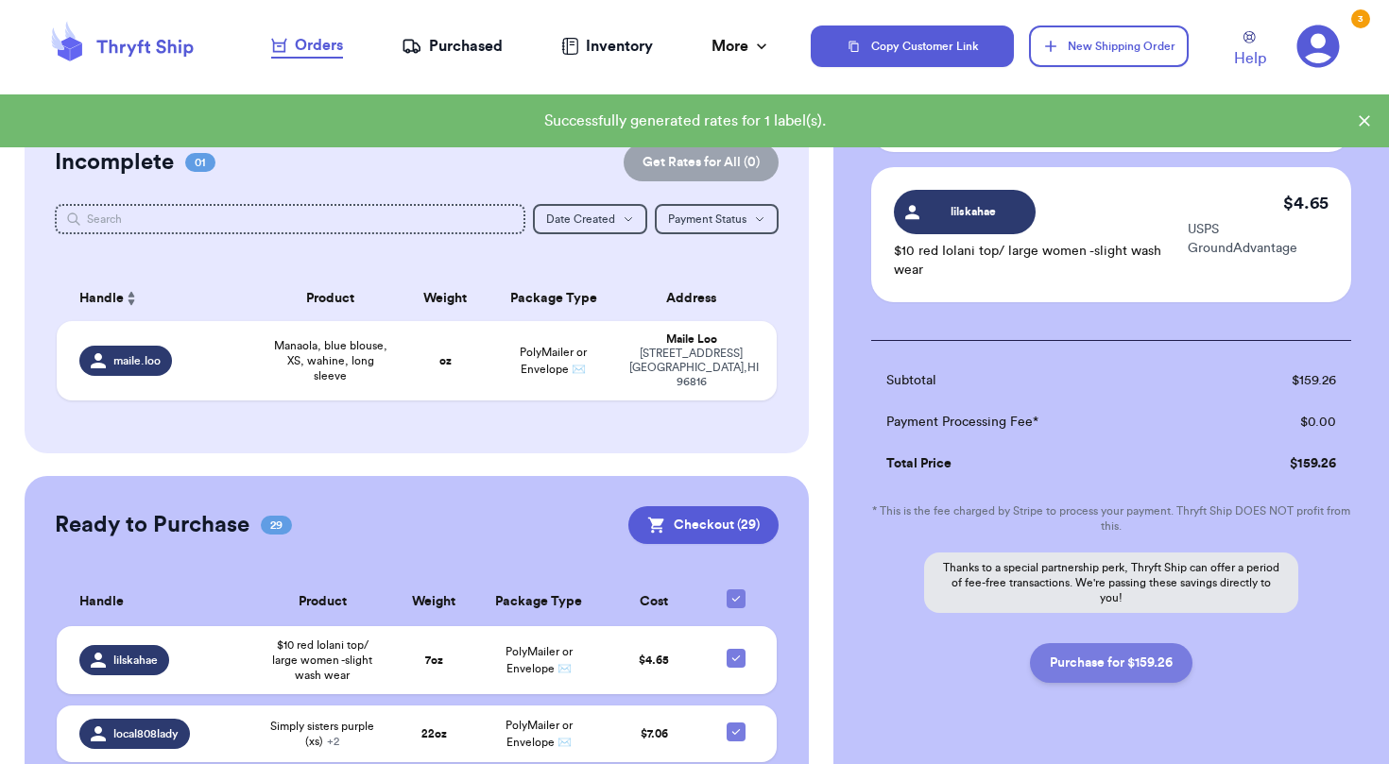
scroll to position [3834, 0]
click at [1110, 645] on button "Purchase for $159.26" at bounding box center [1111, 665] width 163 height 40
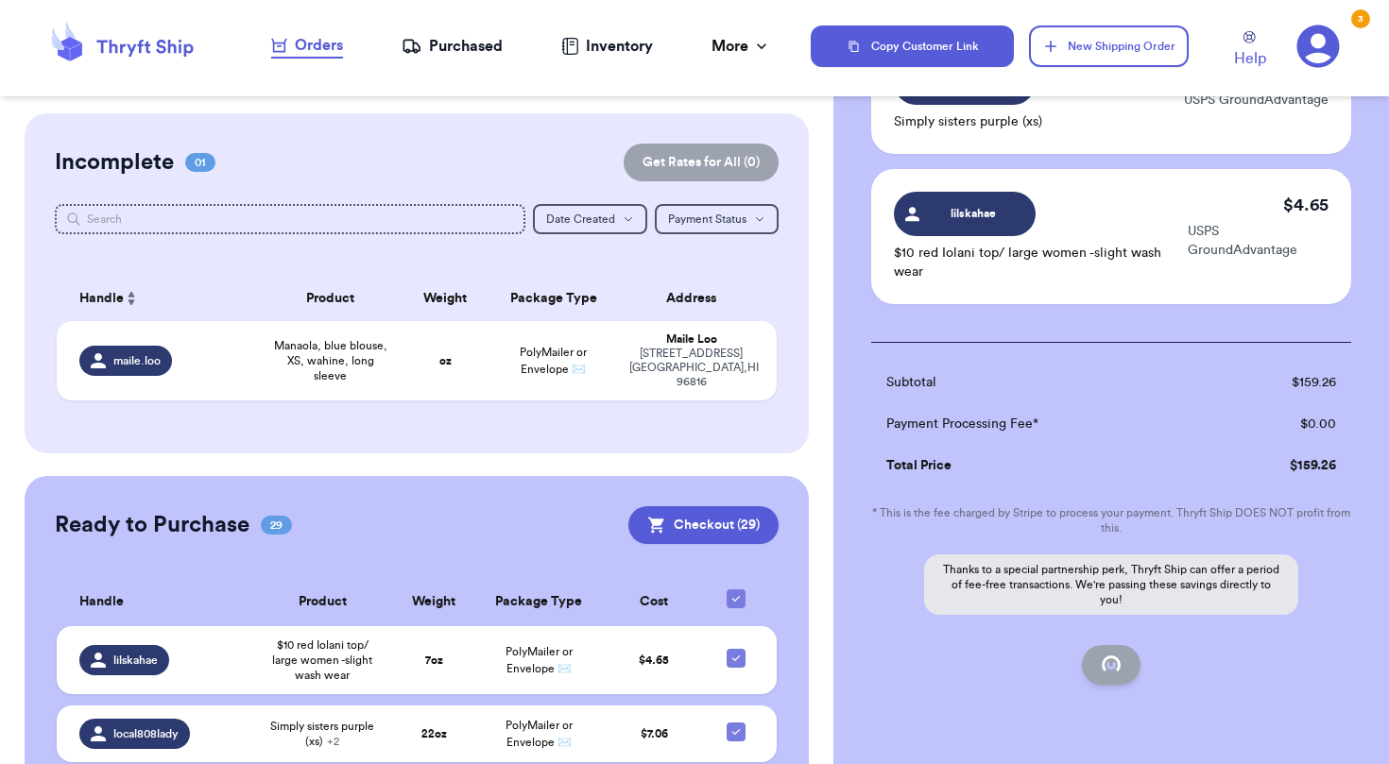
checkbox input "false"
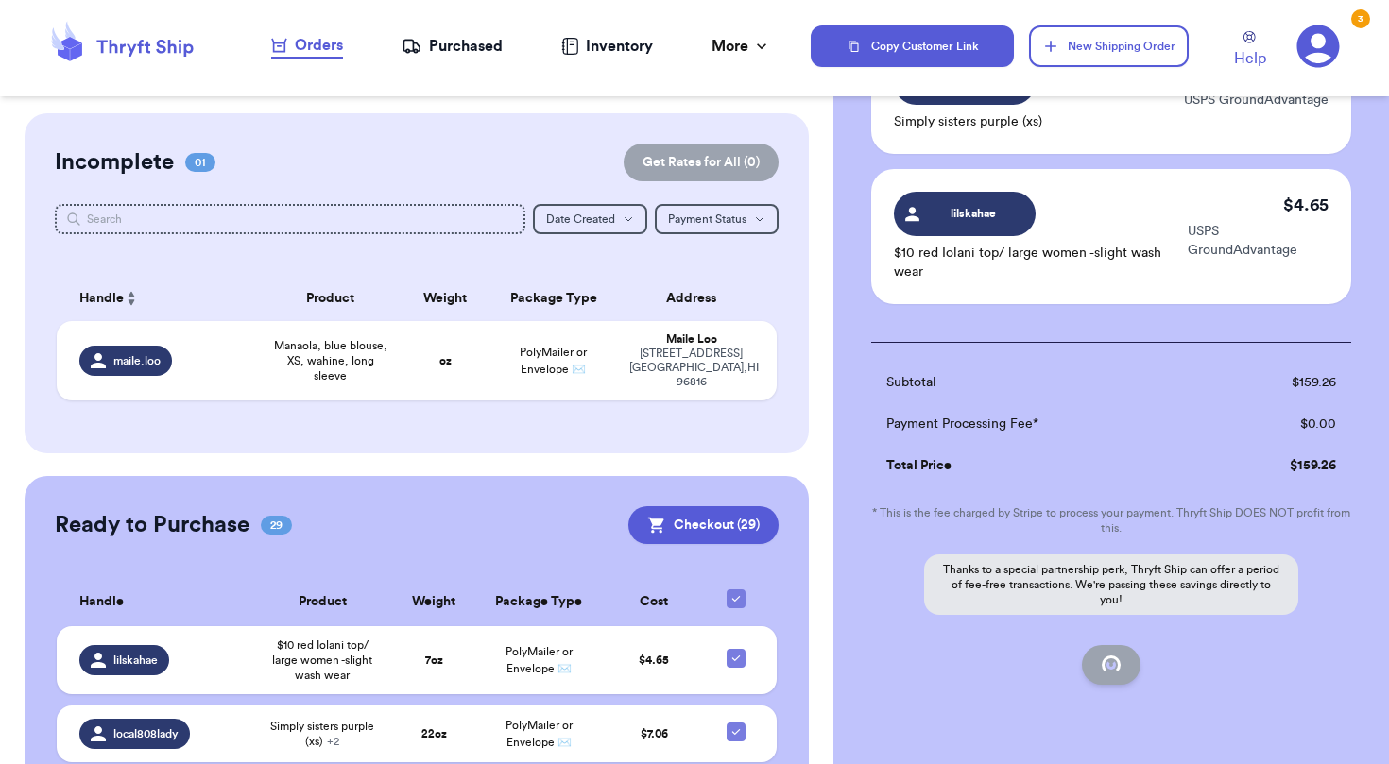
checkbox input "false"
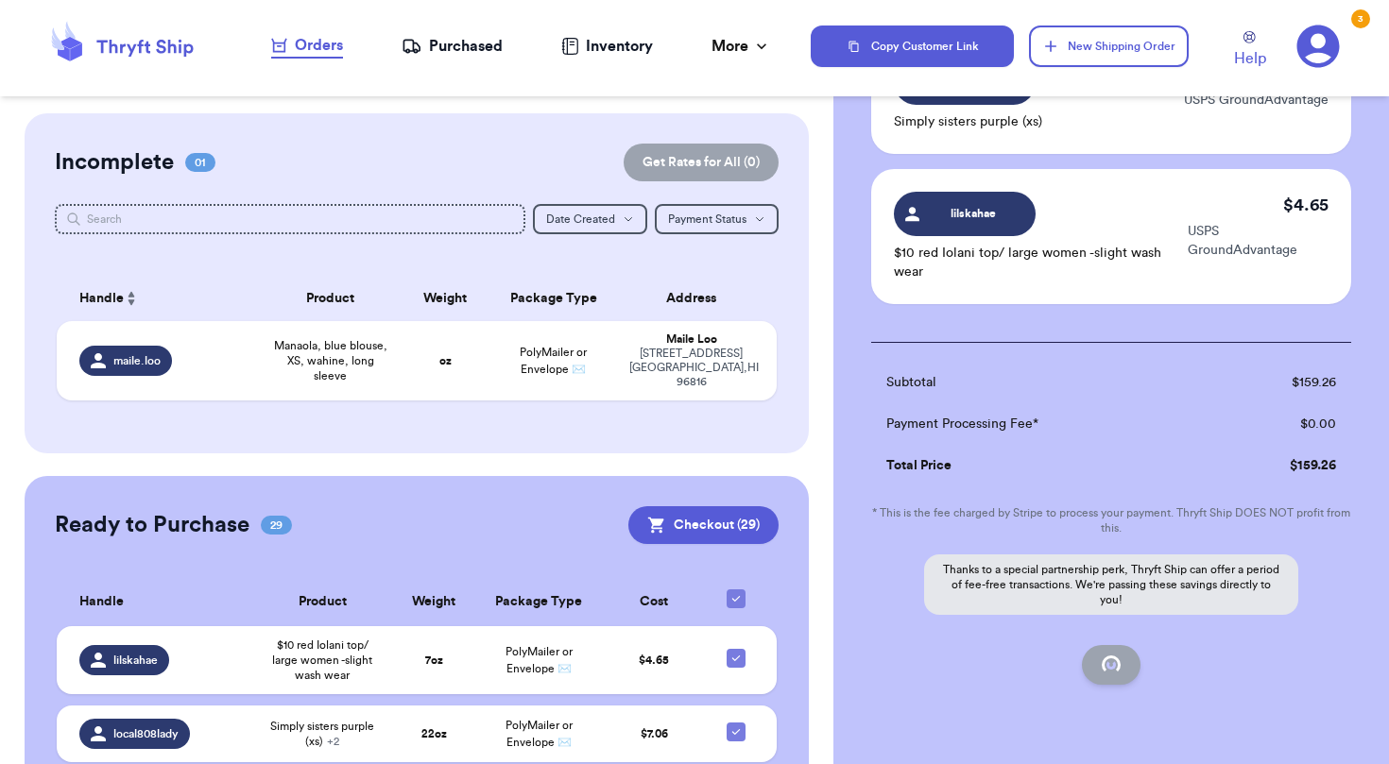
checkbox input "false"
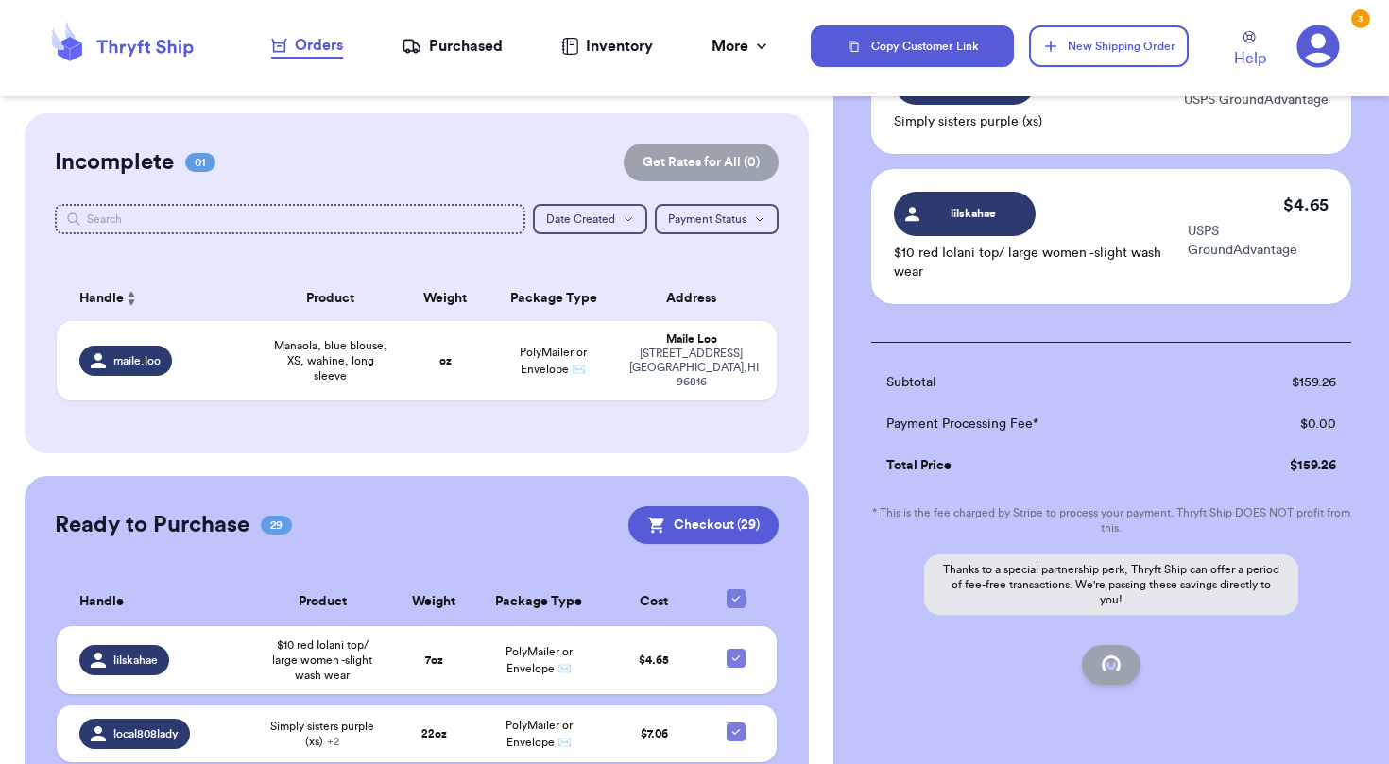
checkbox input "false"
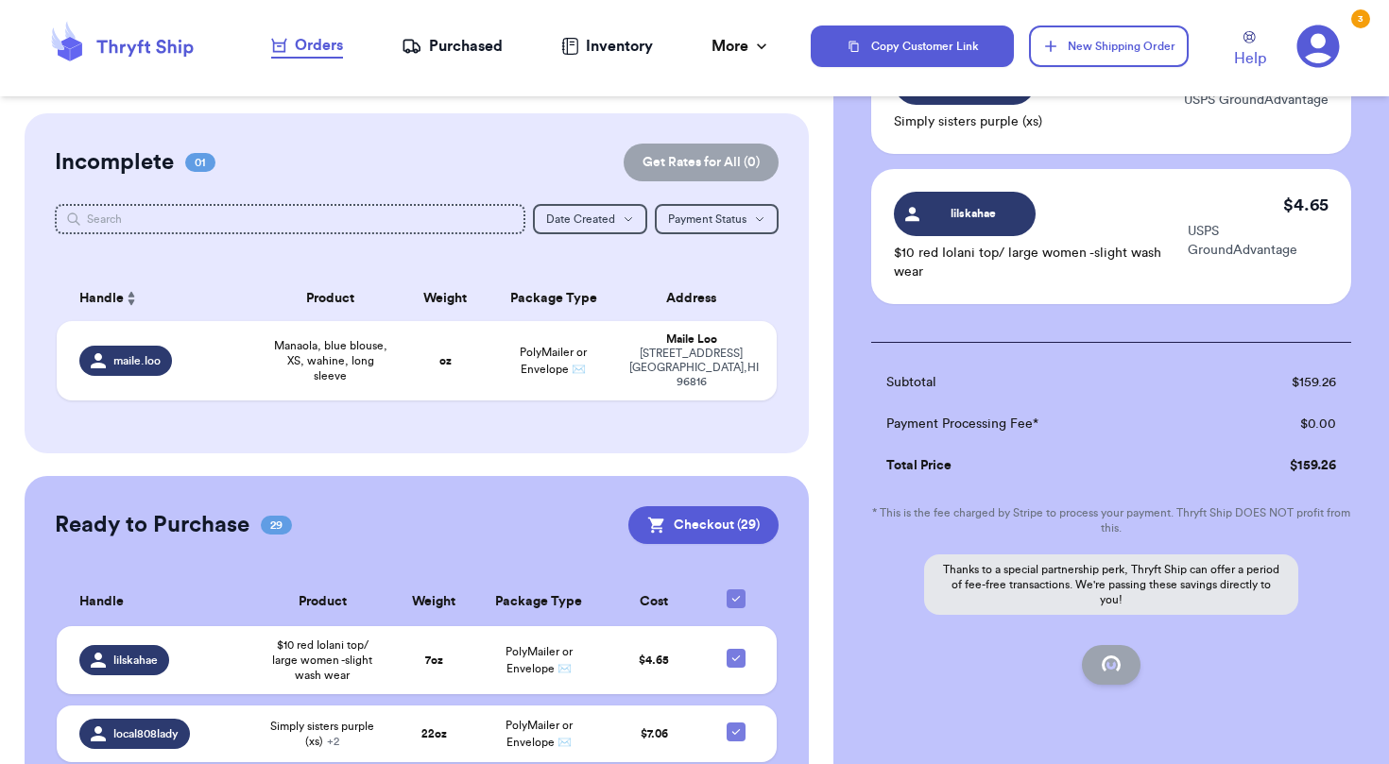
checkbox input "false"
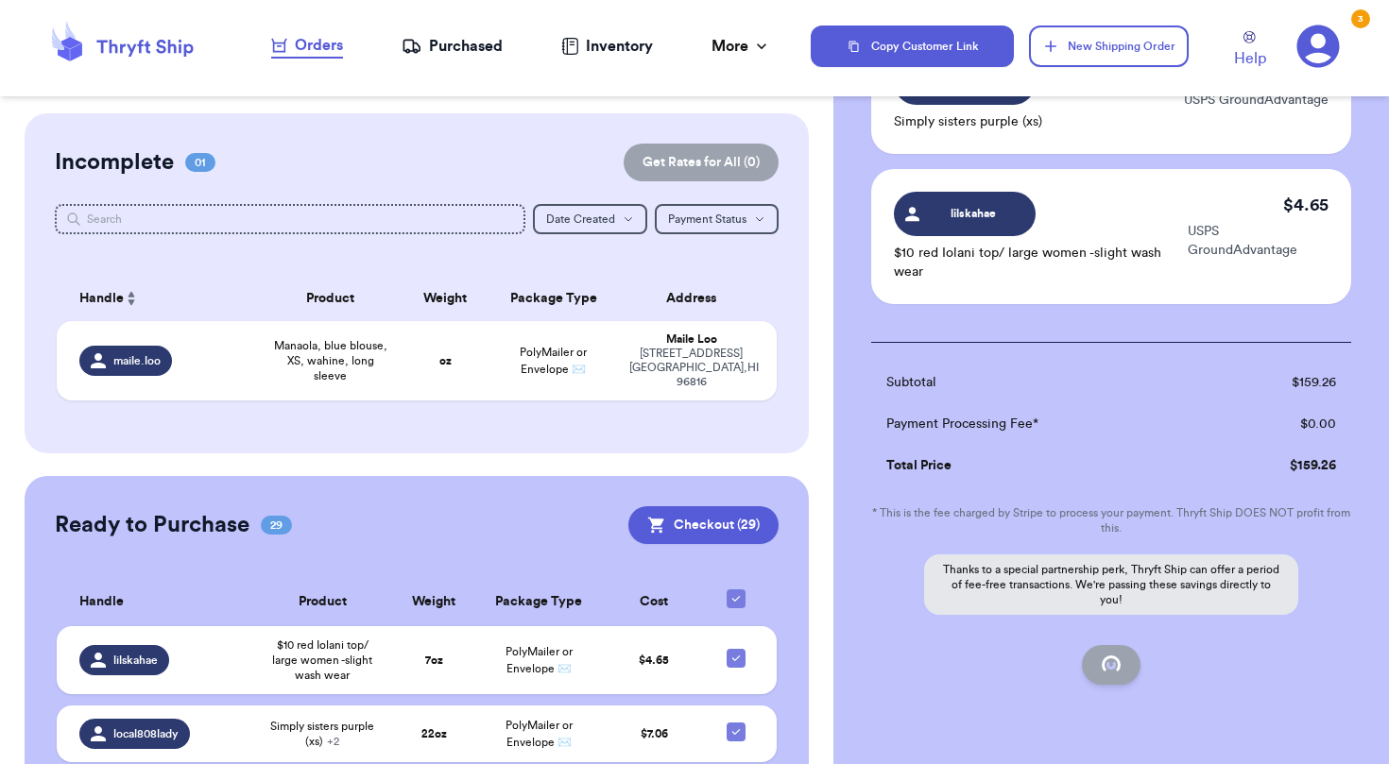
checkbox input "false"
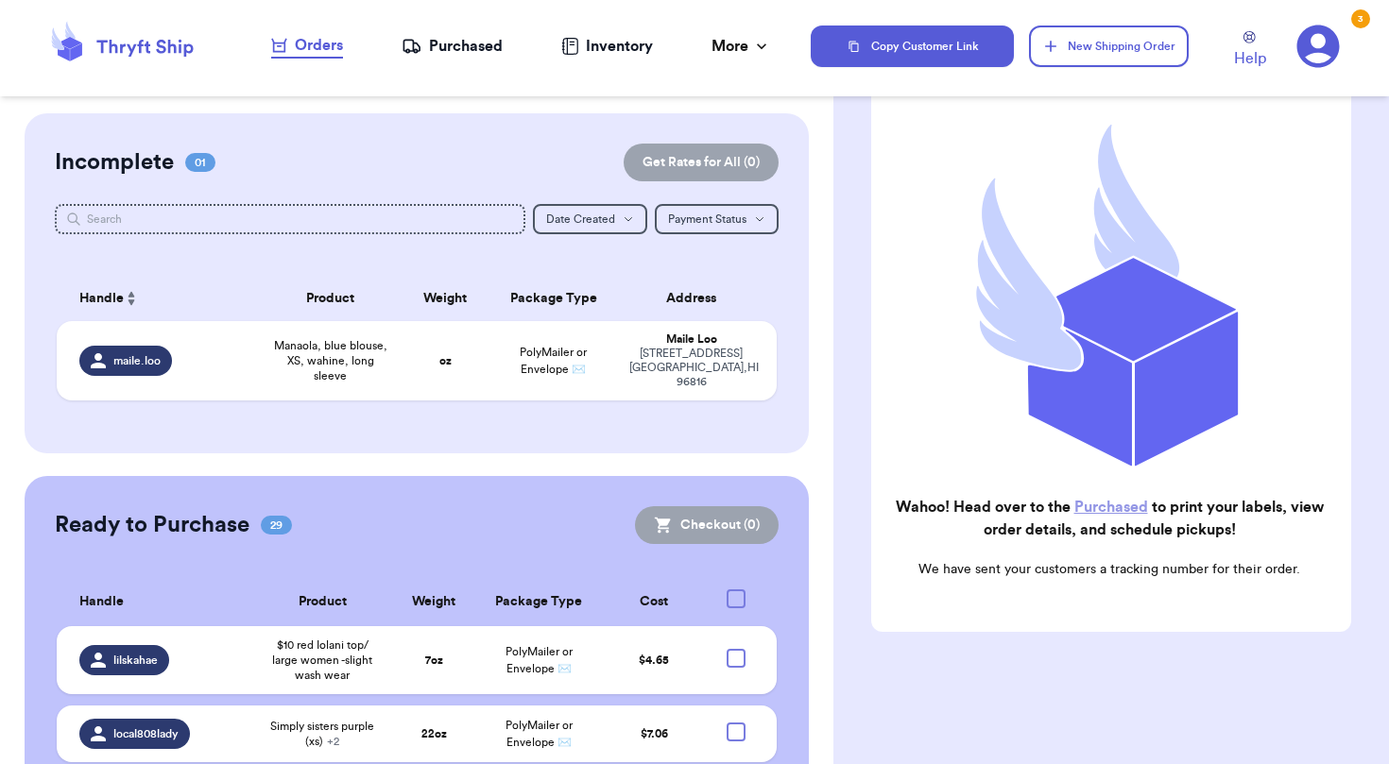
scroll to position [167, 0]
checkbox input "true"
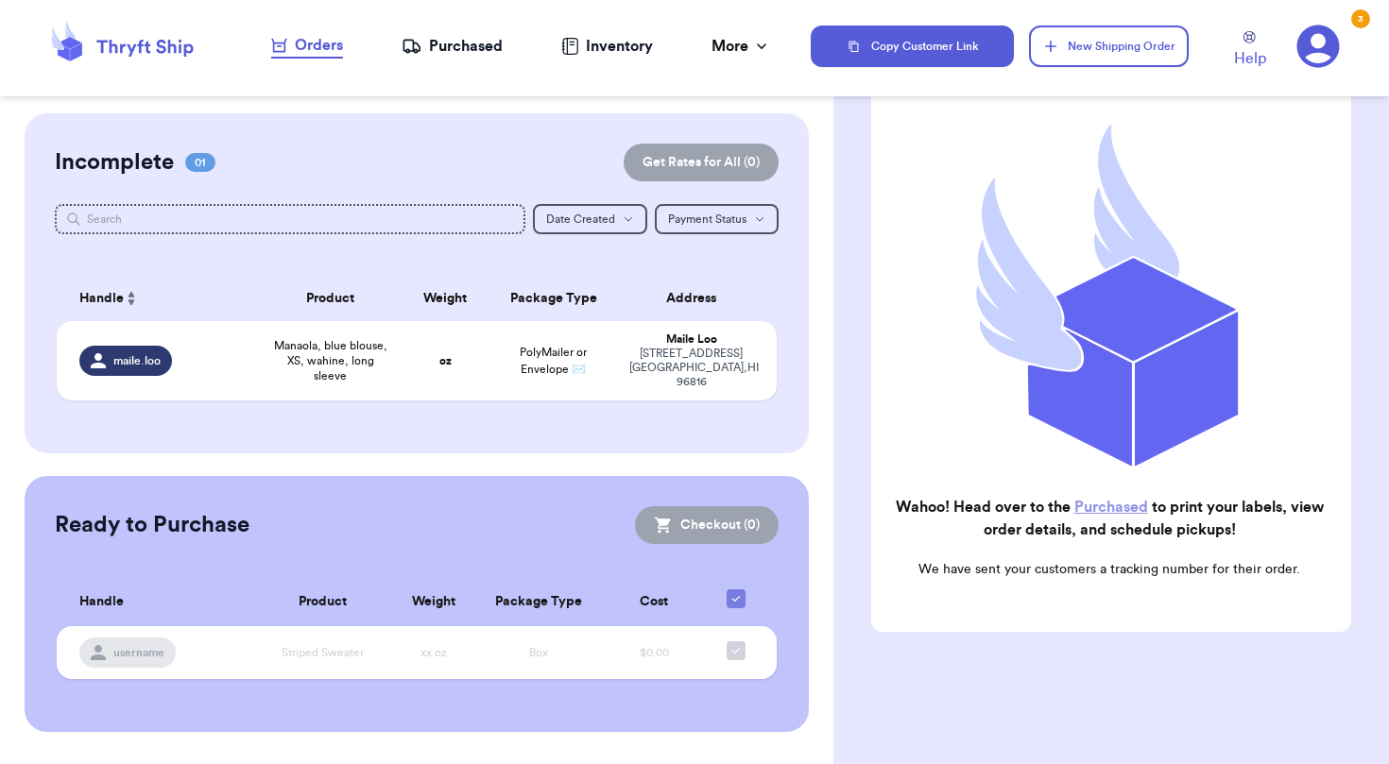
scroll to position [0, 0]
click at [484, 44] on div "Purchased" at bounding box center [452, 46] width 101 height 23
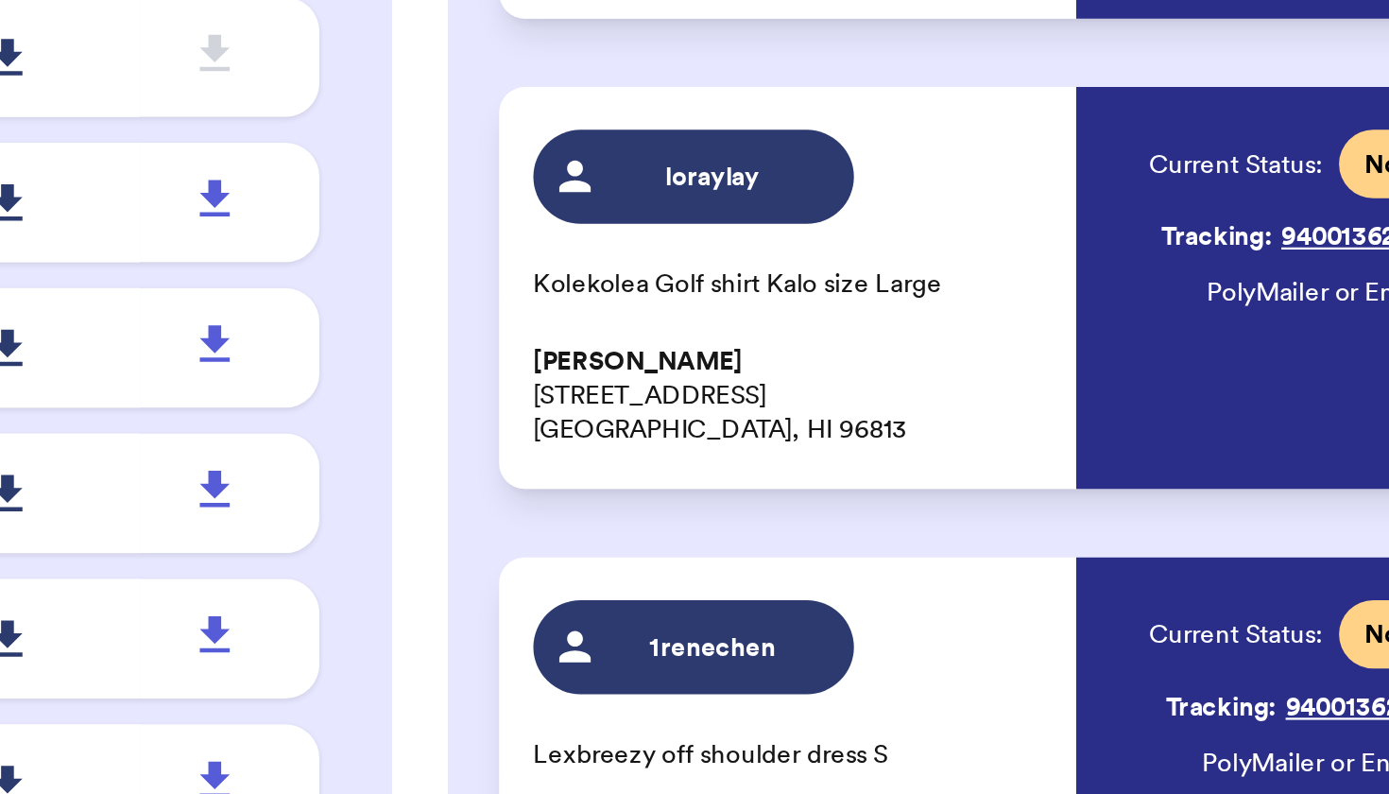
scroll to position [5594, 0]
